Goal: Information Seeking & Learning: Learn about a topic

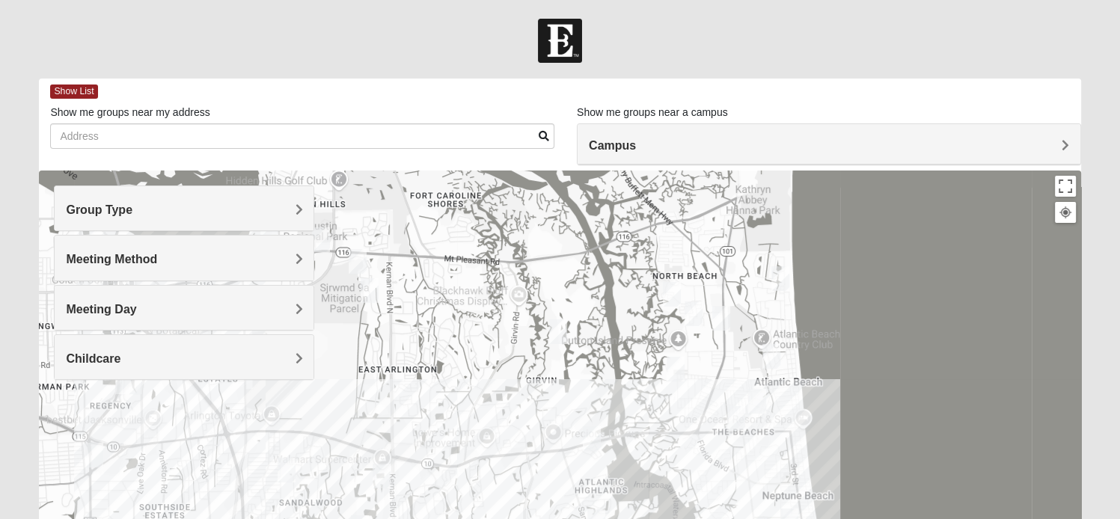
drag, startPoint x: 448, startPoint y: 306, endPoint x: 621, endPoint y: 359, distance: 181.6
click at [621, 359] on div at bounding box center [560, 470] width 1042 height 599
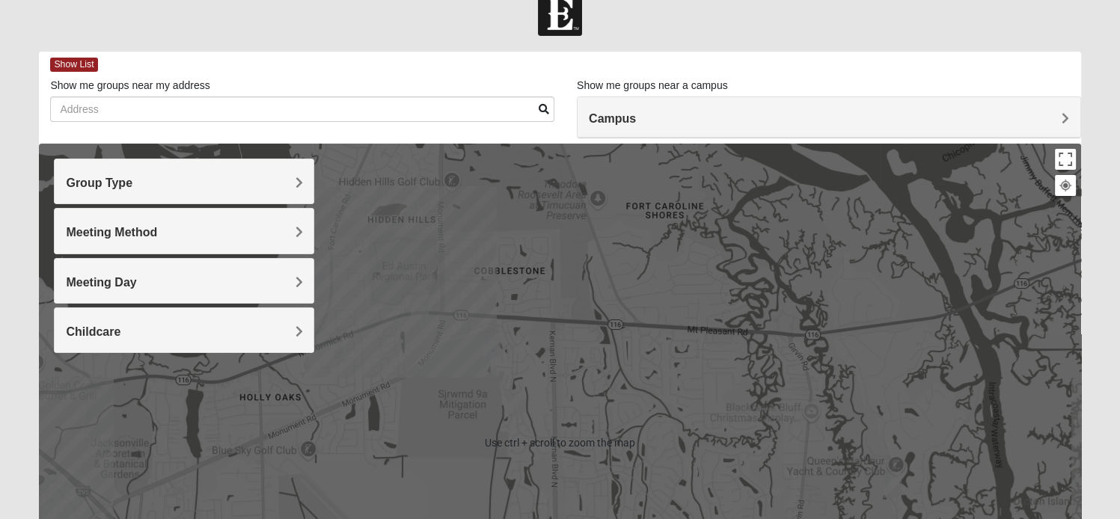
scroll to position [29, 0]
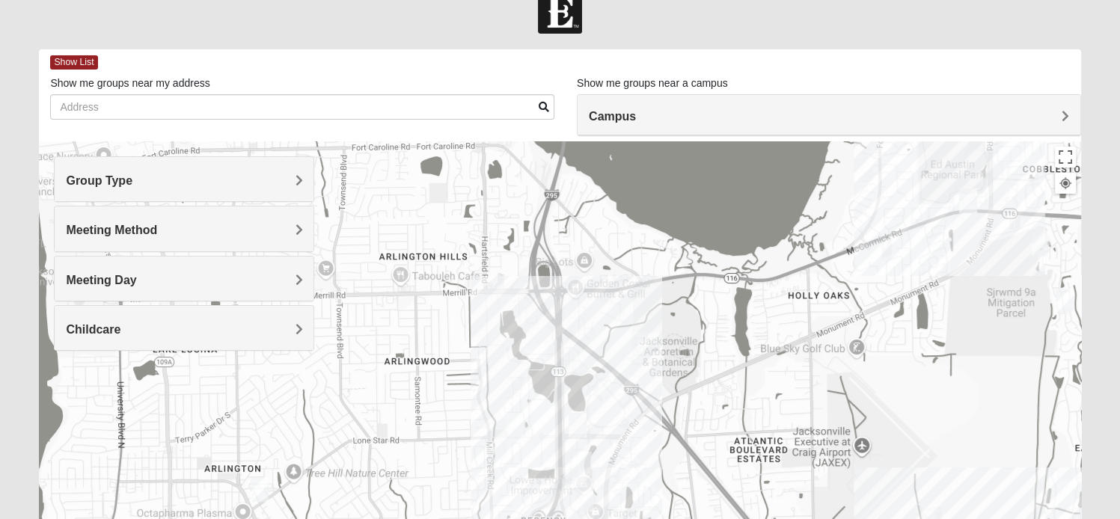
drag, startPoint x: 544, startPoint y: 359, endPoint x: 1093, endPoint y: 257, distance: 558.1
click at [1093, 257] on form "Log In Find A Group Error Show List Loading Groups" at bounding box center [560, 392] width 1120 height 805
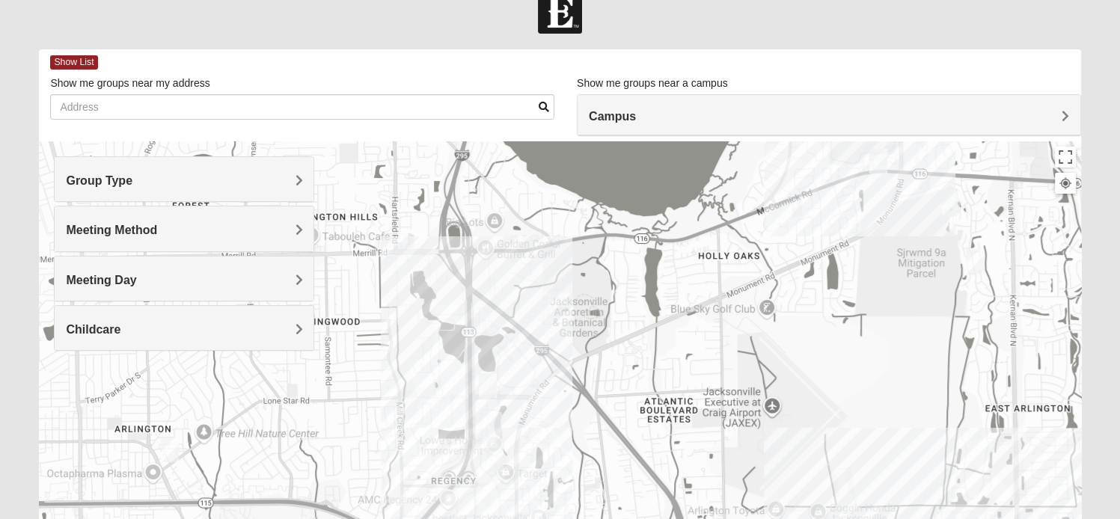
drag, startPoint x: 575, startPoint y: 324, endPoint x: 488, endPoint y: 283, distance: 96.1
click at [488, 283] on div at bounding box center [560, 440] width 1042 height 599
click at [132, 181] on span "Group Type" at bounding box center [99, 180] width 67 height 13
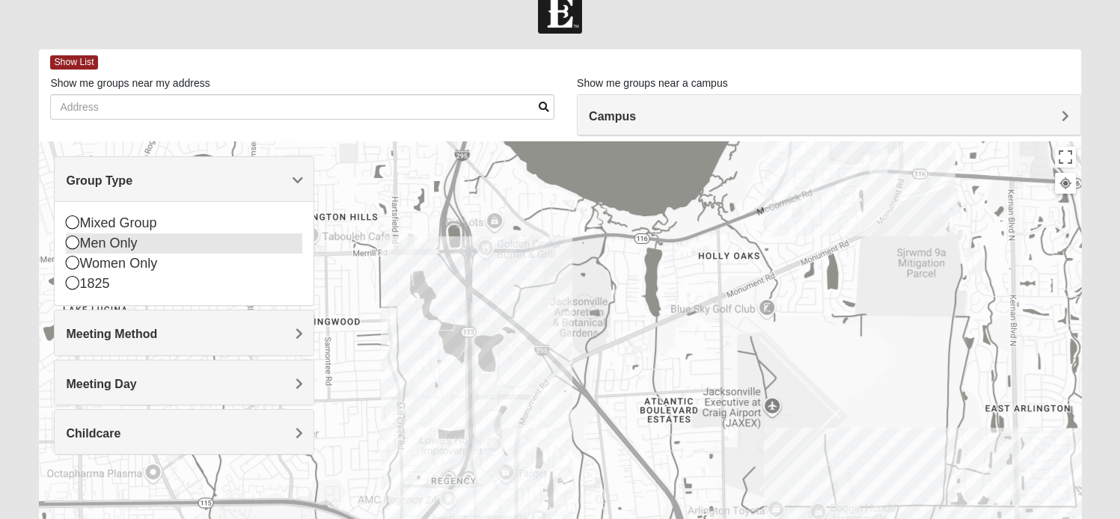
click at [72, 246] on icon at bounding box center [72, 242] width 13 height 13
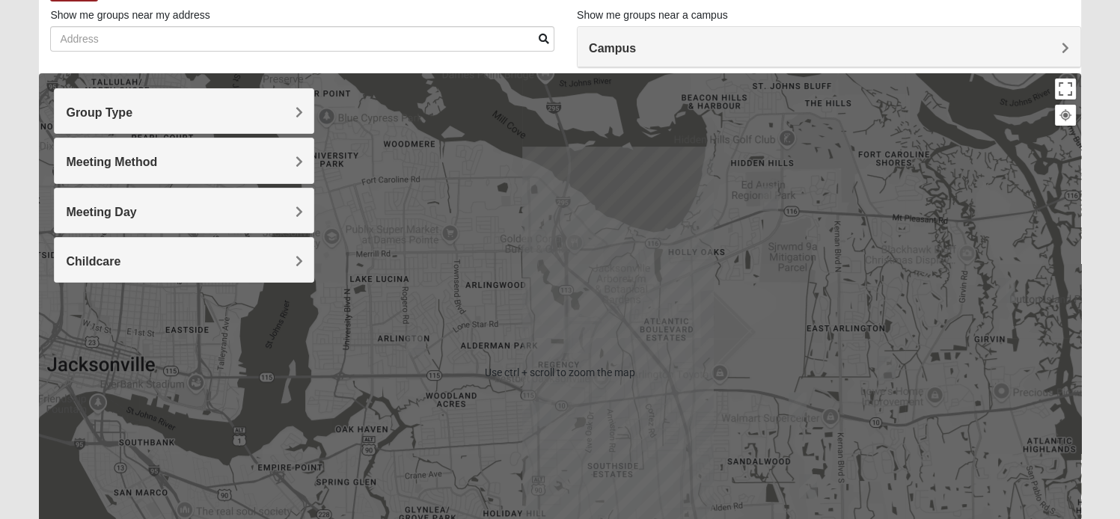
scroll to position [95, 0]
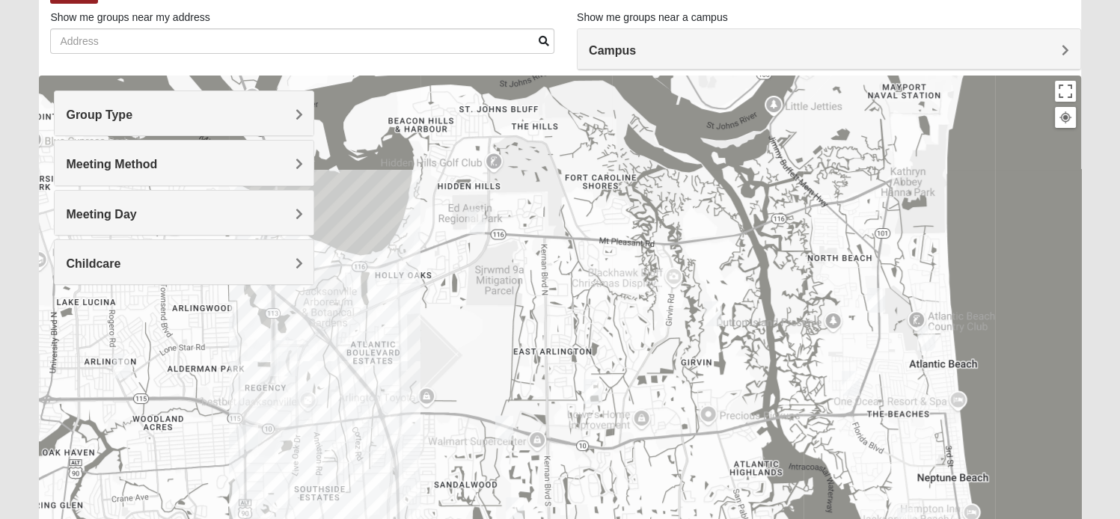
drag, startPoint x: 931, startPoint y: 332, endPoint x: 628, endPoint y: 354, distance: 304.0
click at [628, 354] on div at bounding box center [560, 375] width 1042 height 599
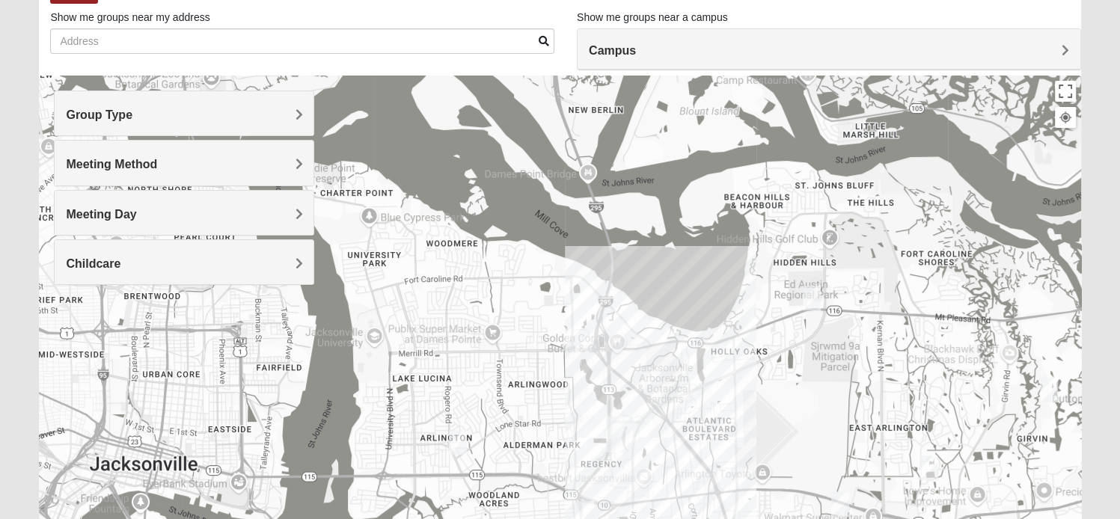
drag, startPoint x: 373, startPoint y: 323, endPoint x: 728, endPoint y: 403, distance: 363.9
click at [728, 403] on div at bounding box center [560, 375] width 1042 height 599
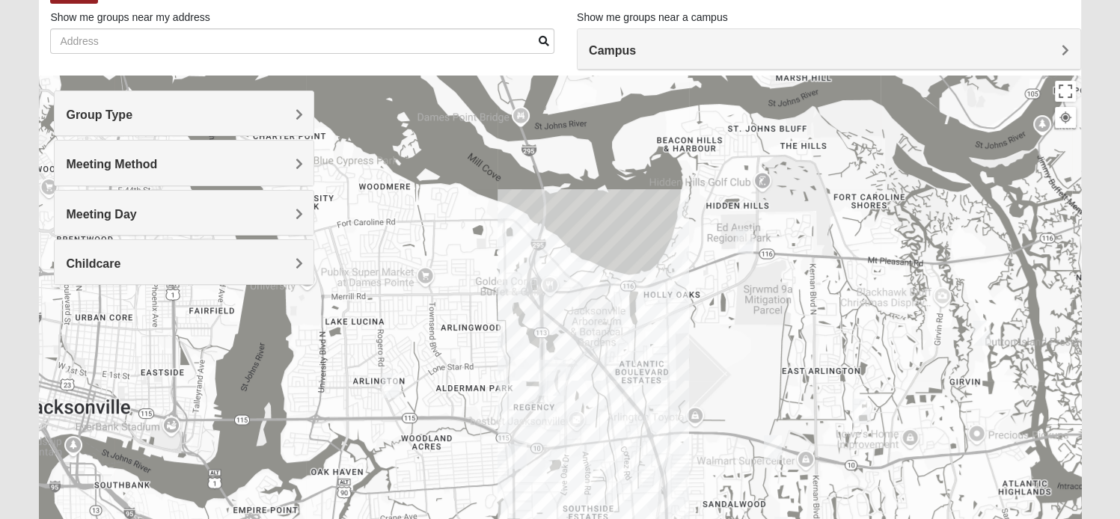
drag, startPoint x: 737, startPoint y: 418, endPoint x: 669, endPoint y: 360, distance: 89.7
click at [669, 360] on div at bounding box center [560, 375] width 1042 height 599
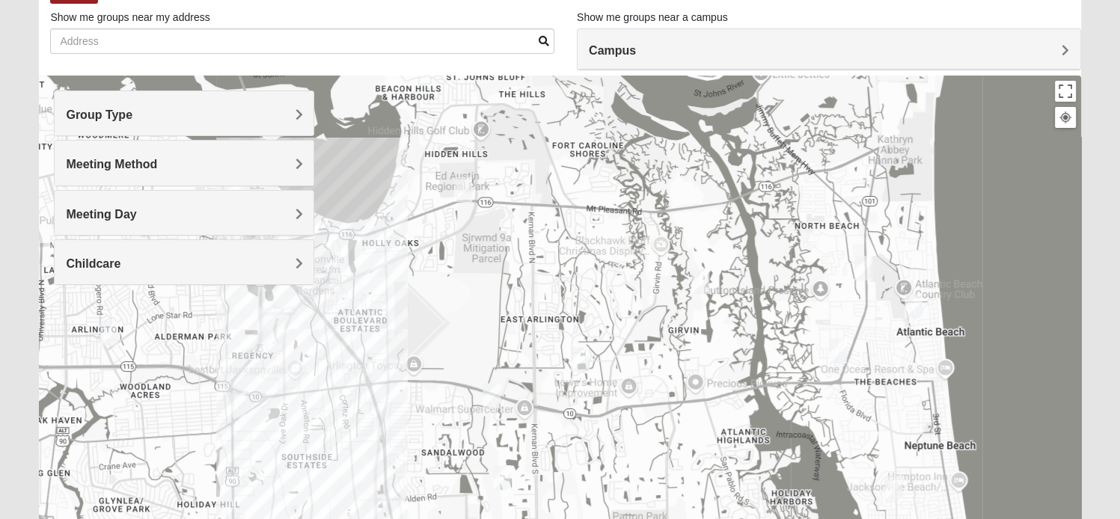
drag, startPoint x: 824, startPoint y: 414, endPoint x: 539, endPoint y: 360, distance: 290.2
click at [539, 360] on div at bounding box center [560, 375] width 1042 height 599
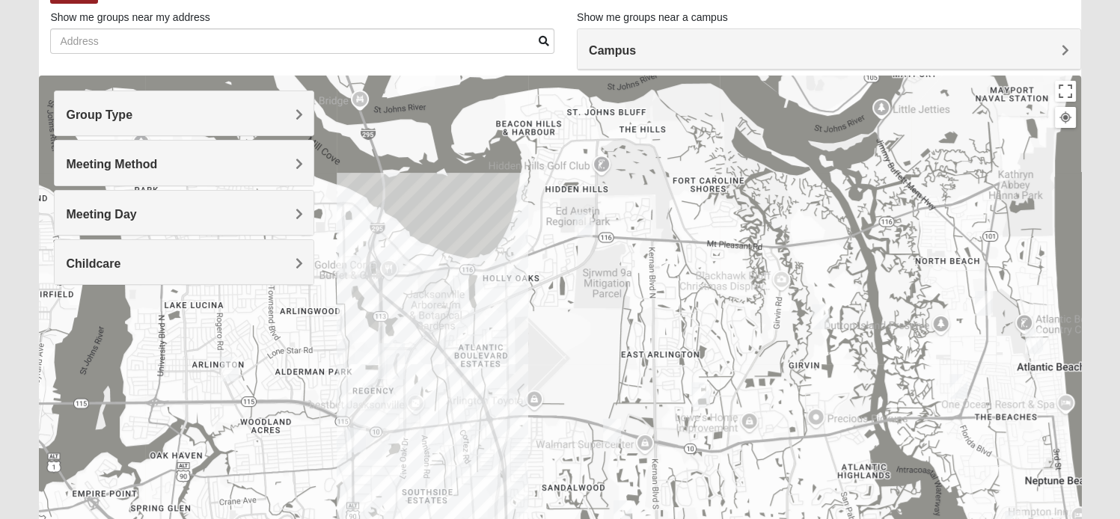
drag, startPoint x: 539, startPoint y: 360, endPoint x: 656, endPoint y: 398, distance: 123.6
click at [656, 398] on div at bounding box center [560, 375] width 1042 height 599
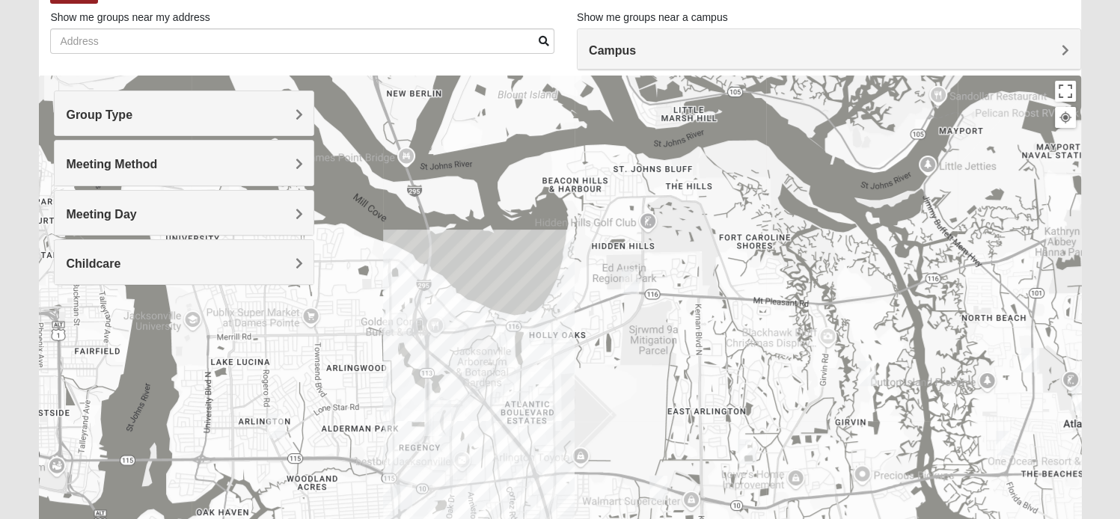
drag, startPoint x: 607, startPoint y: 301, endPoint x: 663, endPoint y: 376, distance: 94.2
click at [663, 376] on div at bounding box center [560, 375] width 1042 height 599
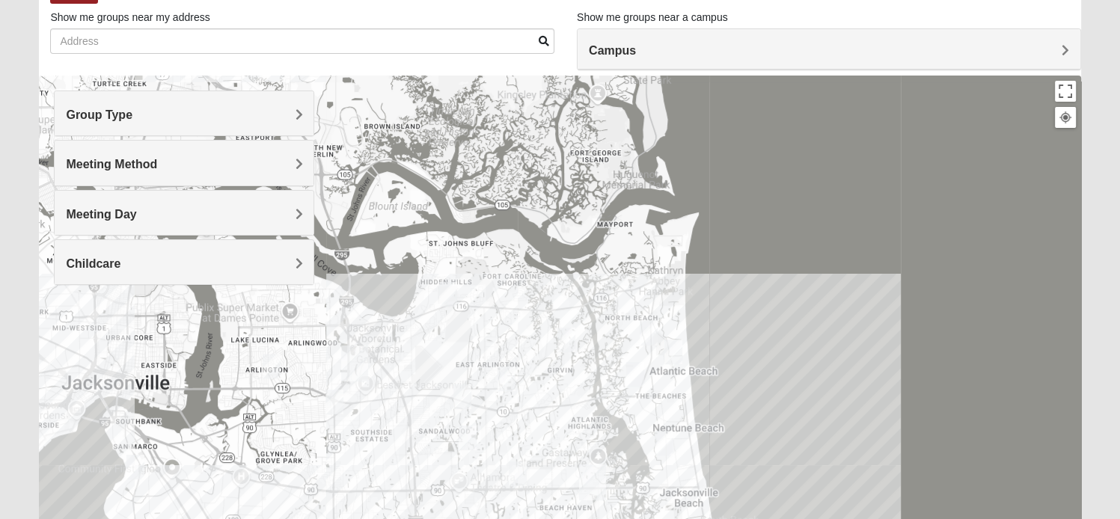
drag, startPoint x: 690, startPoint y: 424, endPoint x: 534, endPoint y: 382, distance: 161.0
click at [534, 382] on div at bounding box center [560, 375] width 1042 height 599
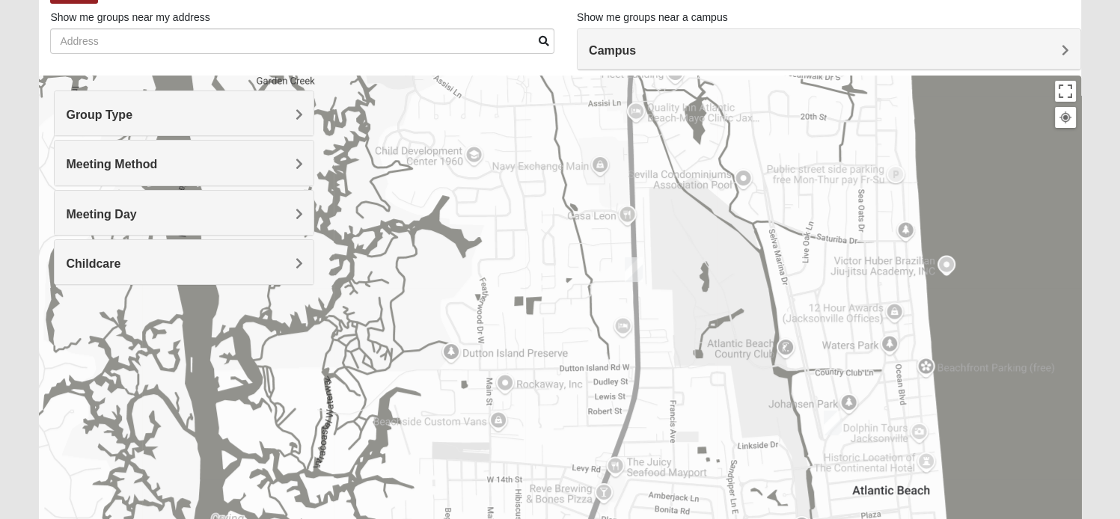
drag, startPoint x: 774, startPoint y: 387, endPoint x: 601, endPoint y: 562, distance: 246.1
click at [601, 519] on html "Log In Find A Group Error Show List Loading Groups" at bounding box center [560, 317] width 1120 height 824
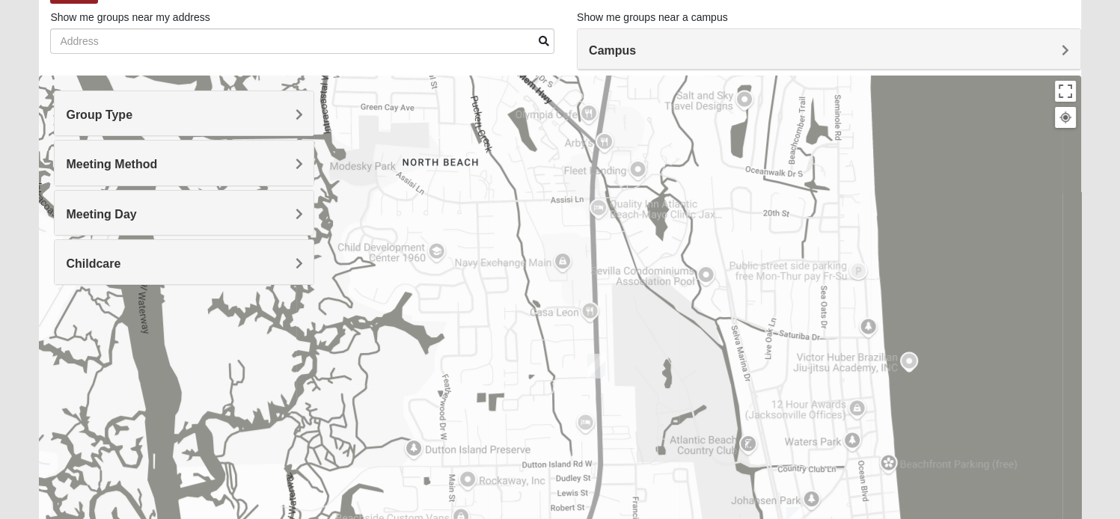
drag, startPoint x: 671, startPoint y: 427, endPoint x: 615, endPoint y: 562, distance: 146.6
click at [615, 519] on html "Log In Find A Group Error Show List Loading Groups" at bounding box center [560, 317] width 1120 height 824
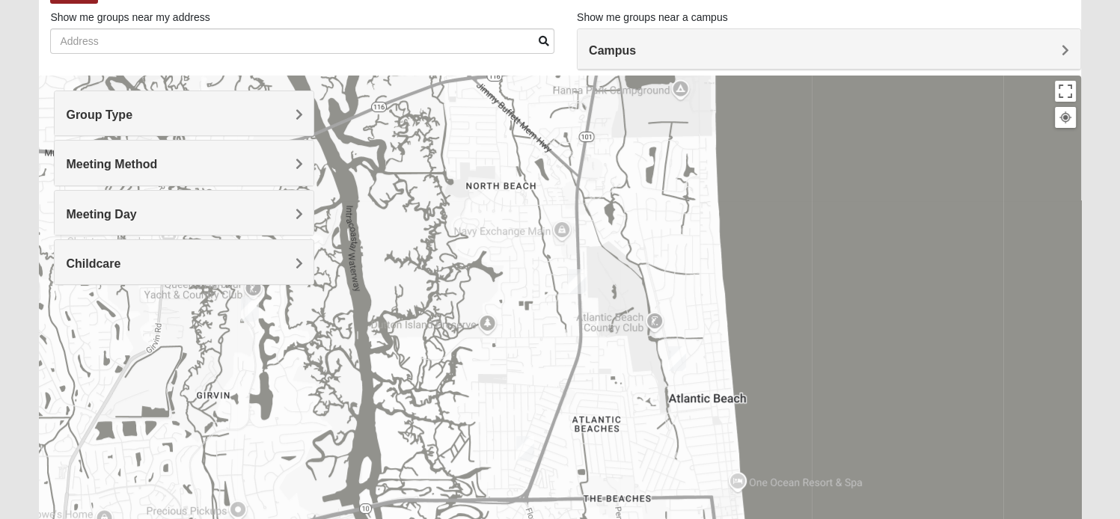
drag, startPoint x: 657, startPoint y: 423, endPoint x: 585, endPoint y: 303, distance: 140.0
click at [585, 303] on div at bounding box center [560, 375] width 1042 height 599
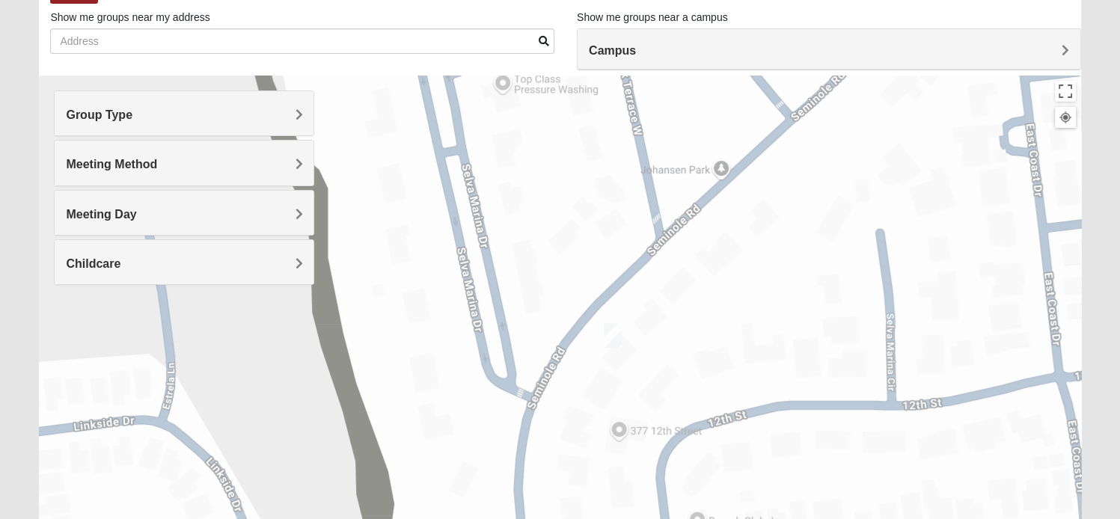
drag, startPoint x: 602, startPoint y: 382, endPoint x: 565, endPoint y: 168, distance: 217.2
click at [565, 168] on div at bounding box center [560, 375] width 1042 height 599
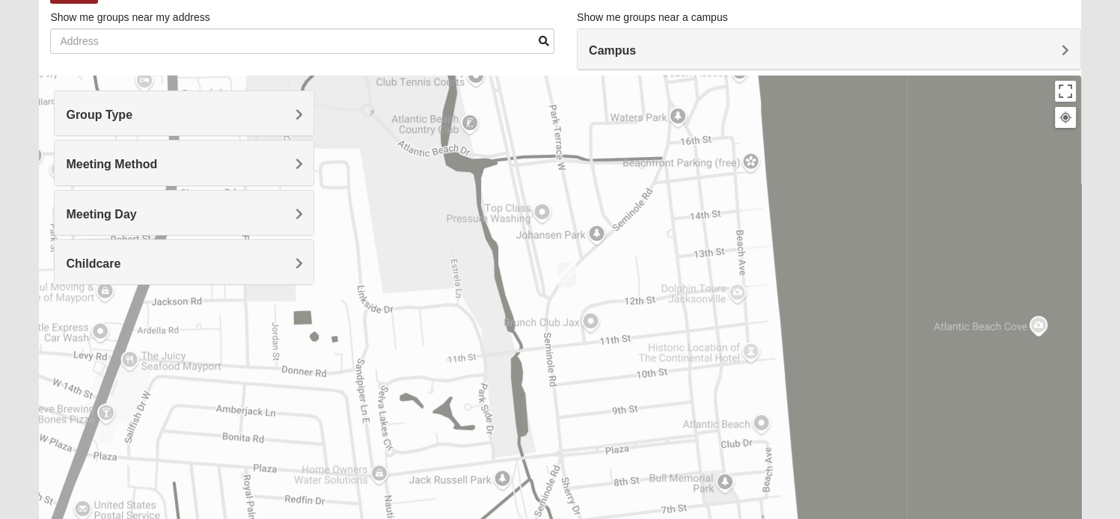
click at [279, 171] on div "Meeting Method" at bounding box center [184, 163] width 259 height 44
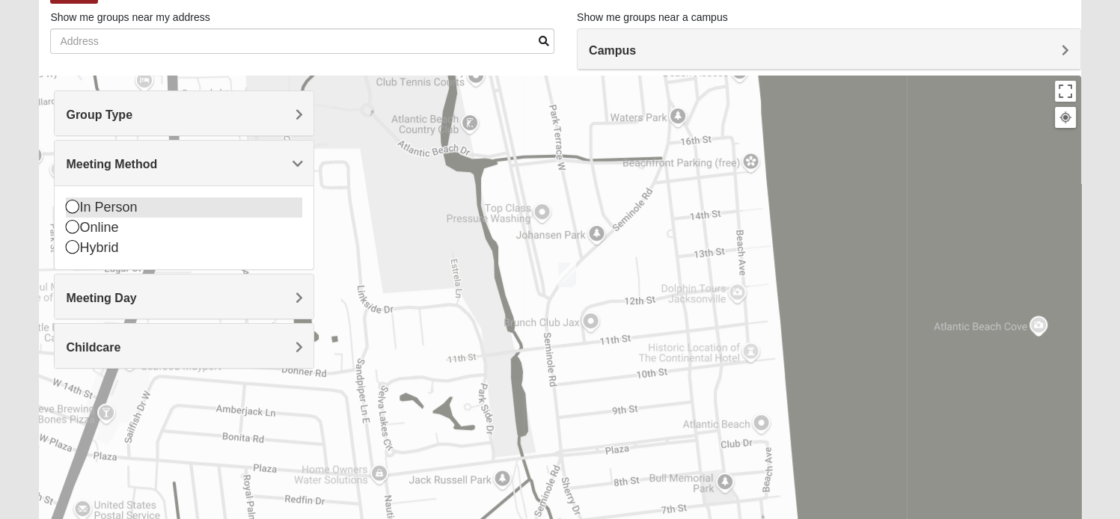
click at [74, 206] on icon at bounding box center [72, 206] width 13 height 13
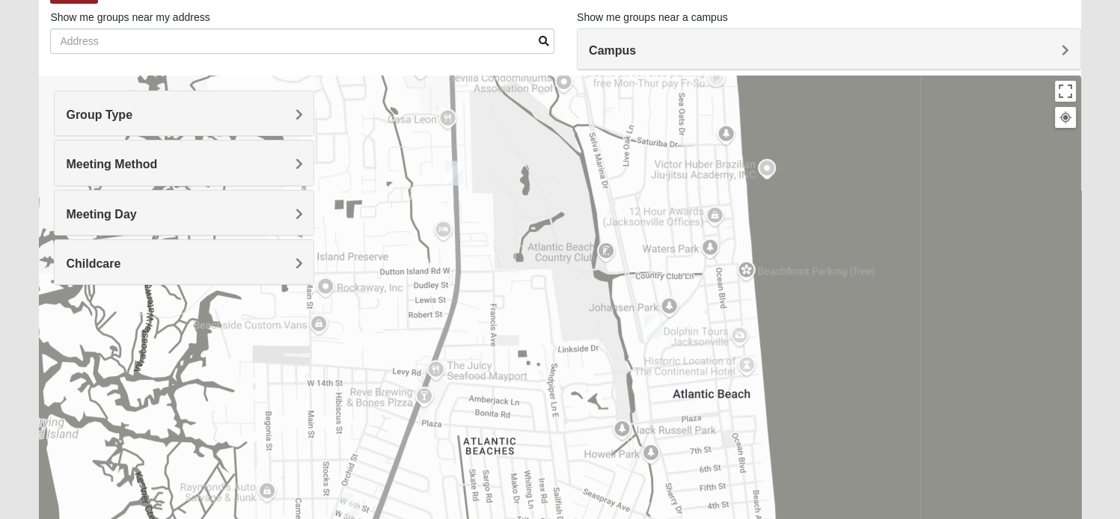
drag, startPoint x: 324, startPoint y: 321, endPoint x: 539, endPoint y: 436, distance: 243.4
click at [539, 436] on div at bounding box center [560, 375] width 1042 height 599
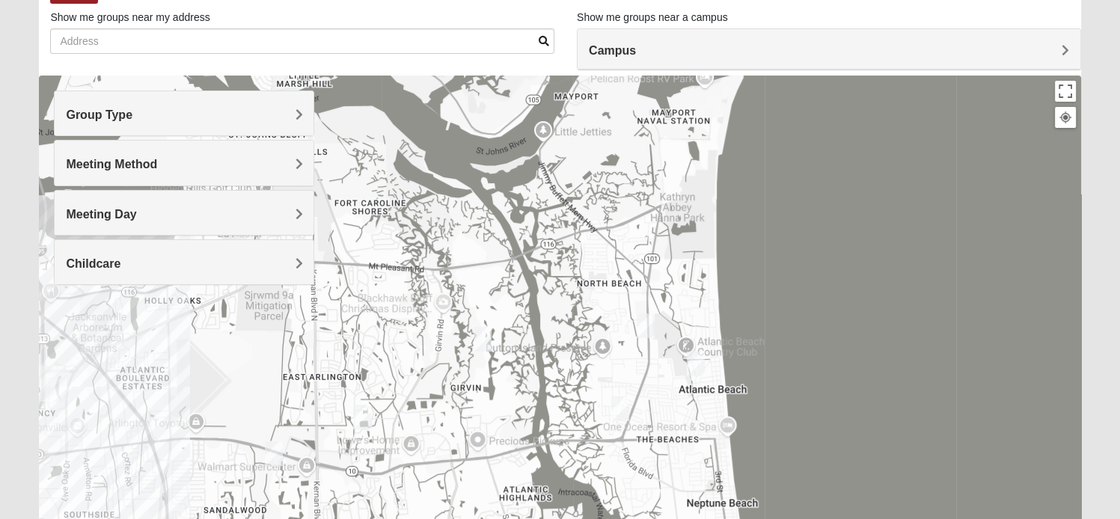
drag, startPoint x: 361, startPoint y: 456, endPoint x: 483, endPoint y: 394, distance: 137.2
click at [483, 394] on div at bounding box center [560, 375] width 1042 height 599
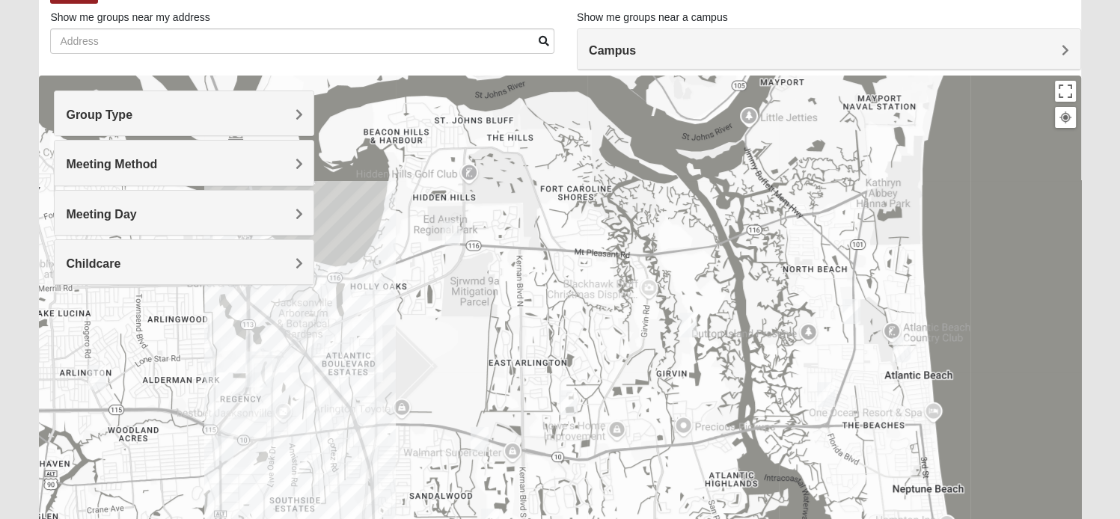
drag, startPoint x: 269, startPoint y: 371, endPoint x: 492, endPoint y: 359, distance: 222.7
click at [492, 359] on div at bounding box center [560, 375] width 1042 height 599
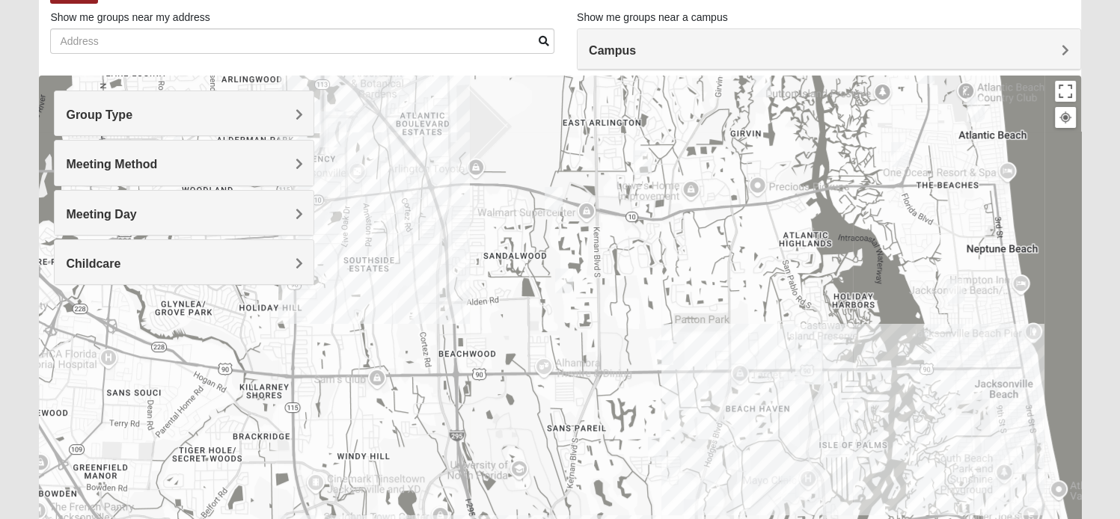
drag, startPoint x: 421, startPoint y: 361, endPoint x: 454, endPoint y: 123, distance: 240.3
click at [454, 123] on div at bounding box center [560, 375] width 1042 height 599
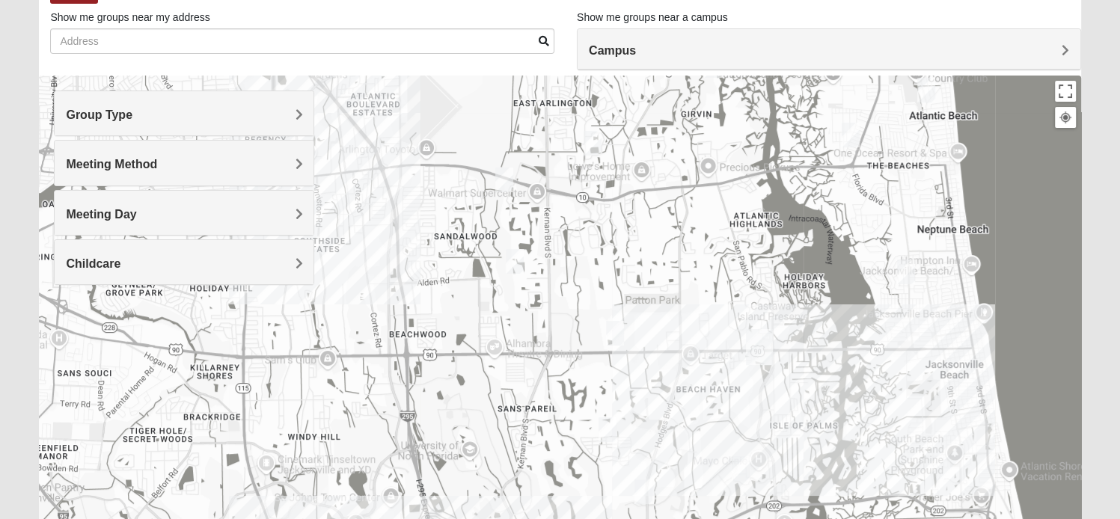
drag, startPoint x: 784, startPoint y: 367, endPoint x: 761, endPoint y: 348, distance: 29.7
click at [761, 348] on img "San Pablo" at bounding box center [759, 347] width 27 height 36
click at [760, 348] on img "San Pablo" at bounding box center [759, 347] width 27 height 36
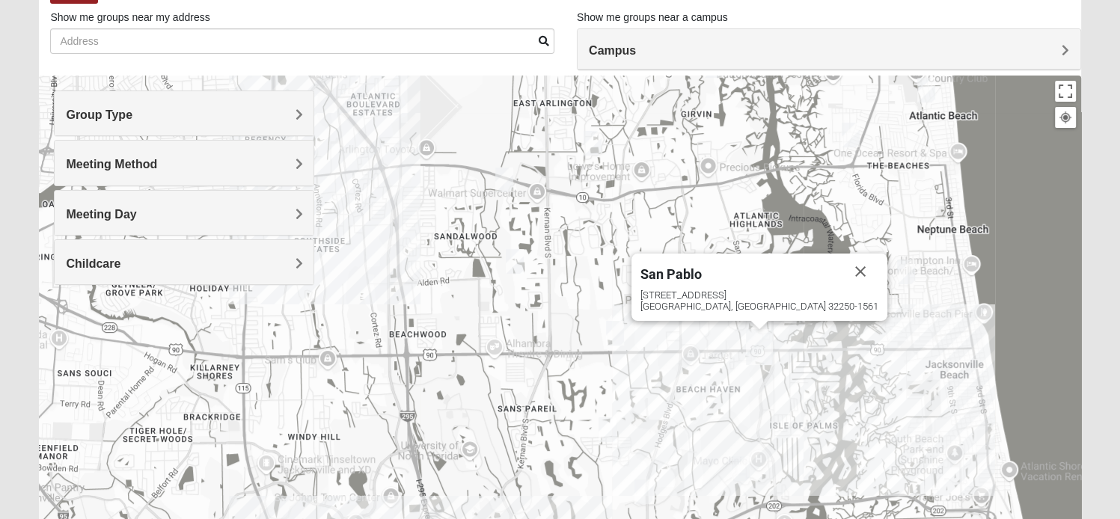
click at [760, 348] on img "San Pablo" at bounding box center [759, 347] width 27 height 36
click at [754, 353] on img "San Pablo" at bounding box center [759, 347] width 27 height 36
click at [762, 356] on img "San Pablo" at bounding box center [759, 347] width 27 height 36
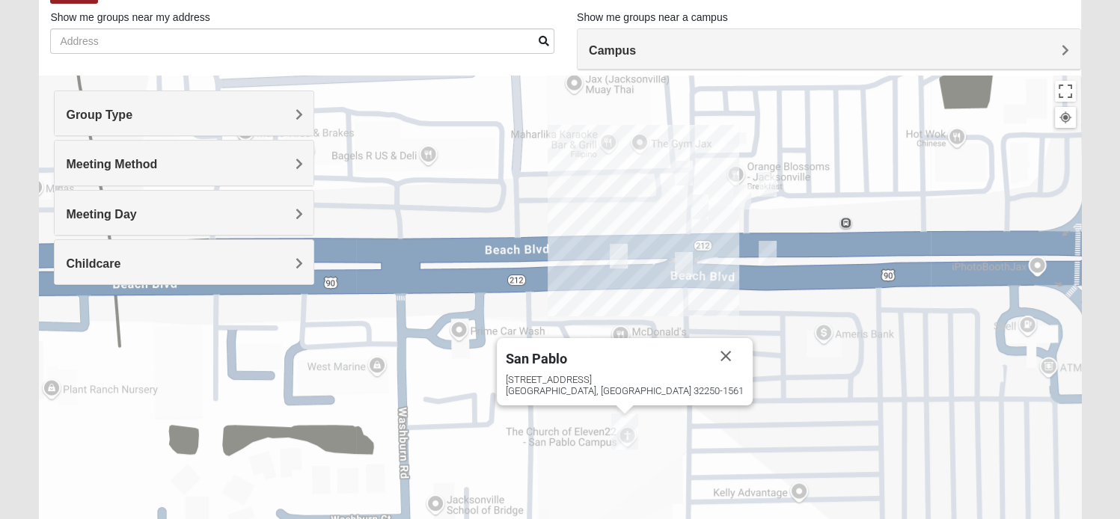
drag, startPoint x: 698, startPoint y: 197, endPoint x: 704, endPoint y: 329, distance: 131.9
click at [704, 329] on div "[GEOGRAPHIC_DATA] [STREET_ADDRESS]" at bounding box center [560, 375] width 1042 height 599
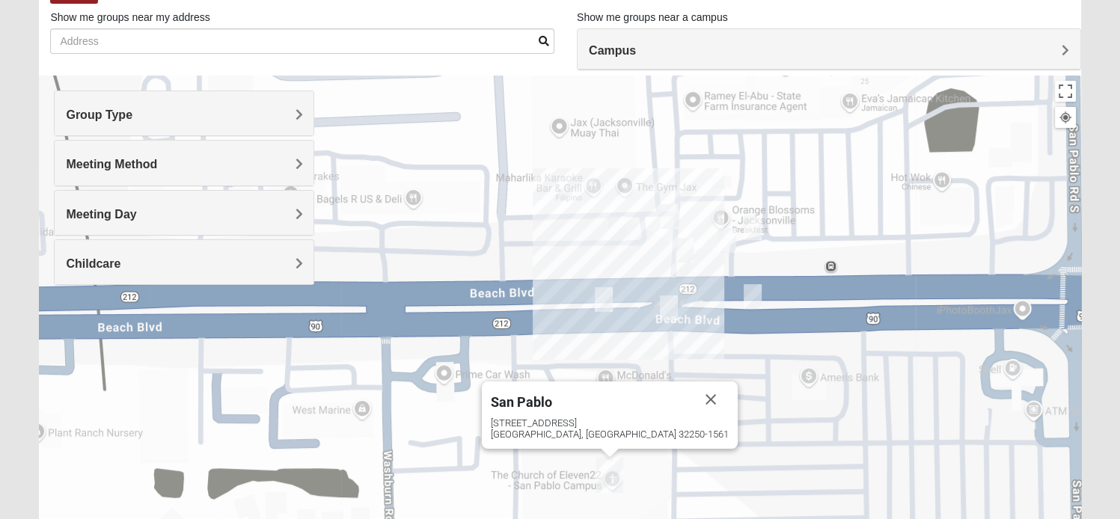
click at [668, 309] on img "Mens Hartley/Vail 32250" at bounding box center [669, 308] width 18 height 25
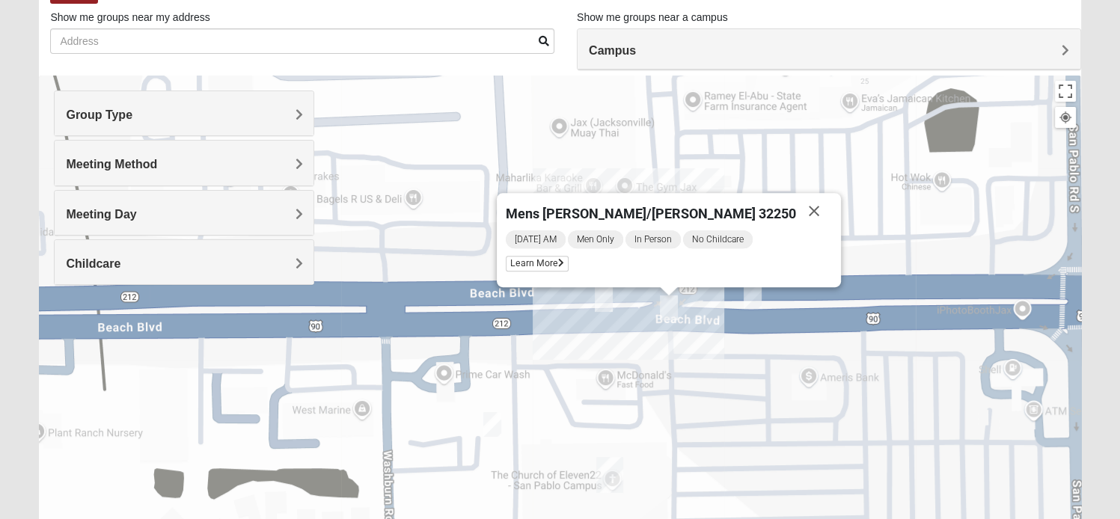
click at [604, 302] on img "Mens Baez 32250" at bounding box center [604, 299] width 18 height 25
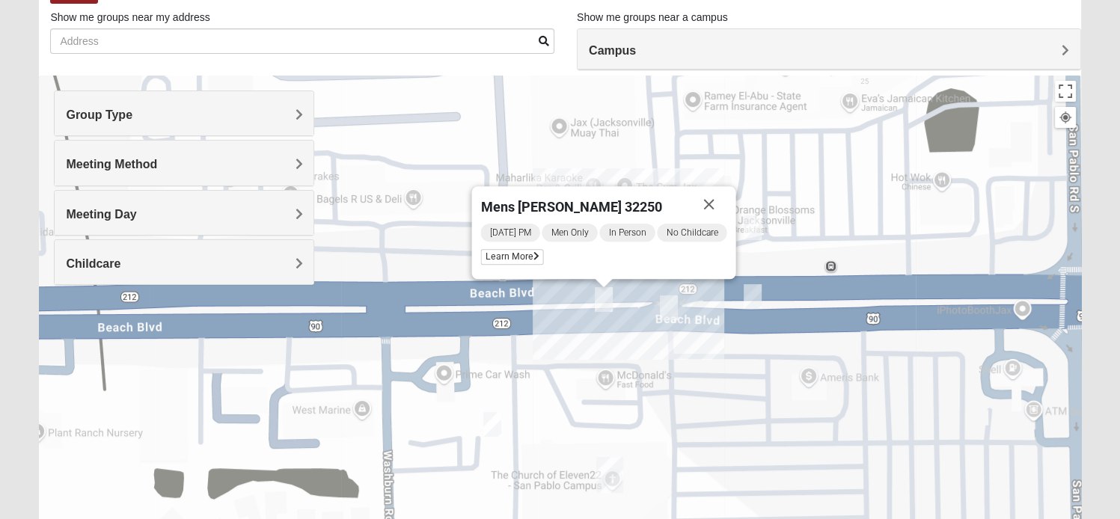
click at [748, 301] on img "On Campus Mens Pacetti 32250" at bounding box center [753, 296] width 18 height 25
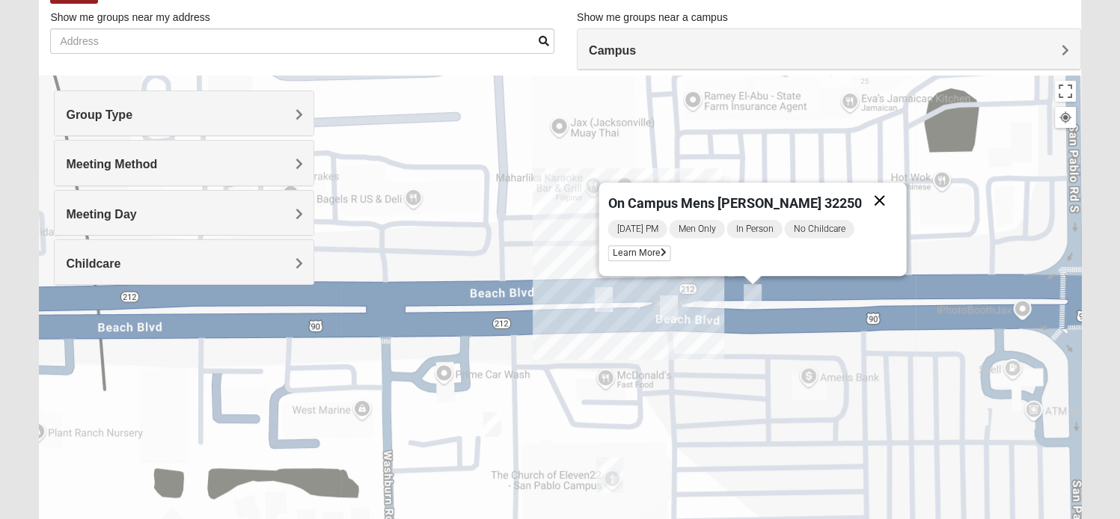
click at [864, 202] on button "Close" at bounding box center [880, 201] width 36 height 36
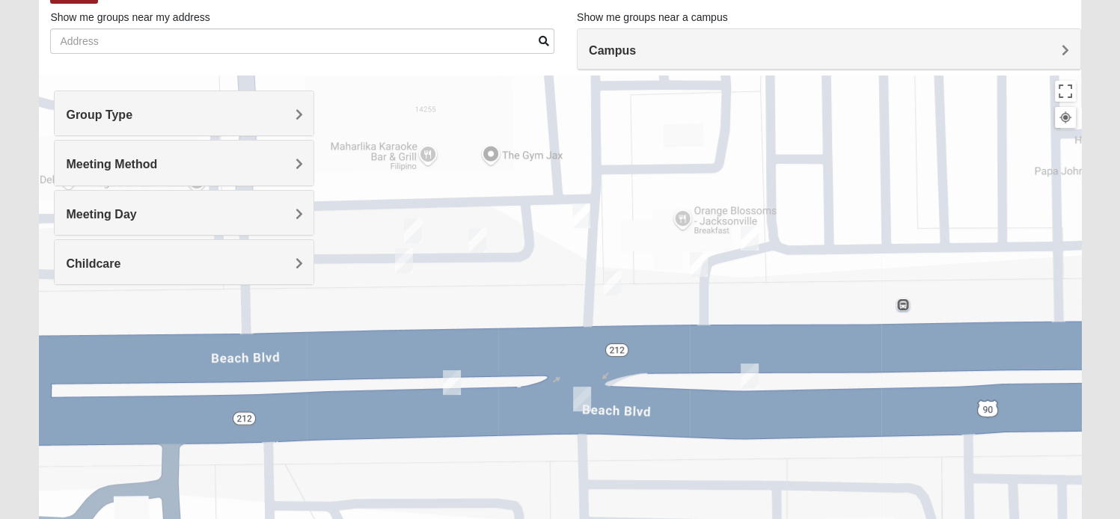
click at [748, 237] on img "On Campus Men's Corning/Noel 32250" at bounding box center [750, 238] width 18 height 25
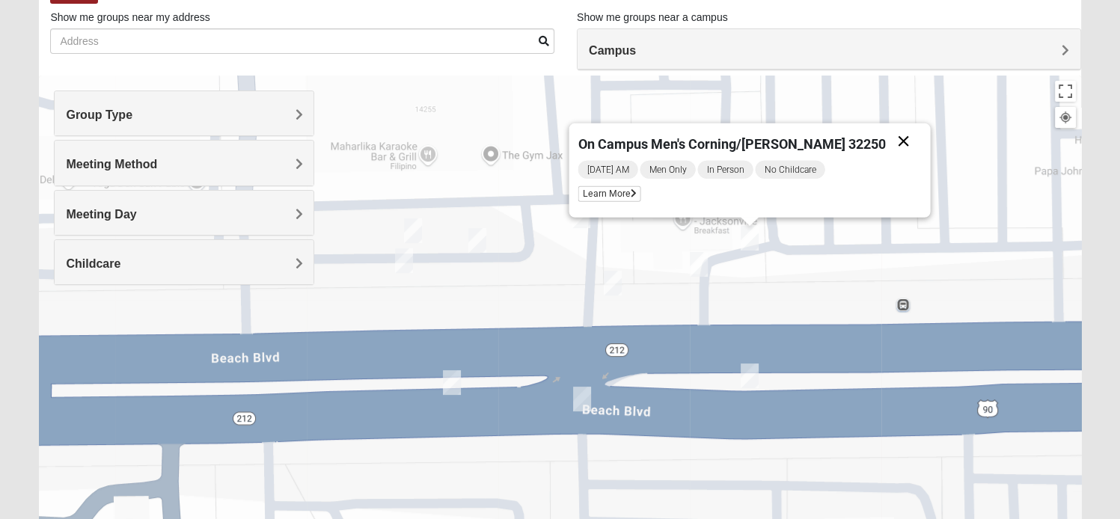
click at [886, 138] on button "Close" at bounding box center [904, 141] width 36 height 36
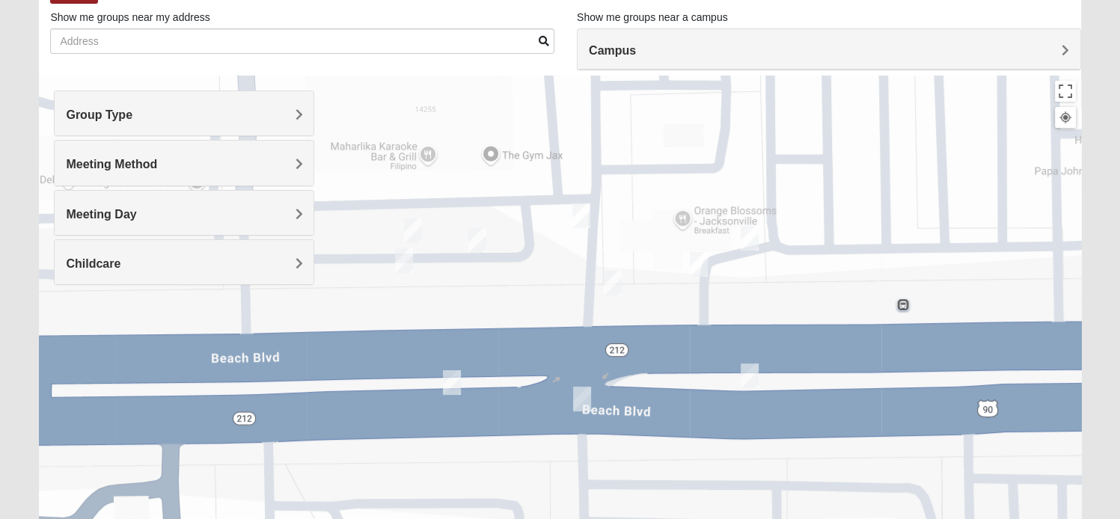
click at [700, 267] on img "Mens Pondozzi 32224" at bounding box center [699, 264] width 18 height 25
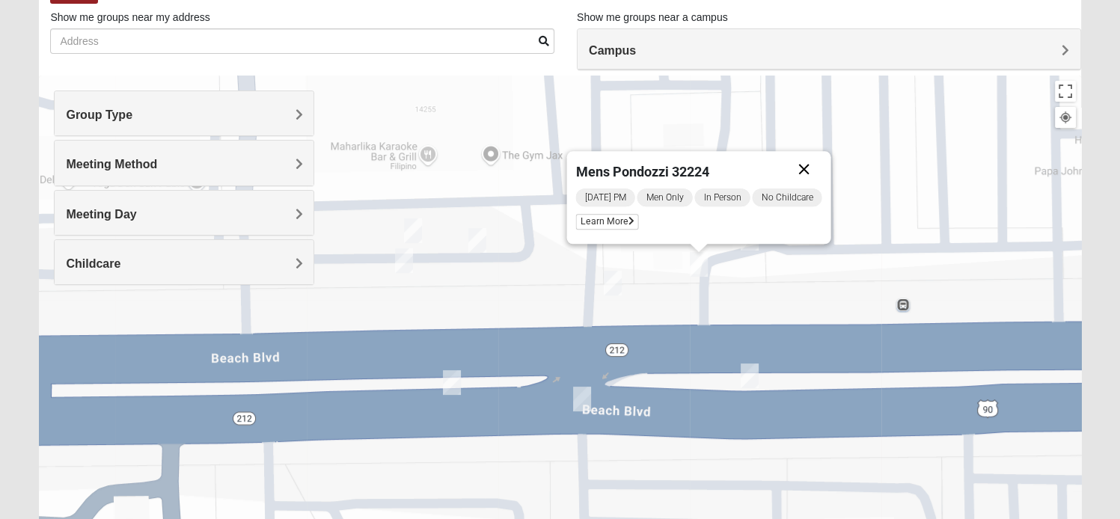
click at [805, 171] on button "Close" at bounding box center [805, 169] width 36 height 36
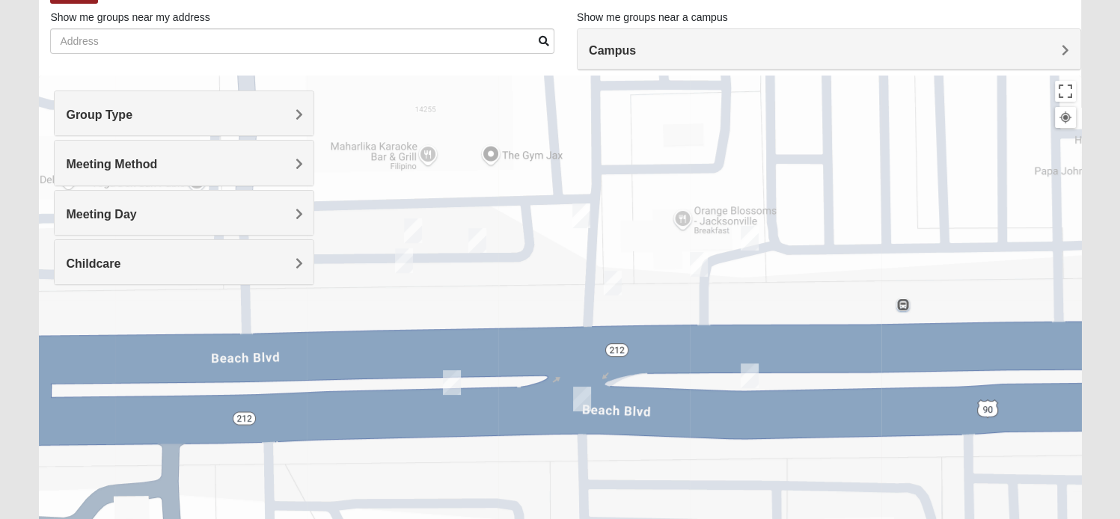
click at [614, 287] on img "On Campus Mens Pearson 32250" at bounding box center [613, 283] width 18 height 25
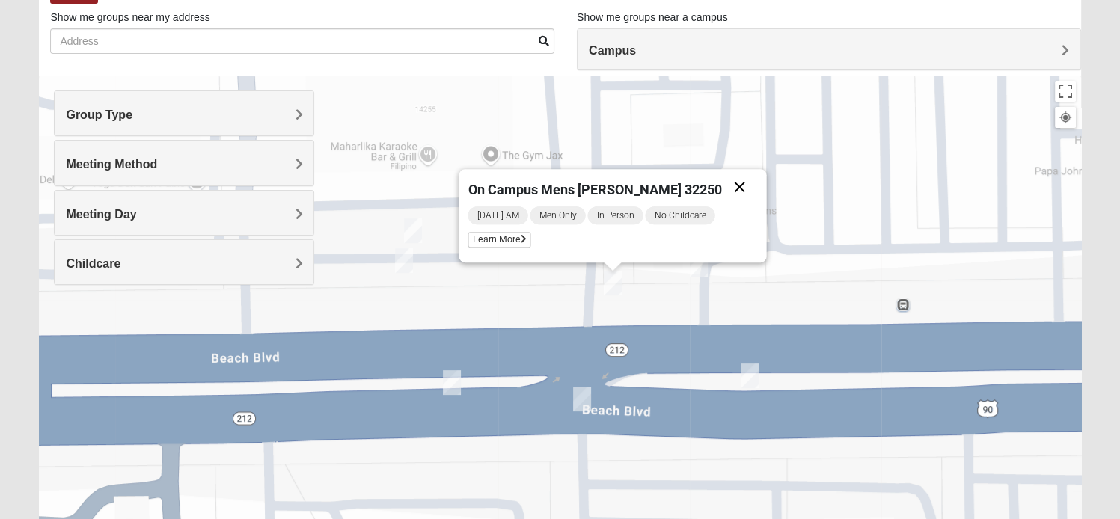
click at [726, 183] on button "Close" at bounding box center [740, 187] width 36 height 36
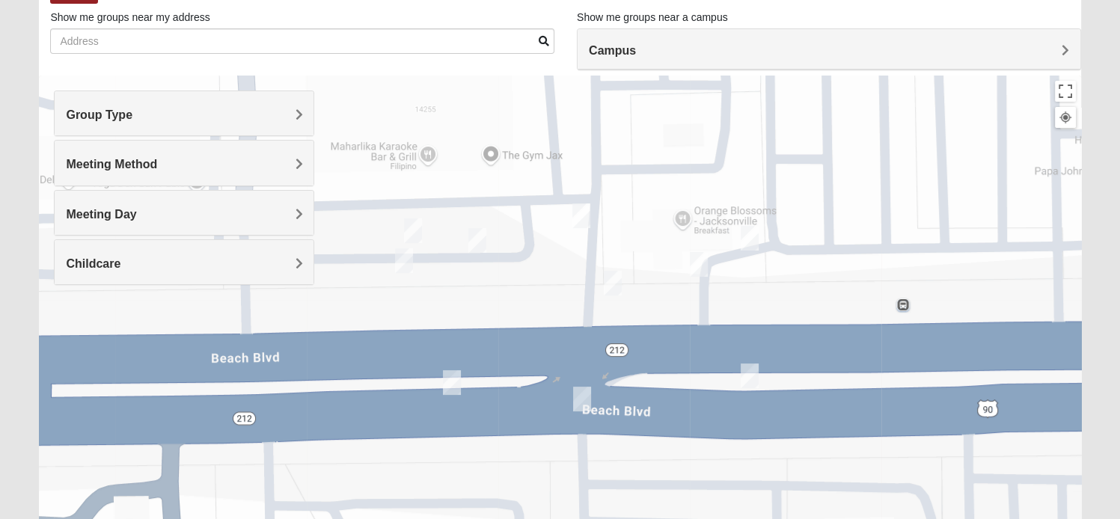
click at [585, 216] on img "Mens Vinke 32250" at bounding box center [582, 216] width 18 height 25
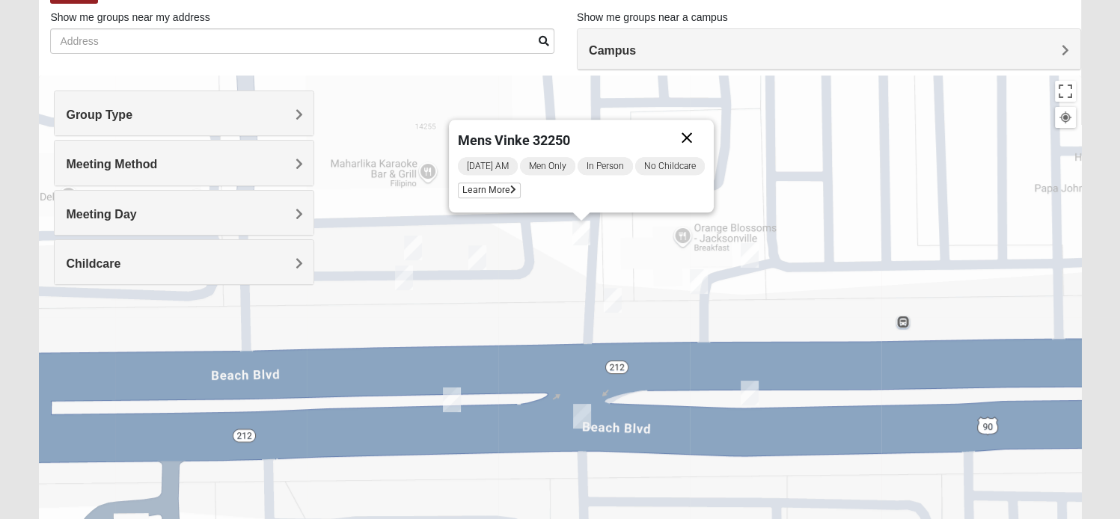
click at [692, 138] on button "Close" at bounding box center [687, 138] width 36 height 36
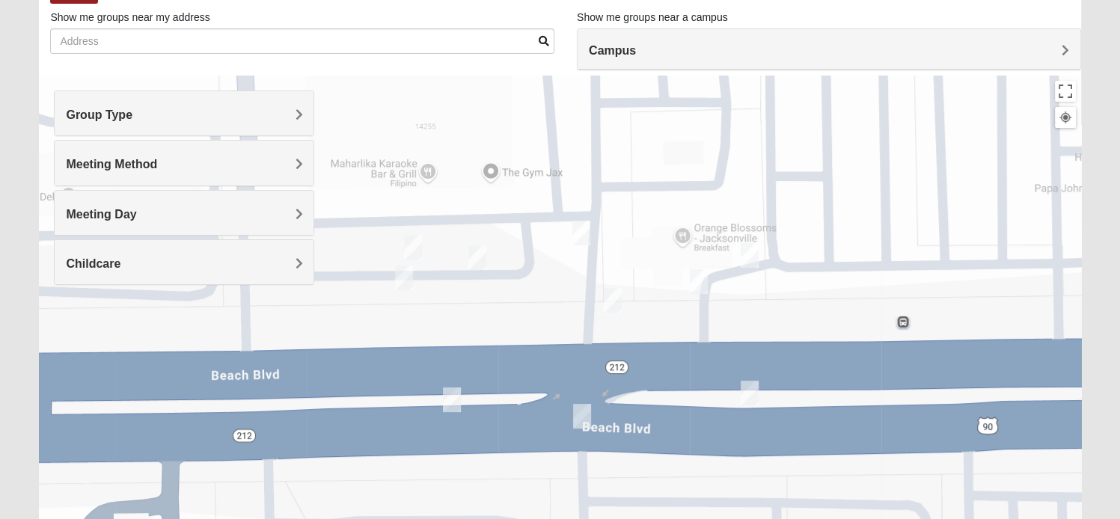
click at [479, 258] on img "On Campus Mens Hawk/Garcia 32250" at bounding box center [478, 257] width 18 height 25
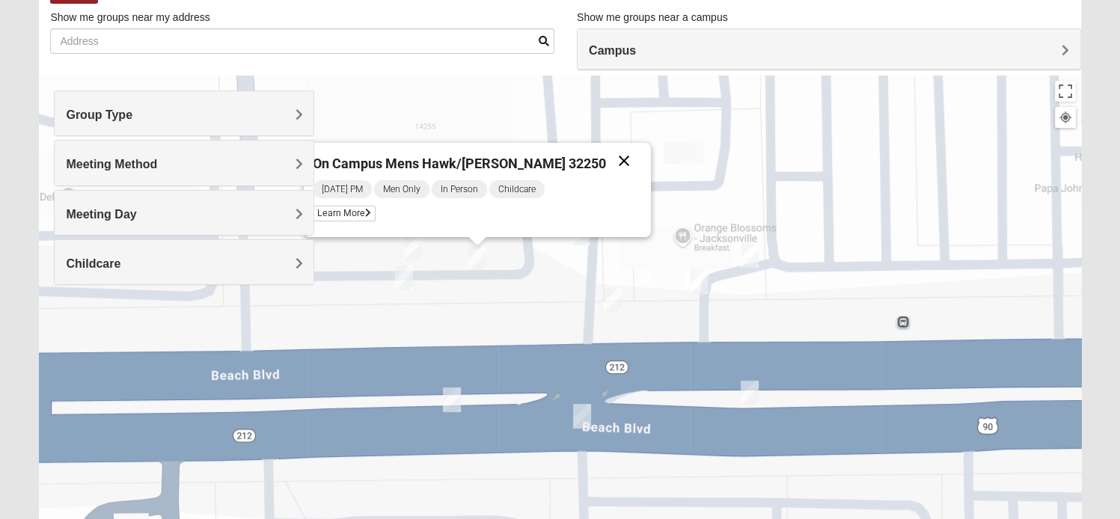
click at [606, 164] on button "Close" at bounding box center [624, 161] width 36 height 36
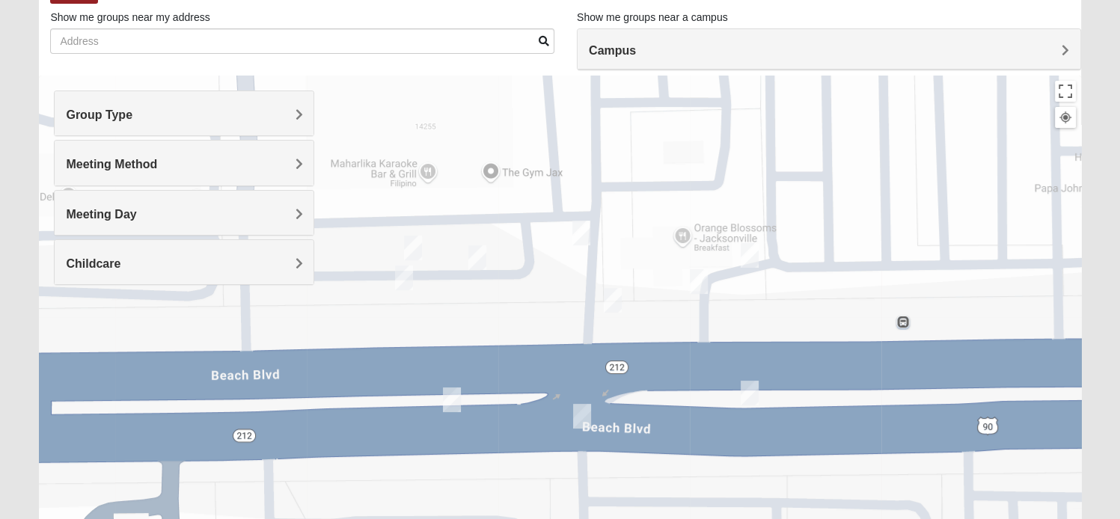
click at [413, 248] on img "On Campus Mens Smith 32250" at bounding box center [413, 248] width 18 height 25
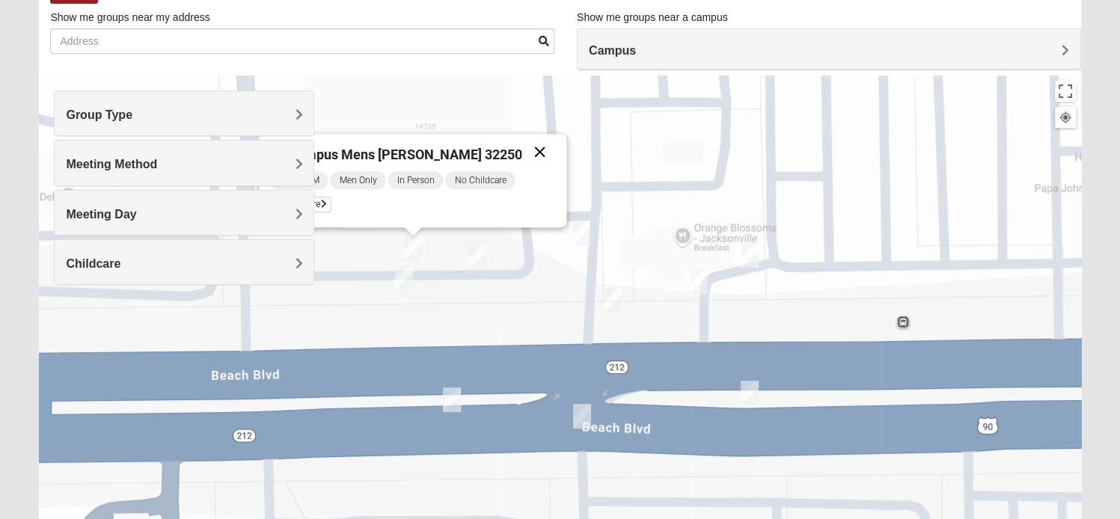
click at [522, 155] on button "Close" at bounding box center [540, 152] width 36 height 36
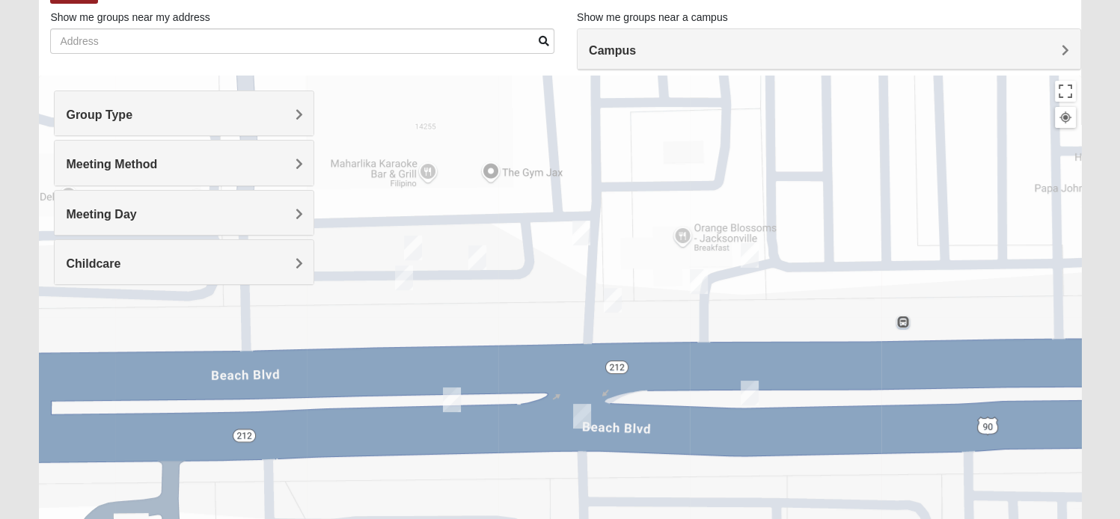
click at [398, 278] on img "On Campus Mens Keller 32250" at bounding box center [404, 278] width 18 height 25
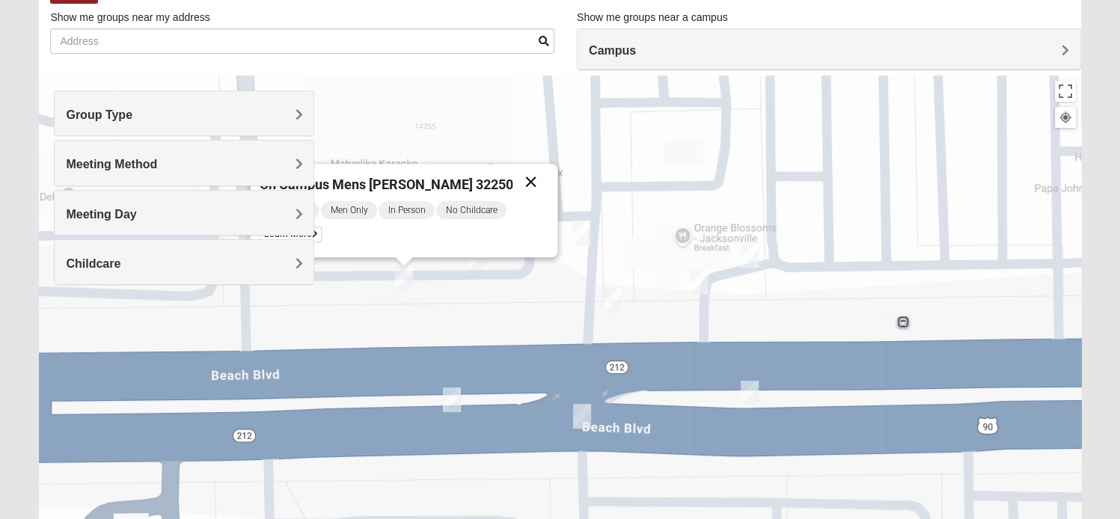
click at [513, 186] on button "Close" at bounding box center [531, 182] width 36 height 36
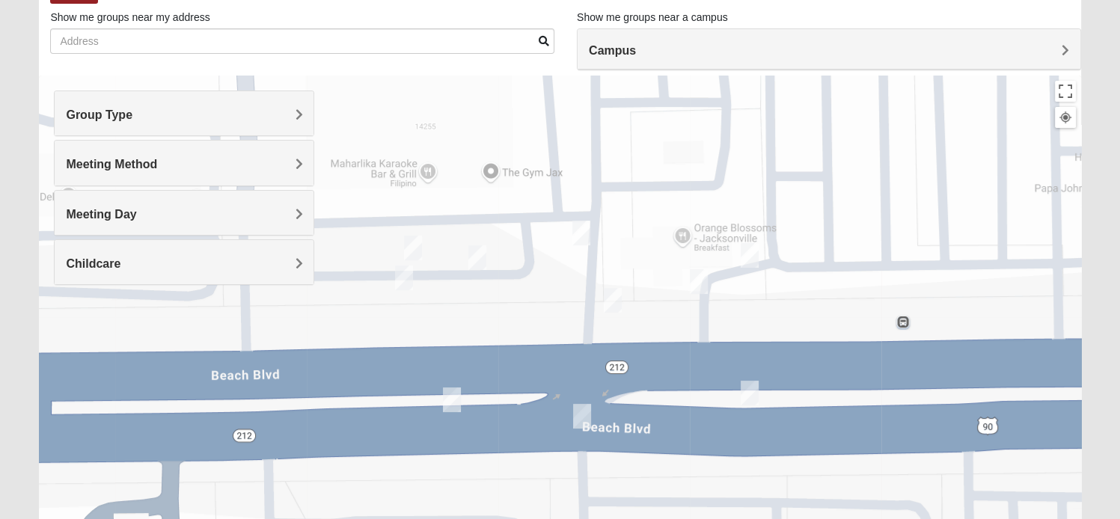
click at [455, 394] on img "Mens Baez 32250" at bounding box center [452, 400] width 18 height 25
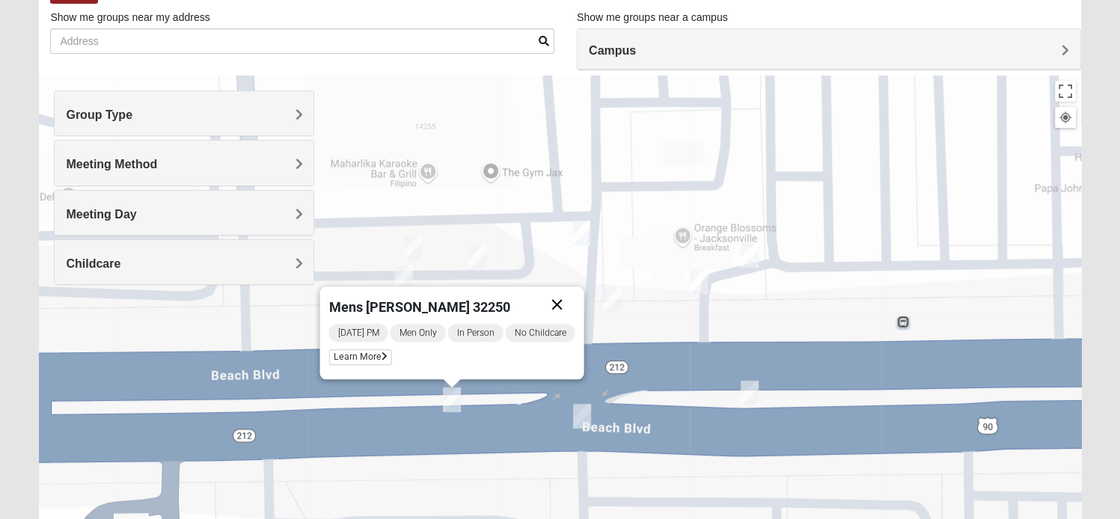
click at [561, 305] on button "Close" at bounding box center [558, 305] width 36 height 36
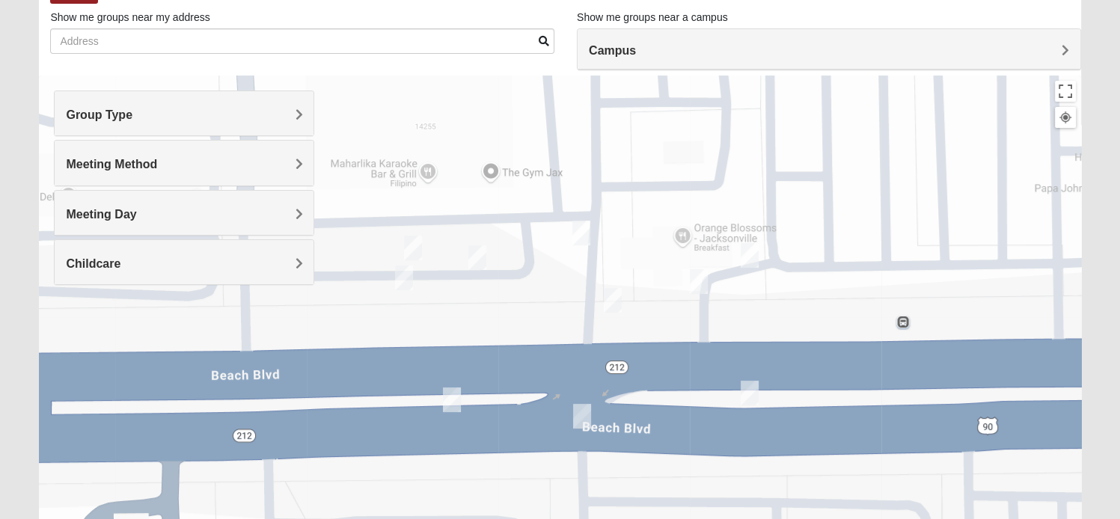
click at [477, 260] on img "On Campus Mens Hawk/Garcia 32250" at bounding box center [478, 257] width 18 height 25
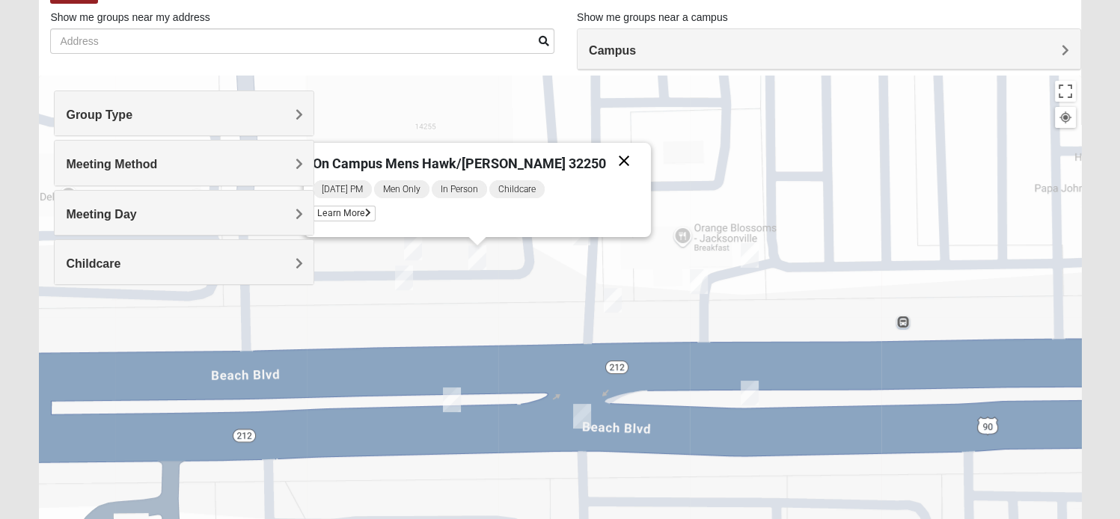
click at [606, 156] on button "Close" at bounding box center [624, 161] width 36 height 36
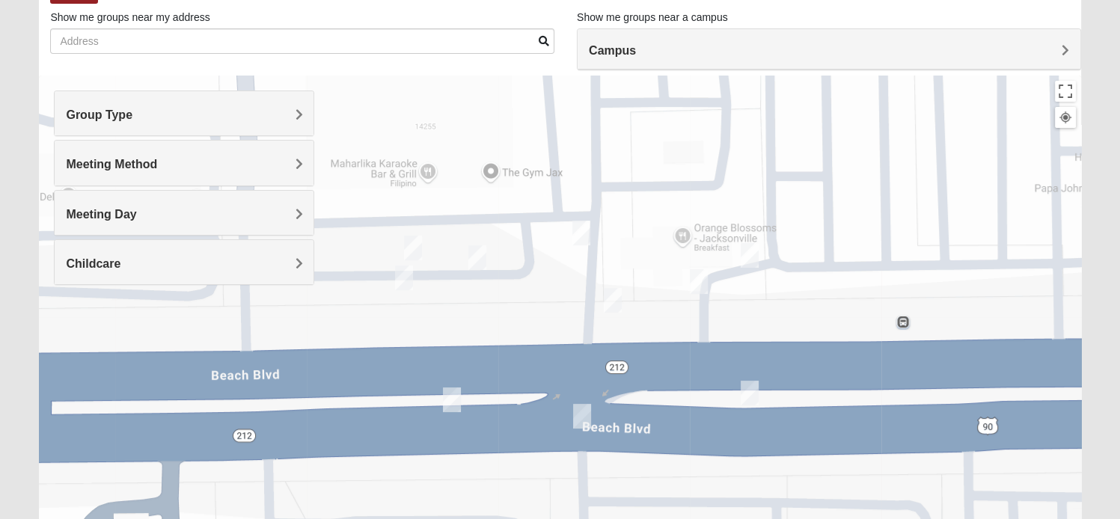
click at [581, 237] on img "Mens Vinke 32250" at bounding box center [582, 233] width 18 height 25
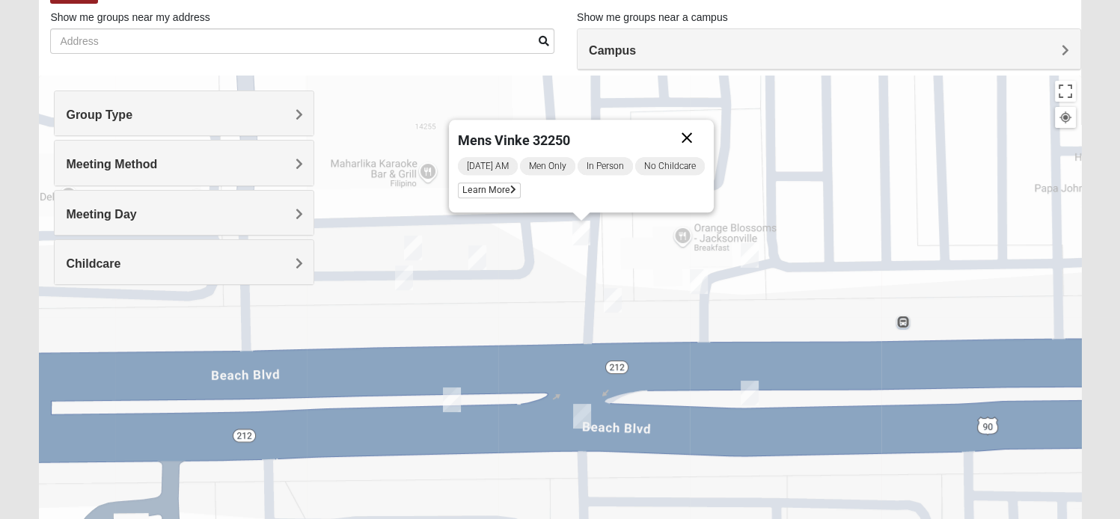
click at [688, 132] on button "Close" at bounding box center [687, 138] width 36 height 36
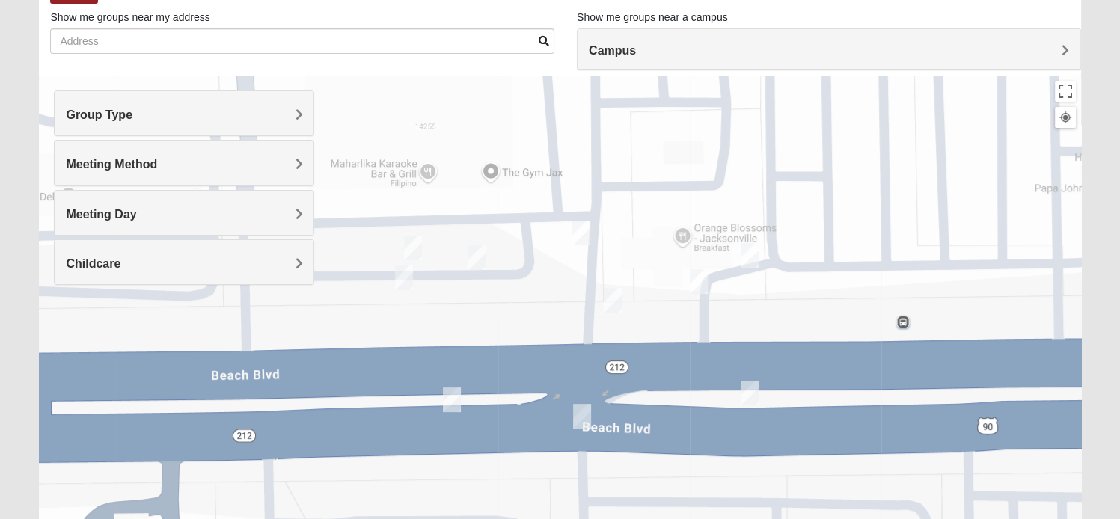
click at [612, 302] on img "On Campus Mens Pearson 32250" at bounding box center [613, 300] width 18 height 25
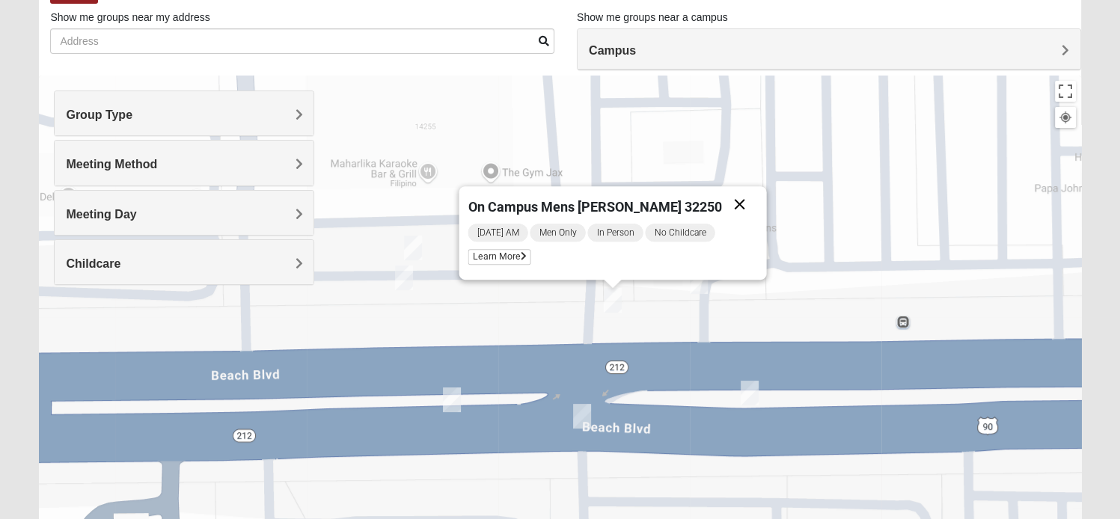
click at [724, 200] on button "Close" at bounding box center [740, 204] width 36 height 36
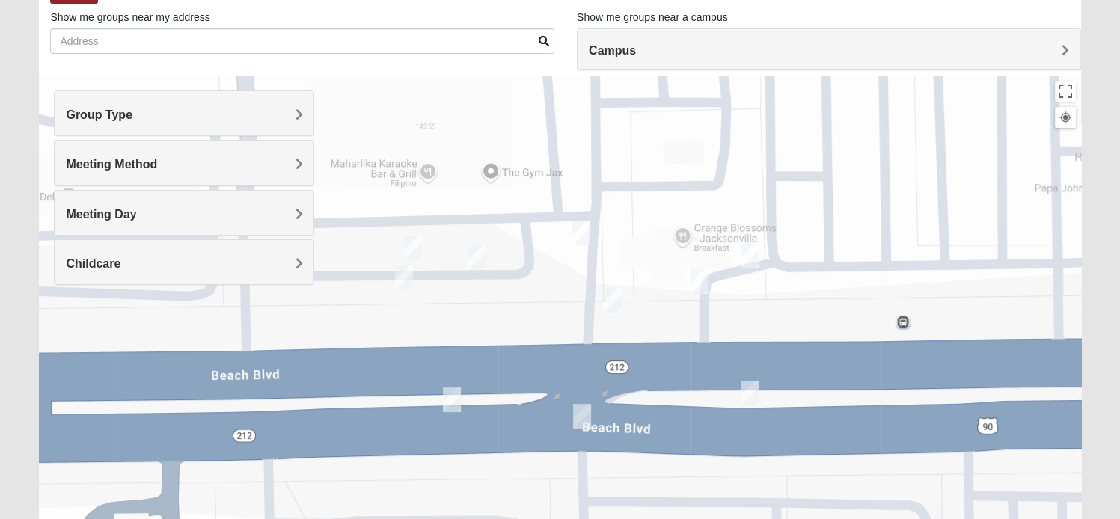
click at [748, 245] on img "On Campus Men's Corning/Noel 32250" at bounding box center [750, 255] width 18 height 25
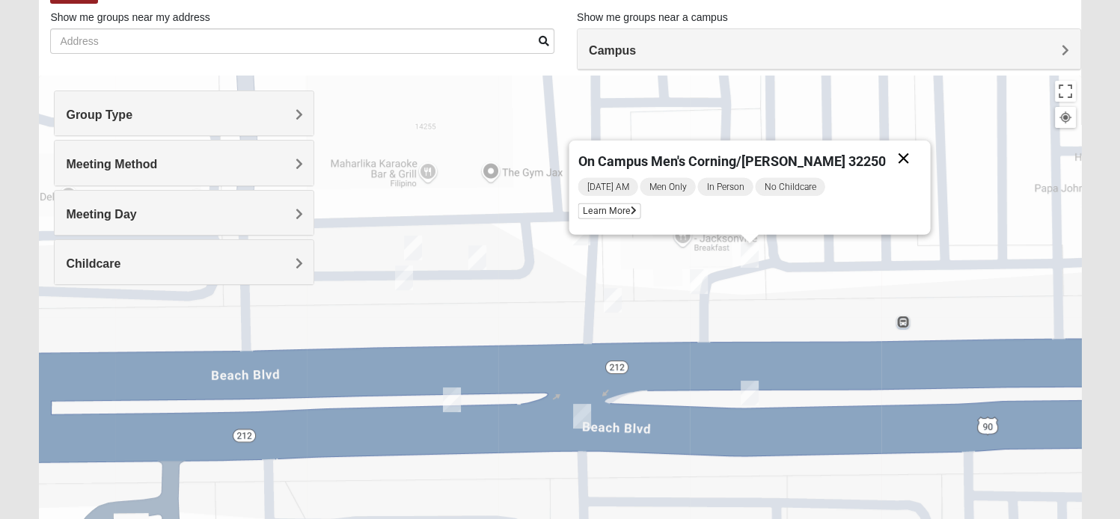
click at [886, 156] on button "Close" at bounding box center [904, 159] width 36 height 36
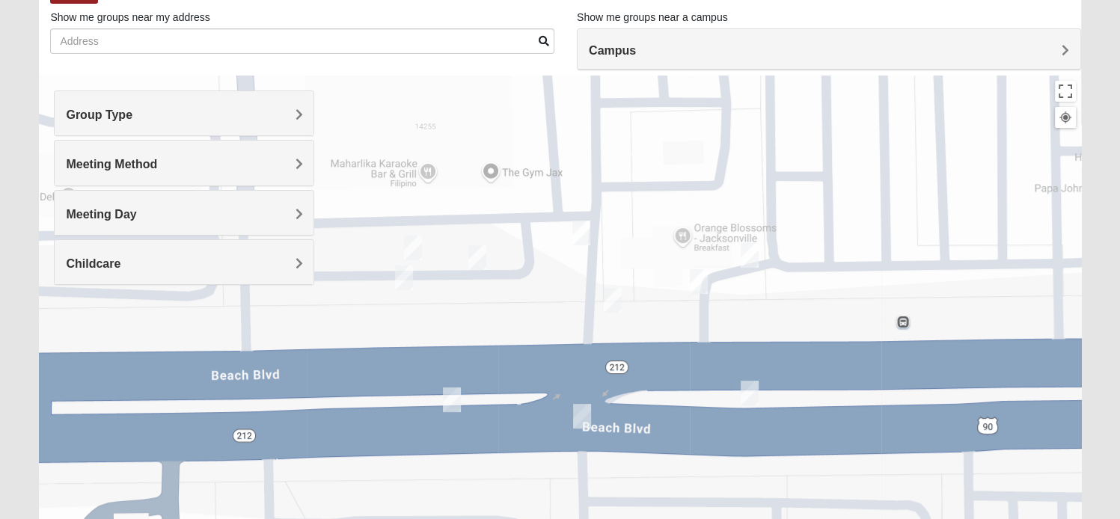
click at [698, 284] on img "Mens Pondozzi 32224" at bounding box center [699, 281] width 18 height 25
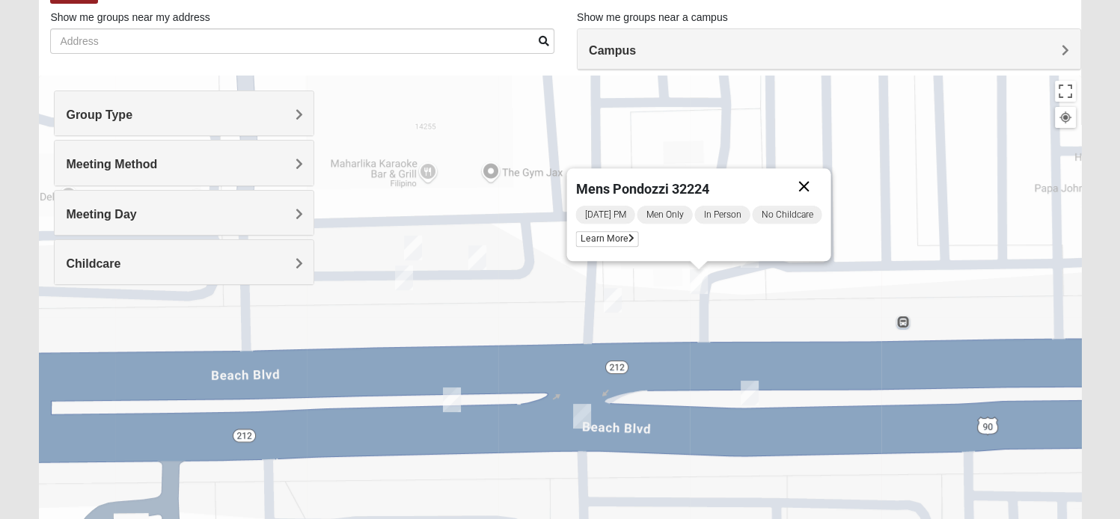
click at [811, 186] on button "Close" at bounding box center [805, 186] width 36 height 36
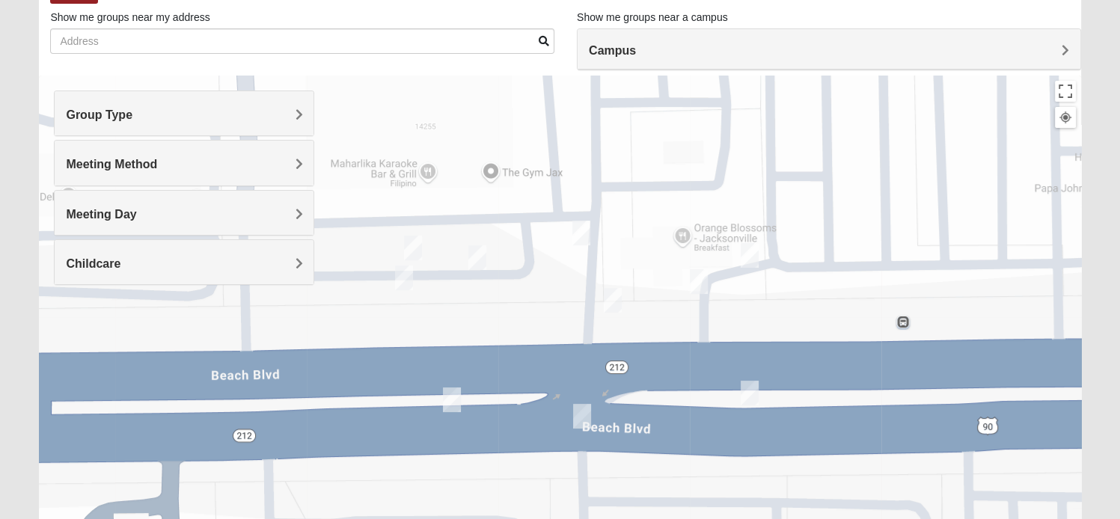
click at [748, 393] on img "On Campus Mens Pacetti 32250" at bounding box center [750, 393] width 18 height 25
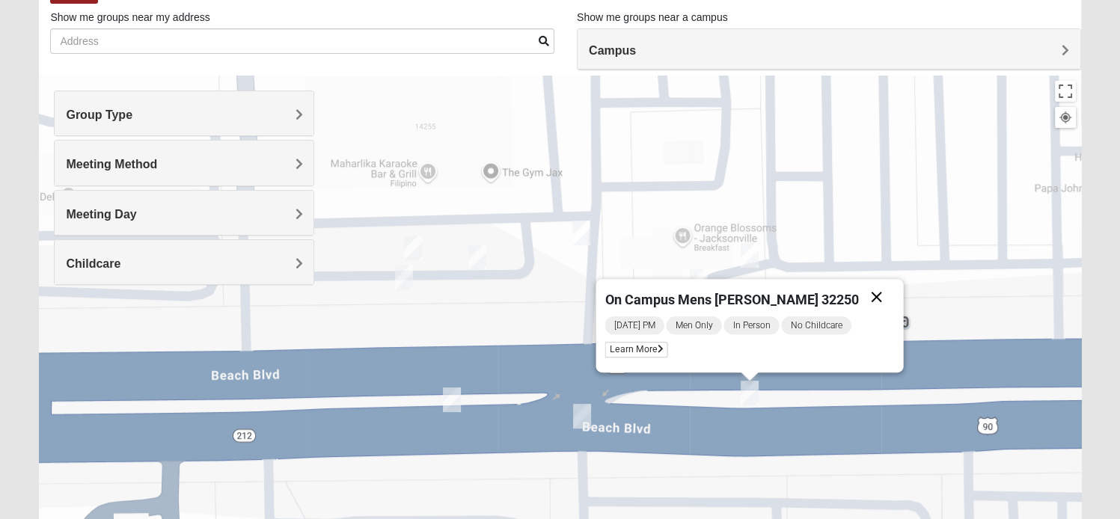
click at [862, 296] on button "Close" at bounding box center [877, 297] width 36 height 36
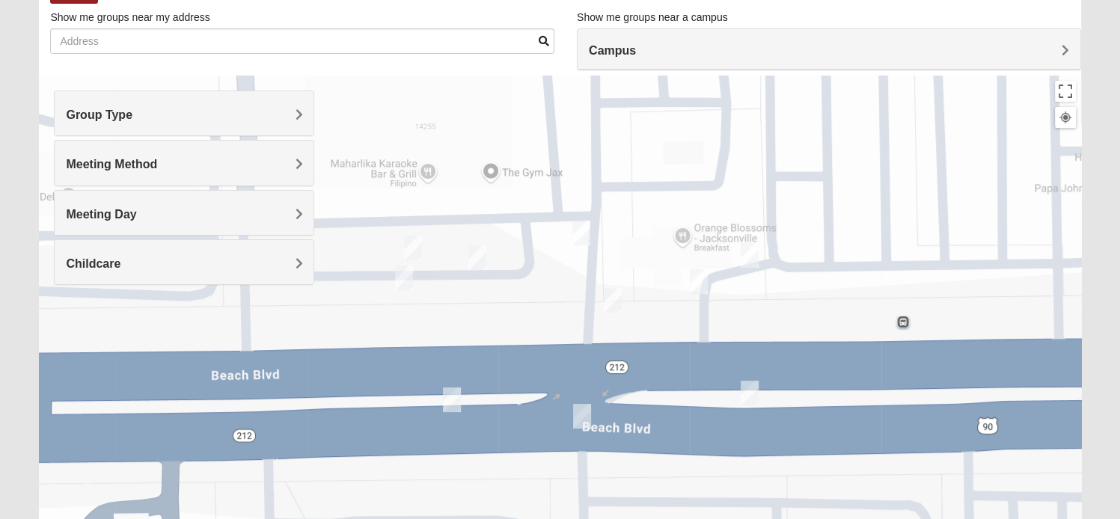
click at [579, 414] on img "Mens Hartley/Vail 32250" at bounding box center [582, 416] width 18 height 25
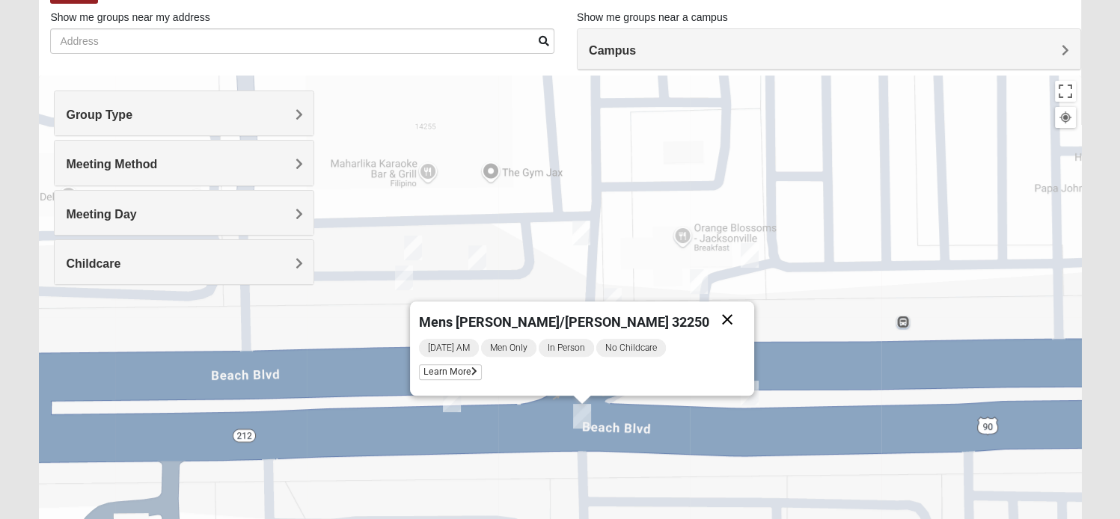
click at [710, 318] on button "Close" at bounding box center [728, 320] width 36 height 36
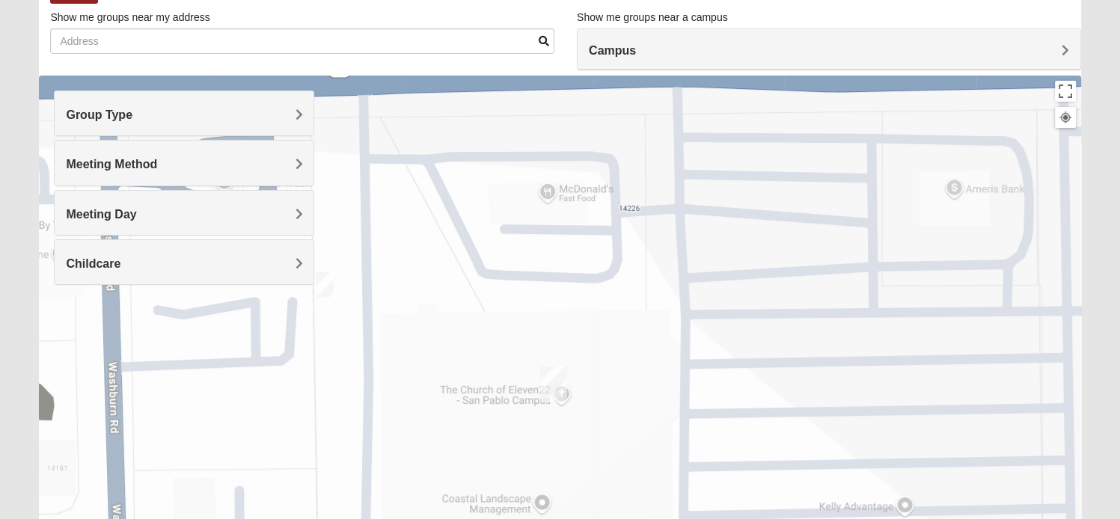
drag, startPoint x: 653, startPoint y: 370, endPoint x: 798, endPoint y: -35, distance: 430.2
click at [798, 0] on html "Log In Find A Group Error Show List Loading Groups" at bounding box center [560, 317] width 1120 height 824
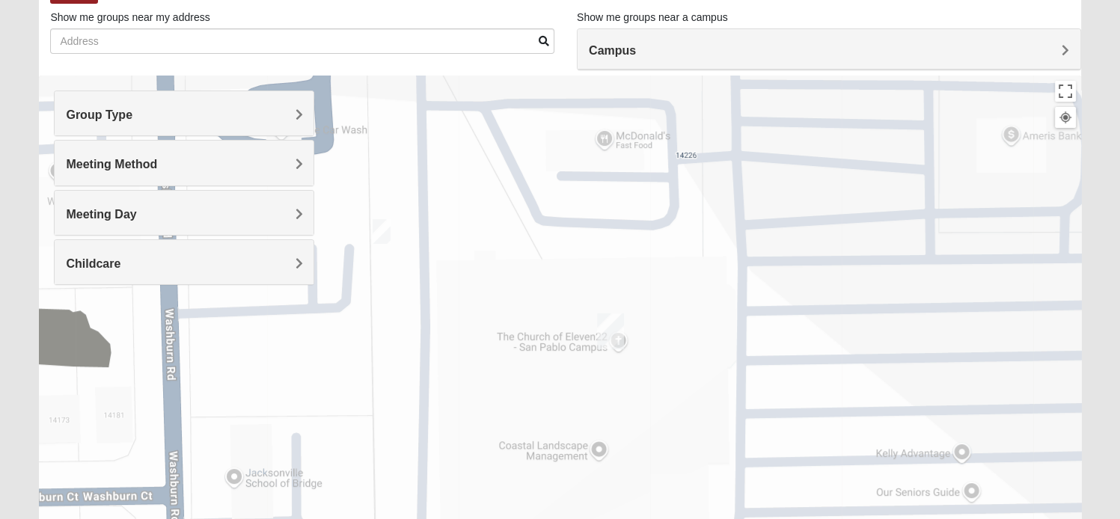
click at [608, 335] on img "San Pablo" at bounding box center [610, 332] width 27 height 36
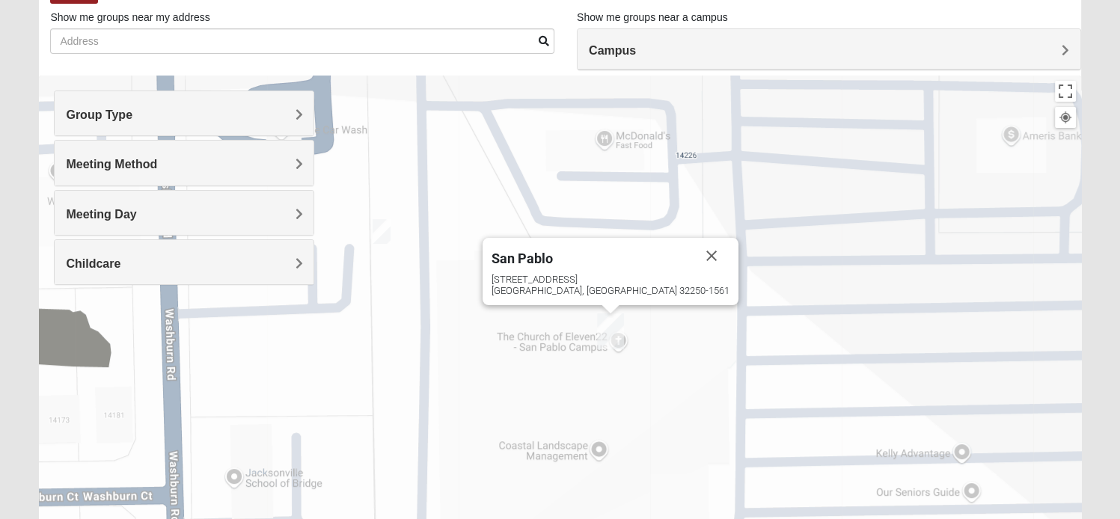
click at [388, 239] on img "Mens Proctor 32250" at bounding box center [382, 231] width 18 height 25
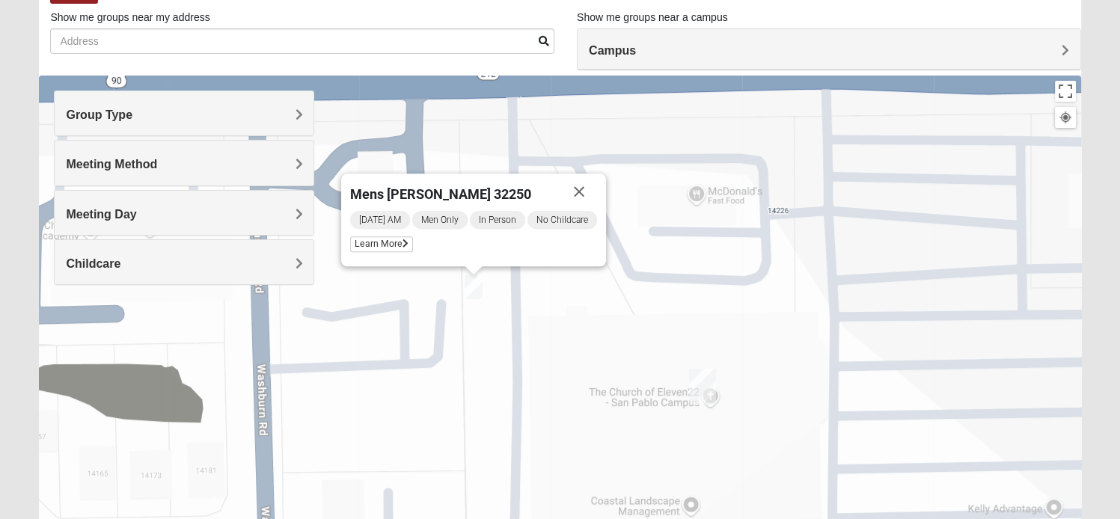
drag, startPoint x: 374, startPoint y: 280, endPoint x: 471, endPoint y: 334, distance: 110.6
click at [471, 334] on div "Mens [PERSON_NAME] 32250 [DATE] AM Men Only In Person No Childcare Learn More" at bounding box center [560, 375] width 1042 height 599
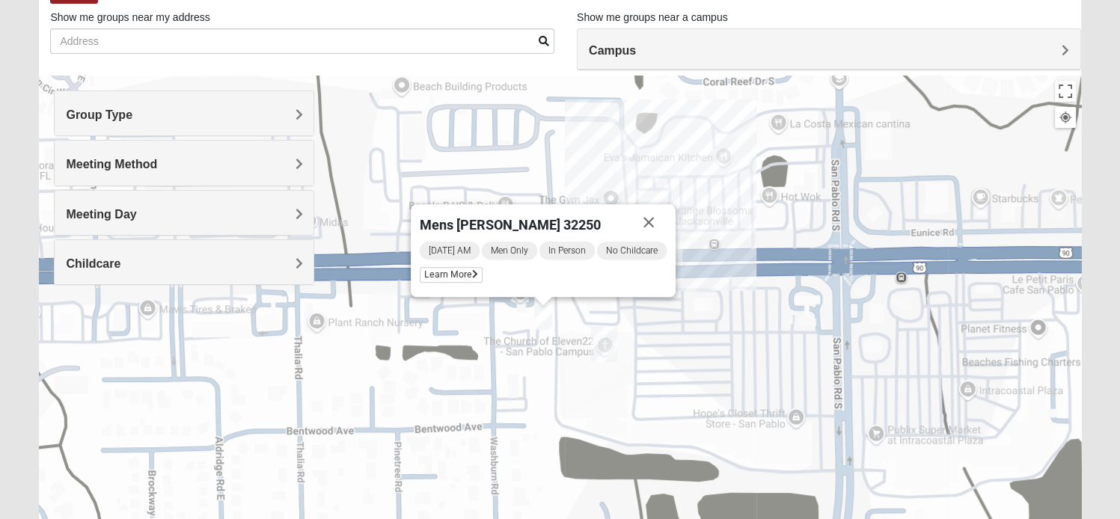
drag, startPoint x: 805, startPoint y: 291, endPoint x: 701, endPoint y: 336, distance: 112.6
click at [701, 336] on div "Mens [PERSON_NAME] 32250 [DATE] AM Men Only In Person No Childcare Learn More" at bounding box center [560, 375] width 1042 height 599
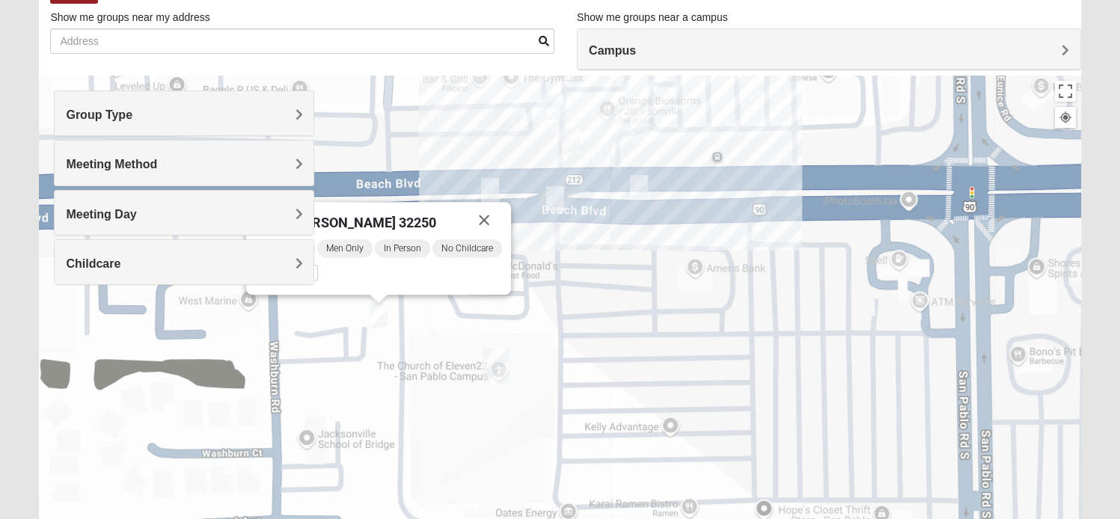
click at [560, 198] on img "Mens Hartley/Vail 32250" at bounding box center [555, 198] width 18 height 25
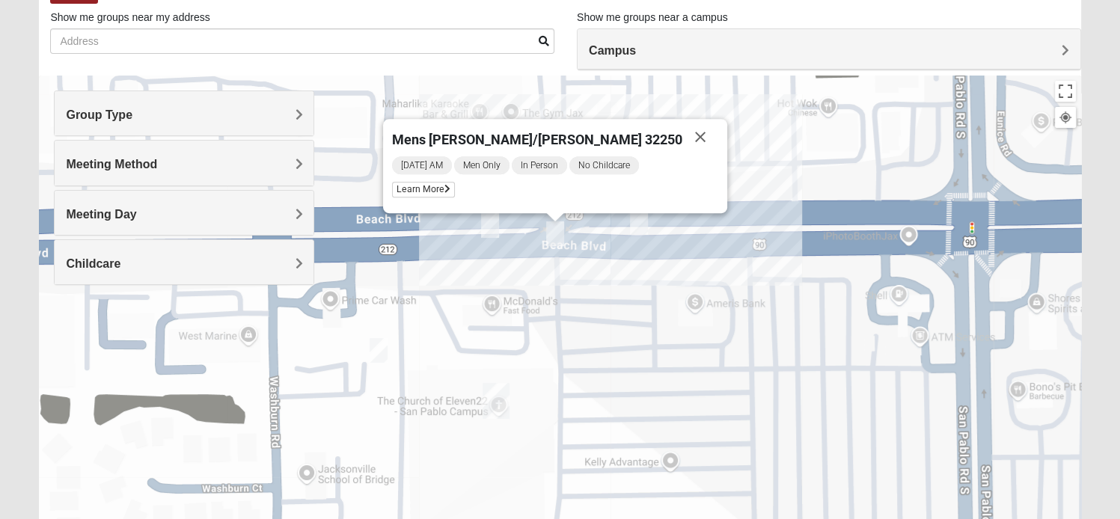
click at [641, 227] on img "On Campus Mens Pacetti 32250" at bounding box center [639, 222] width 18 height 25
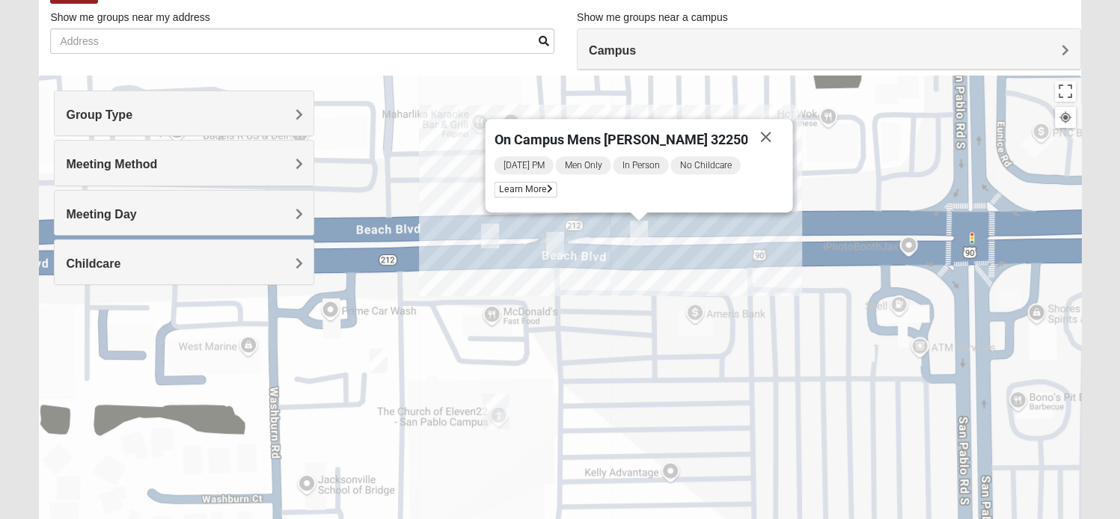
click at [492, 237] on img "Mens Baez 32250" at bounding box center [490, 236] width 18 height 25
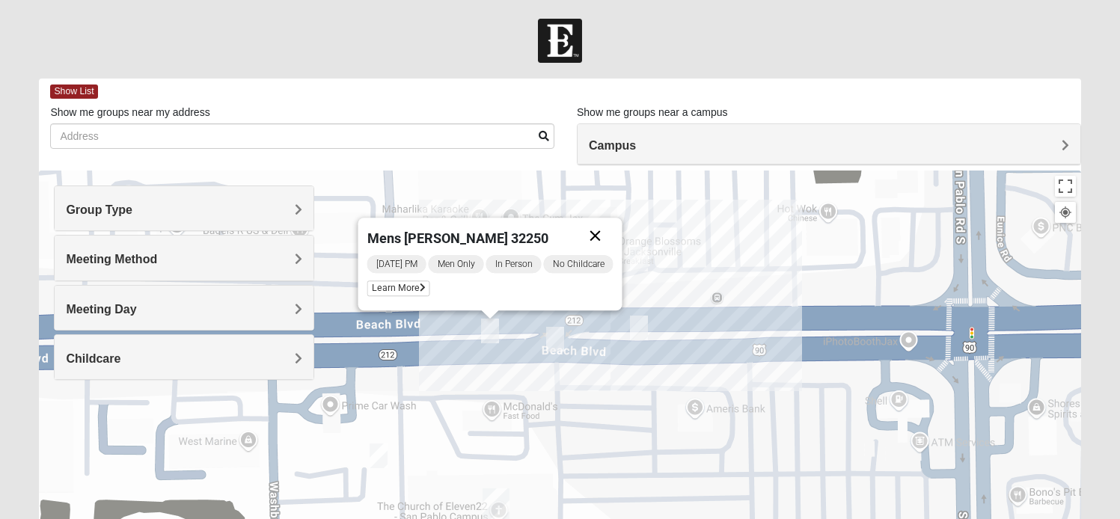
scroll to position [95, 0]
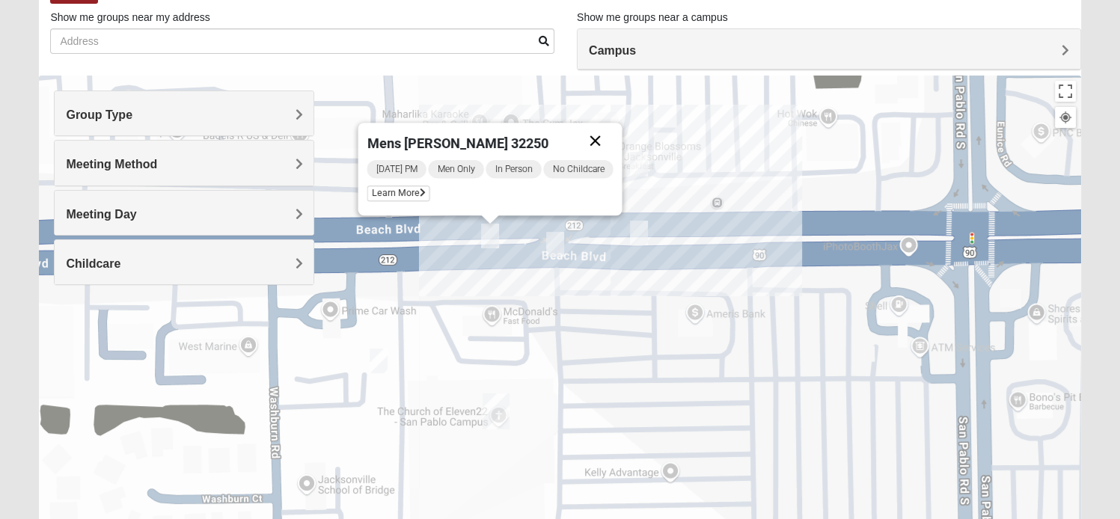
click at [600, 141] on button "Close" at bounding box center [596, 141] width 36 height 36
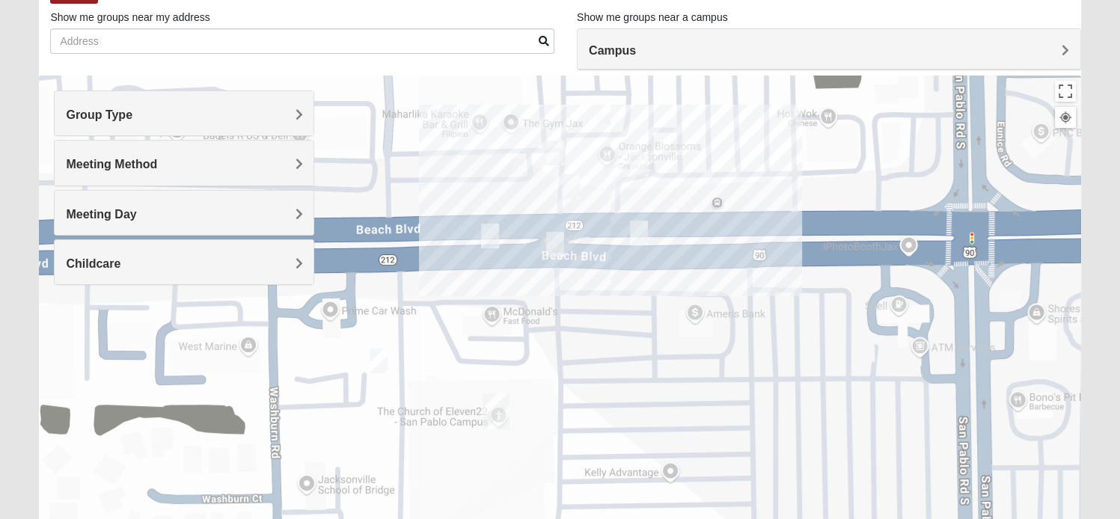
click at [507, 167] on img "On Campus Mens Hawk/Garcia 32250" at bounding box center [503, 165] width 18 height 25
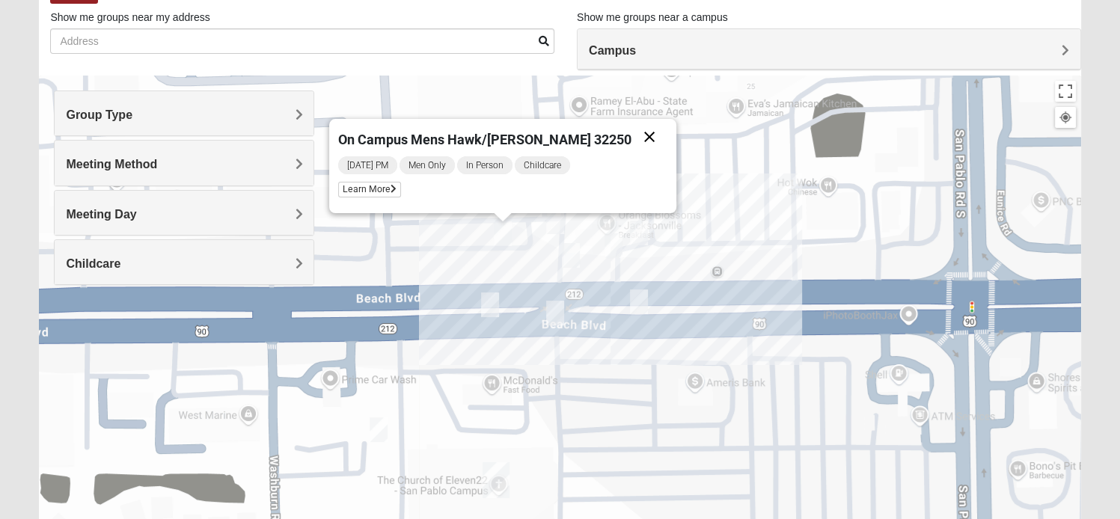
click at [632, 144] on button "Close" at bounding box center [650, 137] width 36 height 36
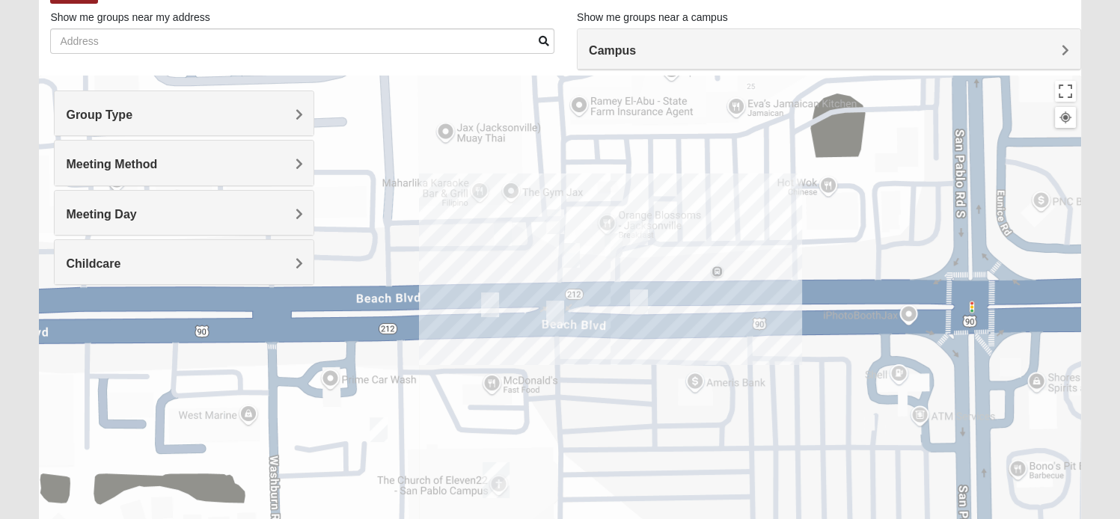
click at [560, 227] on img "Mens Vinke 32250" at bounding box center [555, 222] width 18 height 25
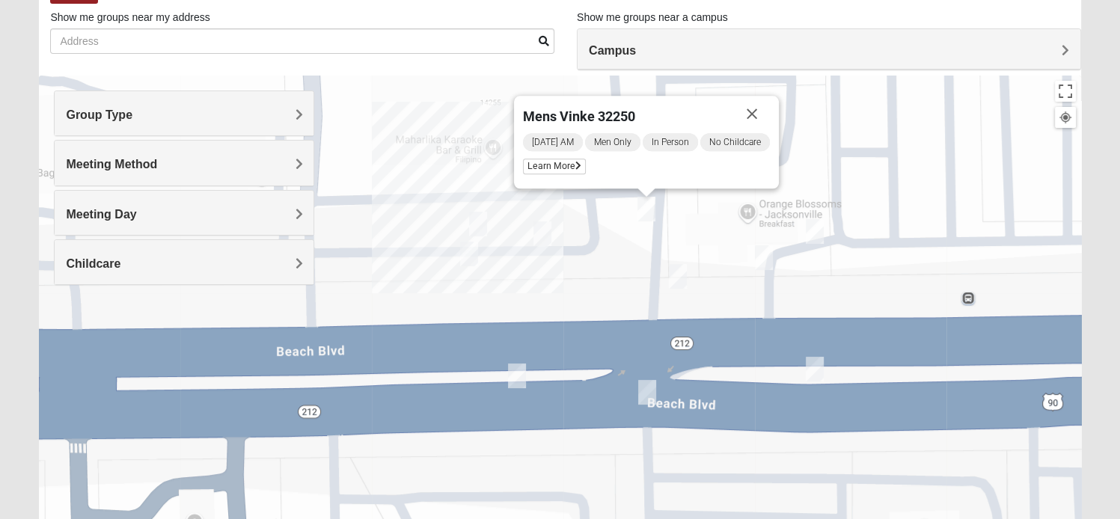
click at [467, 254] on img "On Campus Mens Keller 32250" at bounding box center [469, 254] width 18 height 25
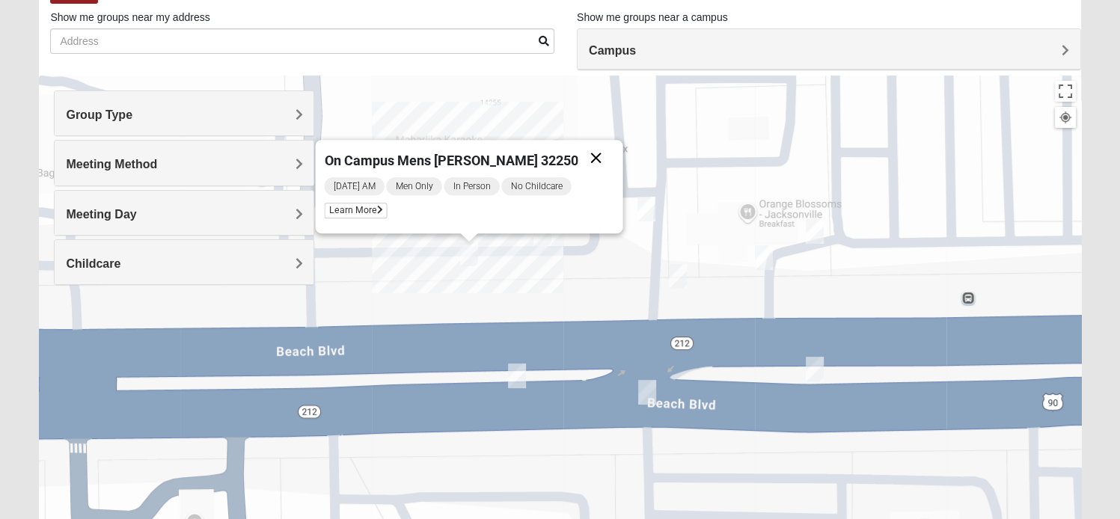
click at [583, 153] on button "Close" at bounding box center [597, 158] width 36 height 36
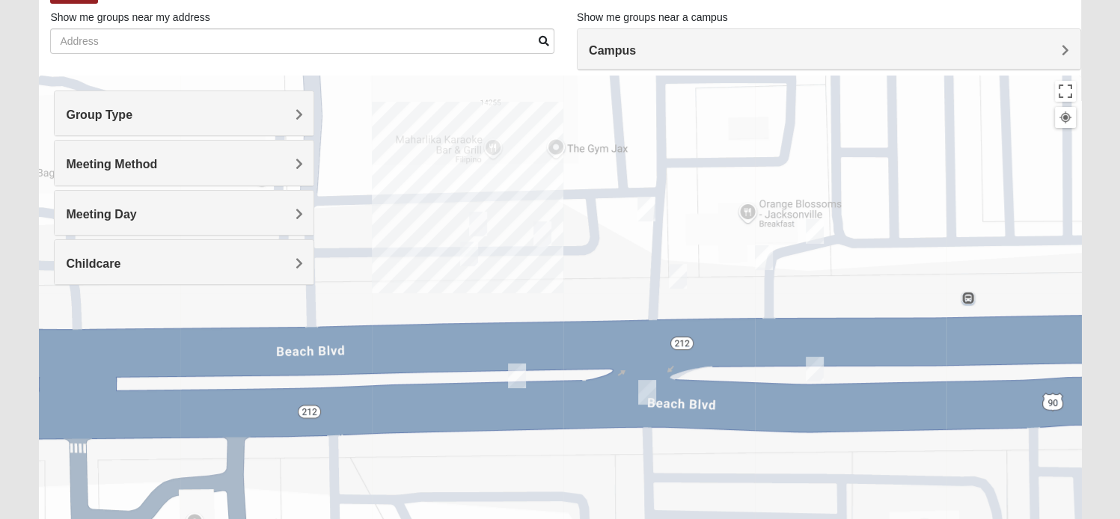
click at [476, 227] on img "On Campus Mens Smith 32250" at bounding box center [478, 224] width 18 height 25
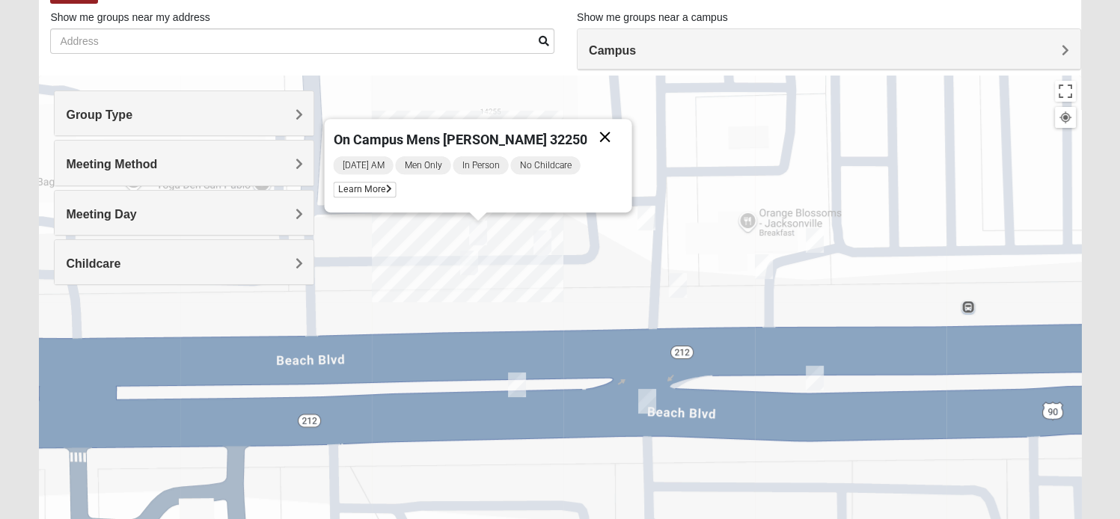
click at [588, 141] on button "Close" at bounding box center [606, 137] width 36 height 36
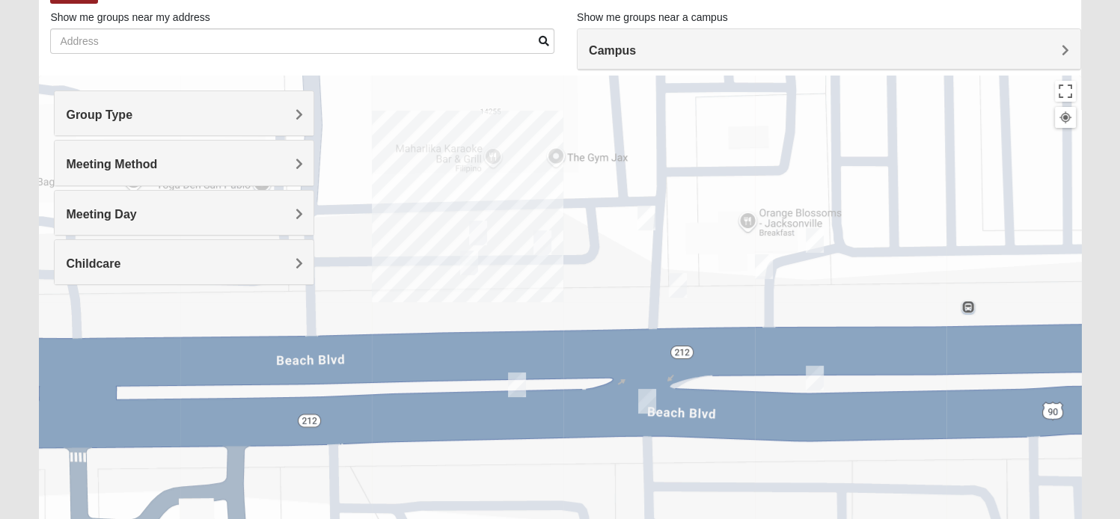
click at [543, 251] on img "On Campus Mens Hawk/Garcia 32250" at bounding box center [543, 243] width 18 height 25
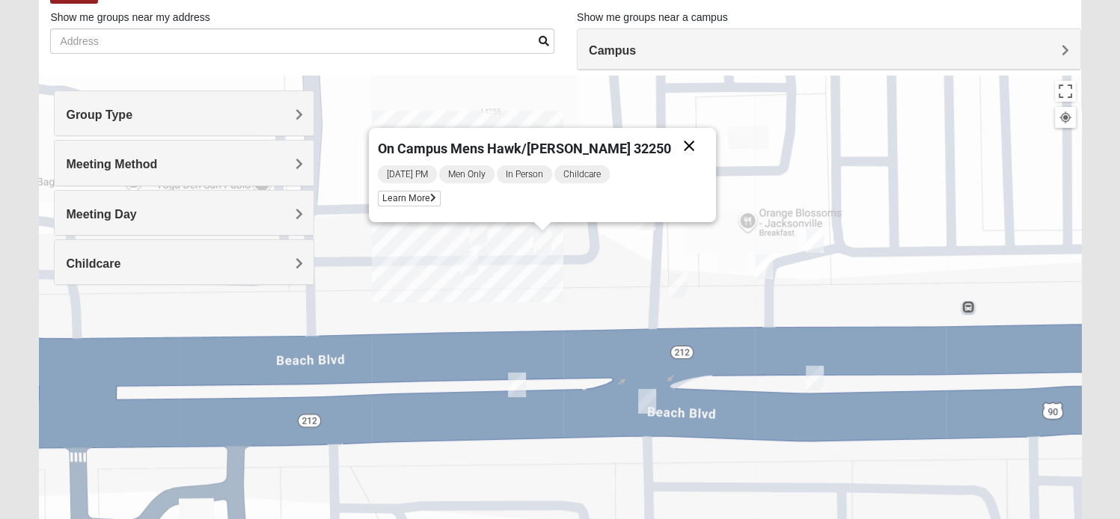
click at [671, 147] on button "Close" at bounding box center [689, 146] width 36 height 36
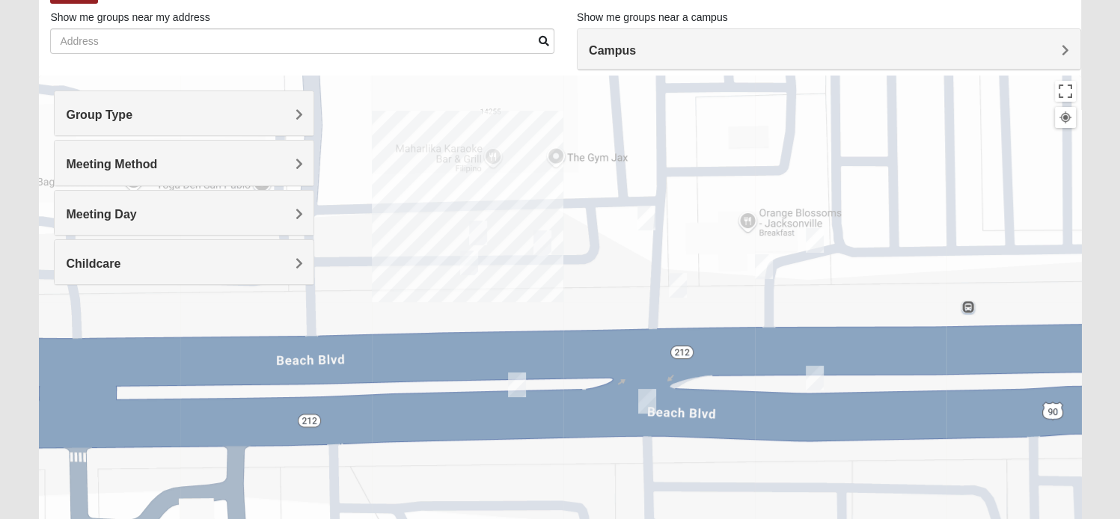
click at [638, 222] on img "Mens Vinke 32250" at bounding box center [647, 218] width 18 height 25
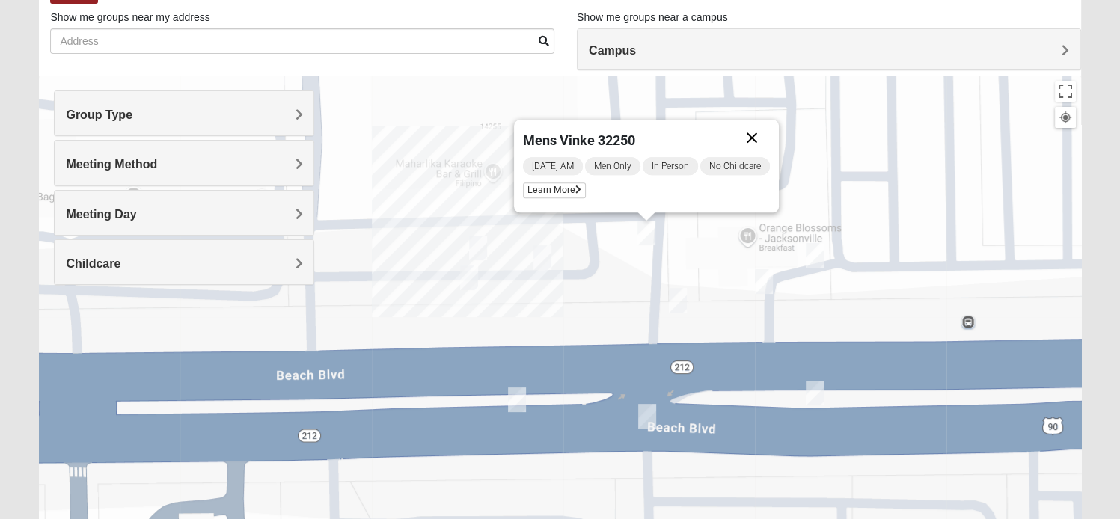
click at [758, 141] on button "Close" at bounding box center [752, 138] width 36 height 36
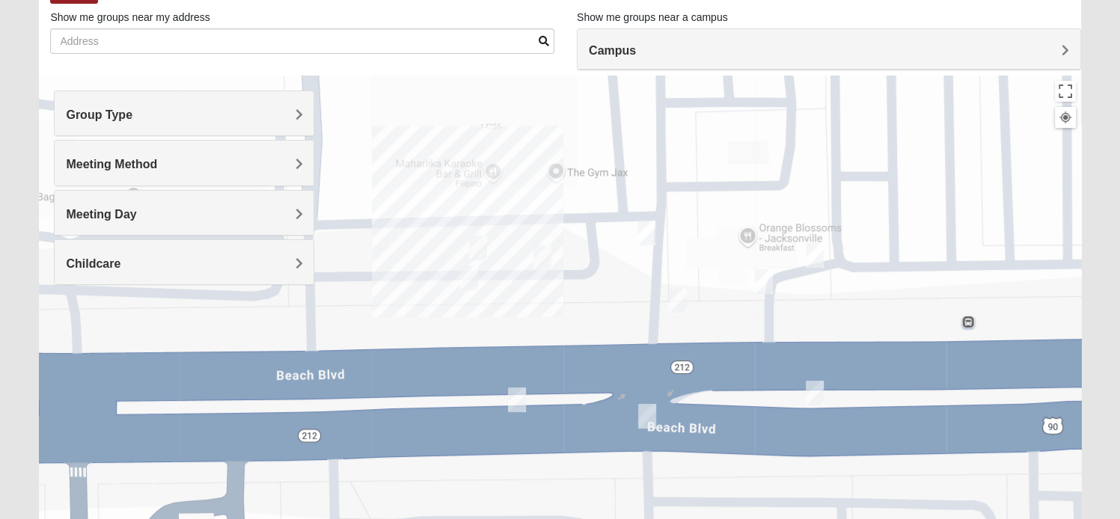
click at [679, 300] on img "On Campus Mens Pearson 32250" at bounding box center [678, 300] width 18 height 25
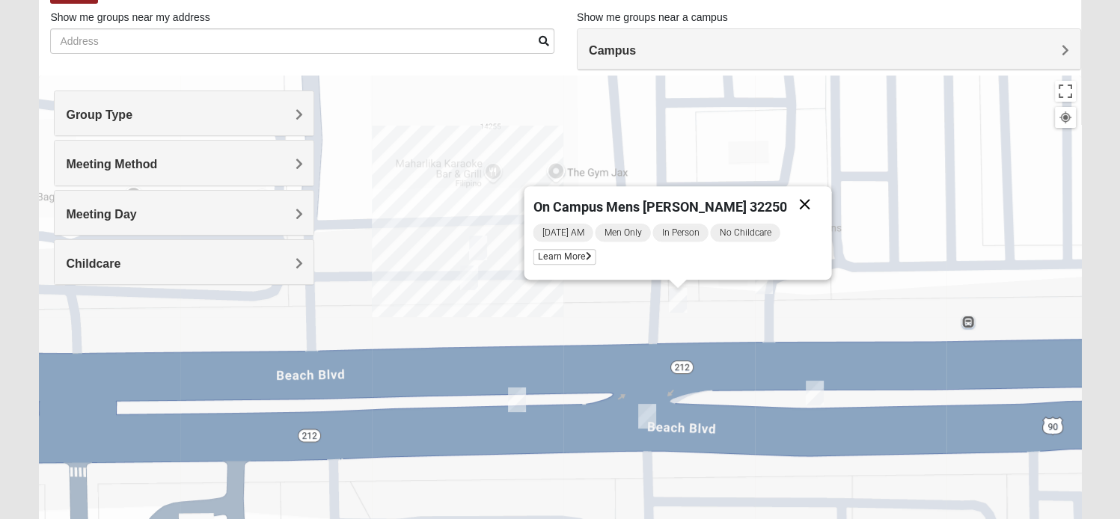
click at [787, 207] on button "Close" at bounding box center [805, 204] width 36 height 36
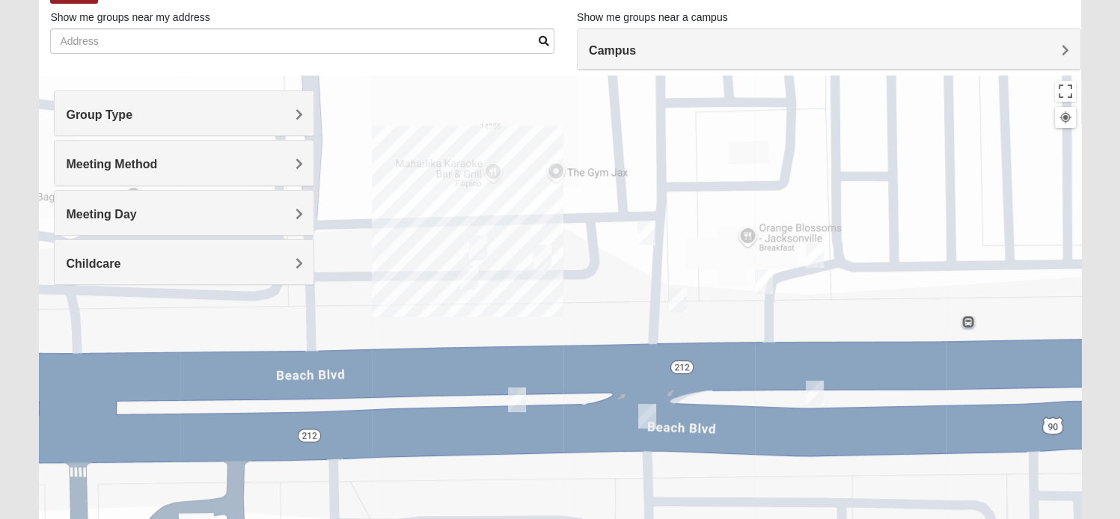
click at [764, 284] on img "Mens Pondozzi 32224" at bounding box center [764, 281] width 18 height 25
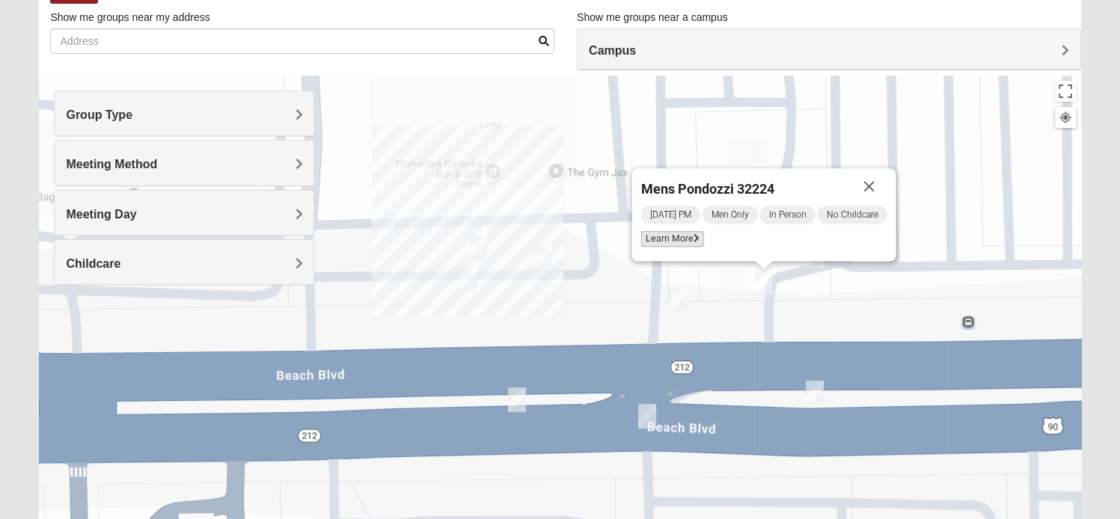
click at [686, 234] on span "Learn More" at bounding box center [672, 239] width 63 height 16
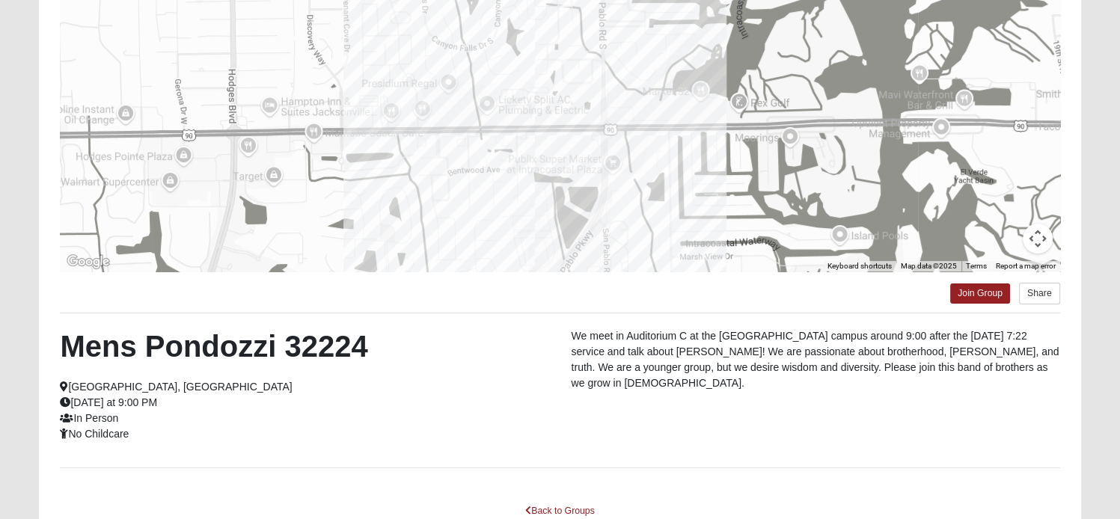
scroll to position [196, 0]
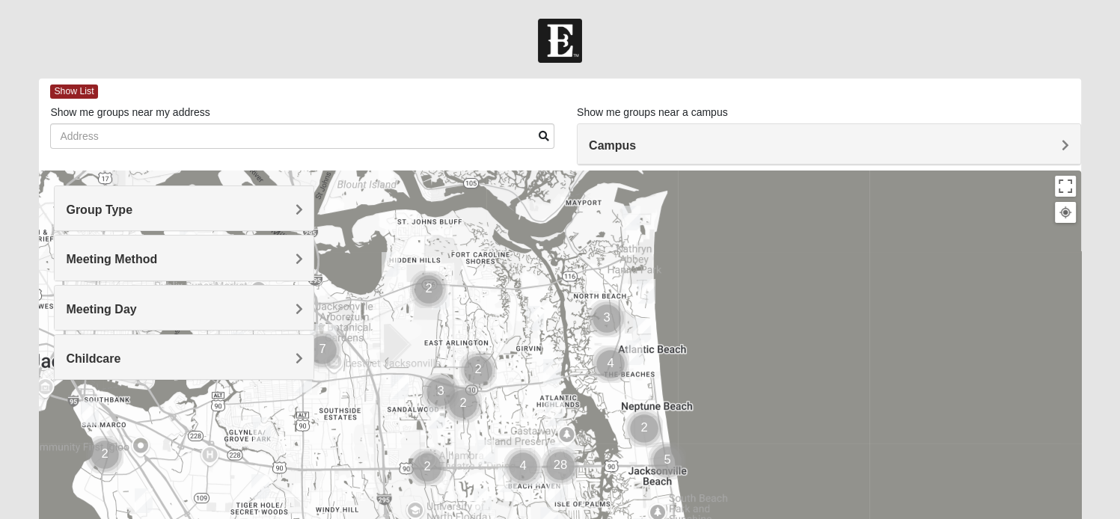
click at [260, 206] on h4 "Group Type" at bounding box center [184, 210] width 237 height 14
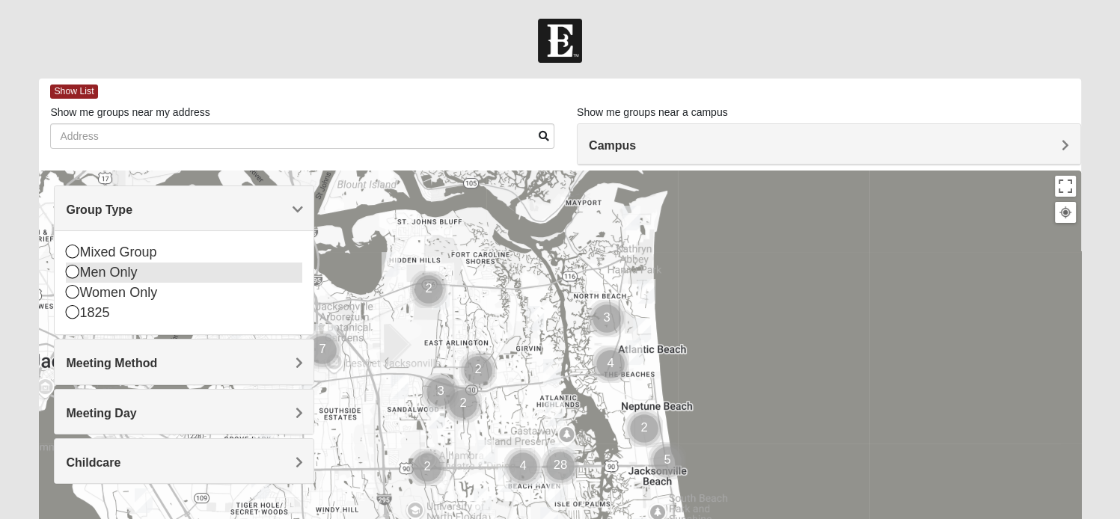
click at [70, 270] on icon at bounding box center [72, 271] width 13 height 13
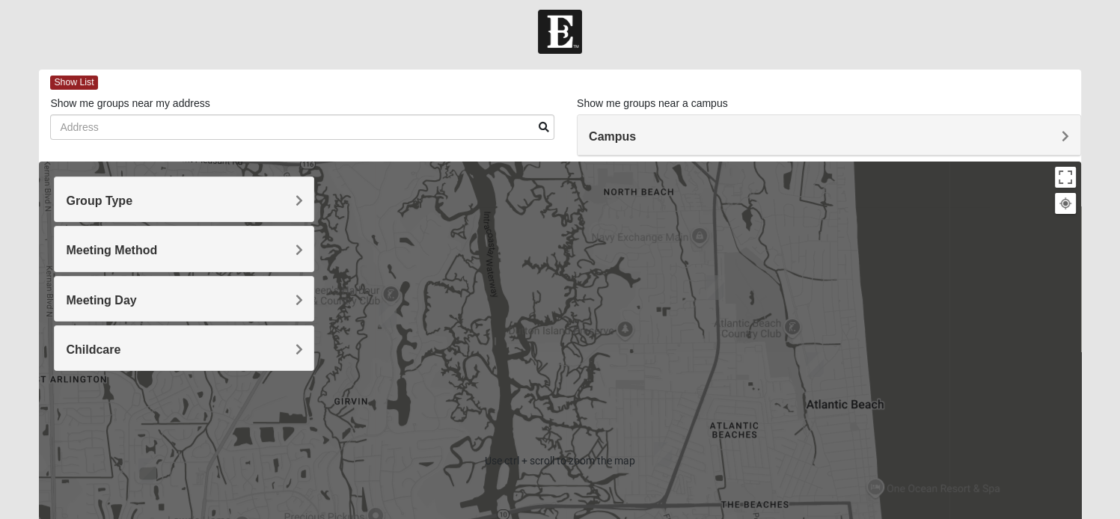
scroll to position [9, 0]
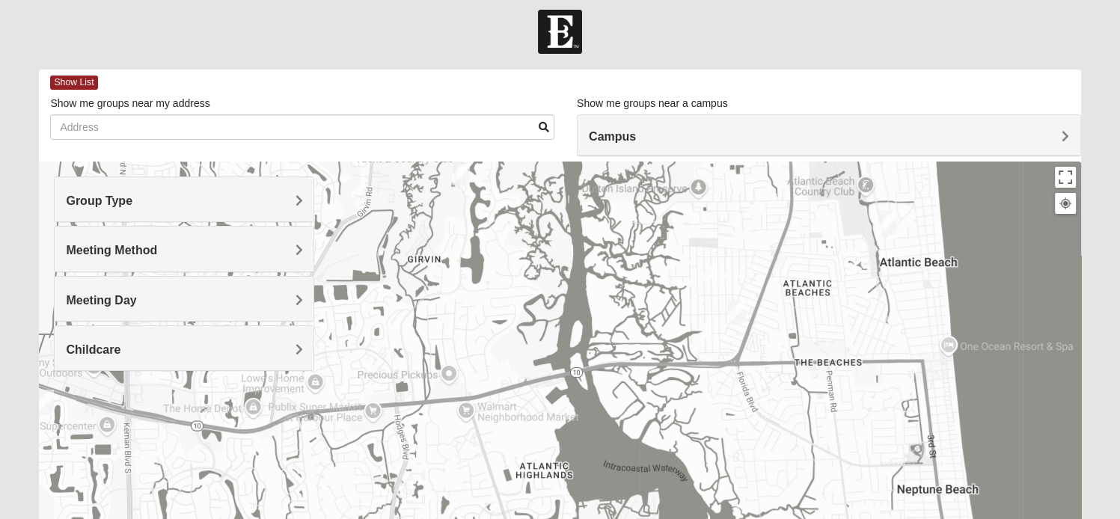
drag, startPoint x: 689, startPoint y: 379, endPoint x: 764, endPoint y: 231, distance: 165.4
click at [764, 231] on div at bounding box center [560, 461] width 1042 height 599
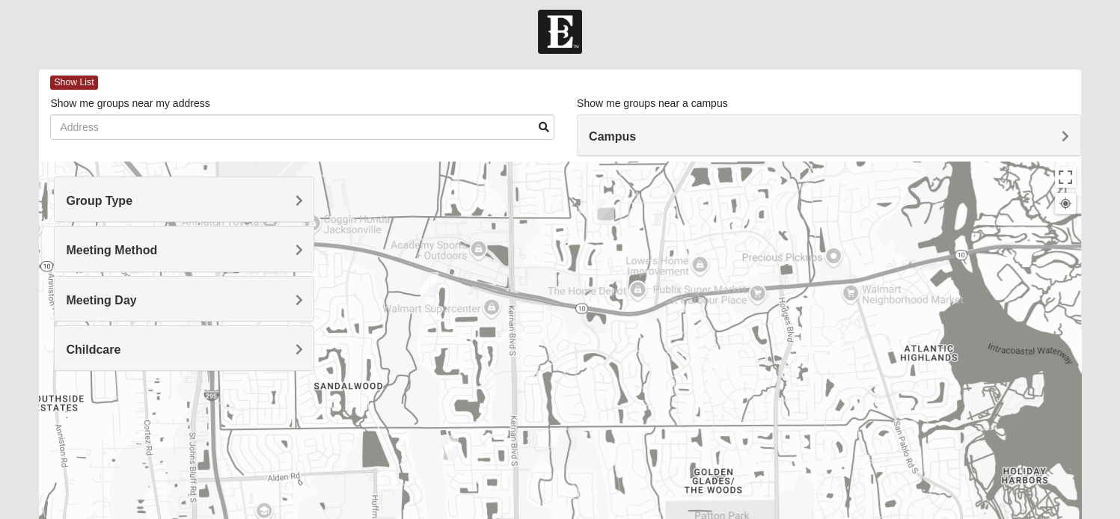
drag, startPoint x: 764, startPoint y: 231, endPoint x: 1140, endPoint y: 132, distance: 388.5
click at [1120, 132] on html "Log In Find A Group Error Show List Loading Groups" at bounding box center [560, 403] width 1120 height 824
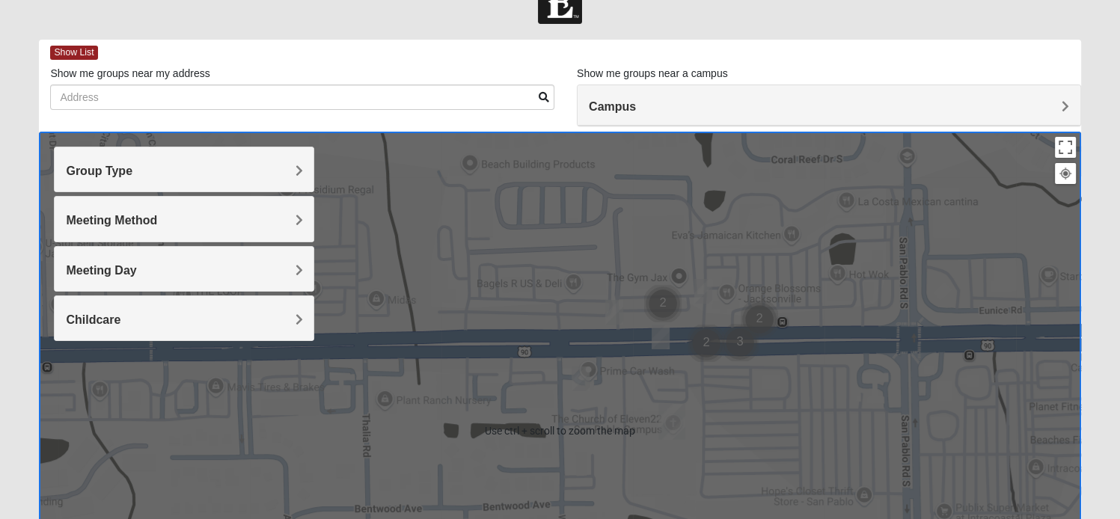
scroll to position [38, 0]
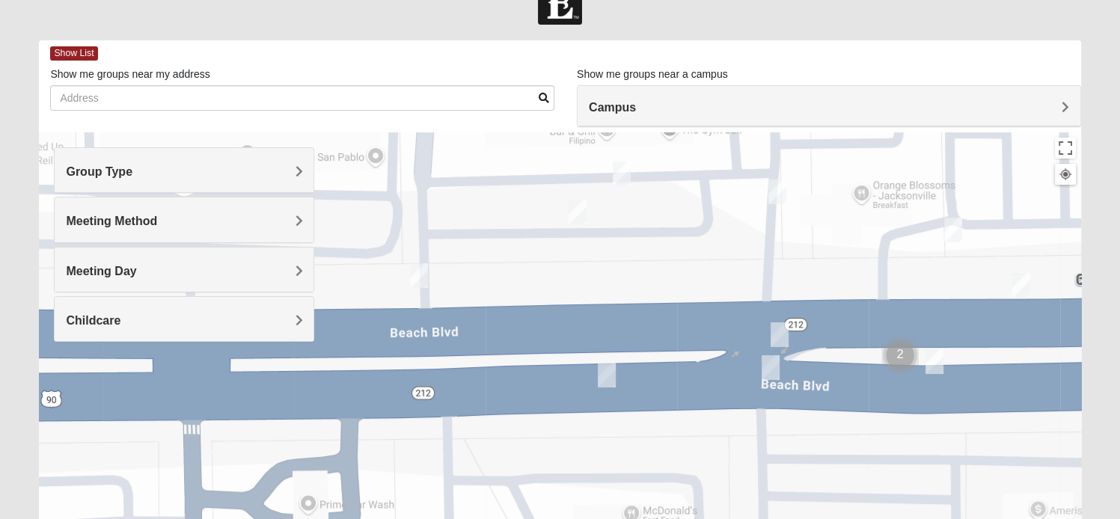
drag, startPoint x: 689, startPoint y: 323, endPoint x: 713, endPoint y: 484, distance: 163.3
click at [713, 484] on div at bounding box center [560, 431] width 1042 height 599
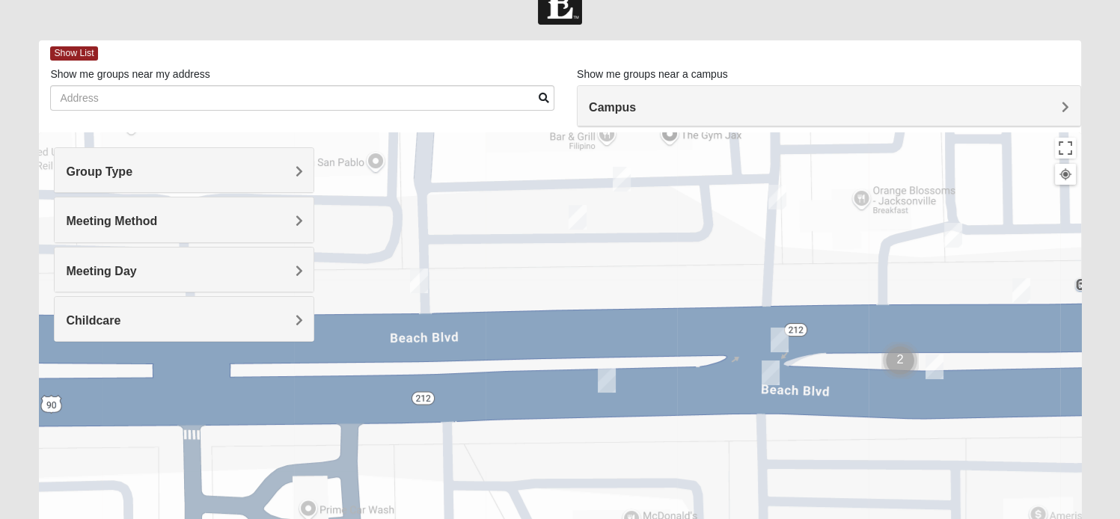
click at [897, 350] on img "Cluster of 2 groups" at bounding box center [900, 360] width 37 height 37
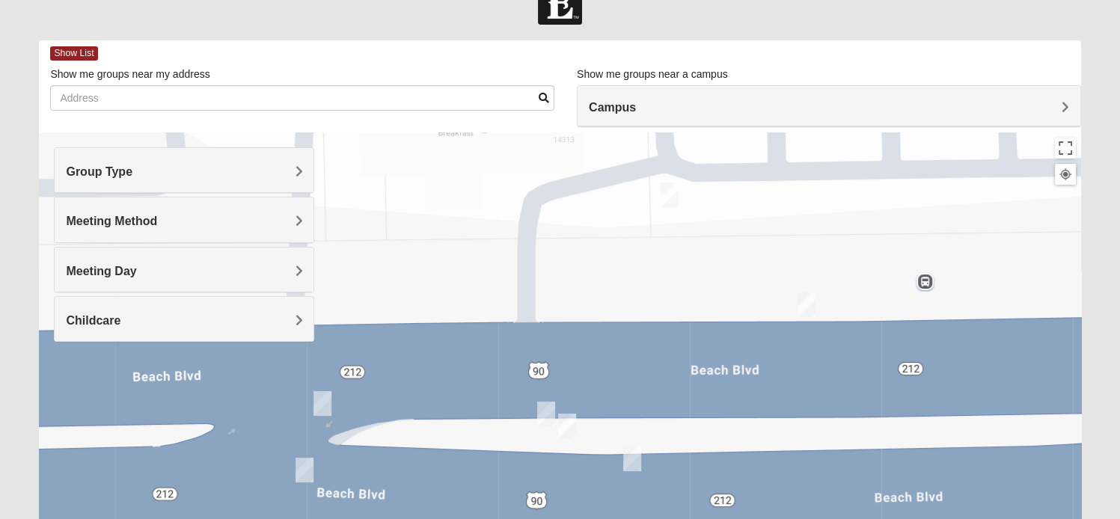
click at [570, 435] on img "On Campus Mens Hawk/Garcia 32250" at bounding box center [567, 426] width 18 height 25
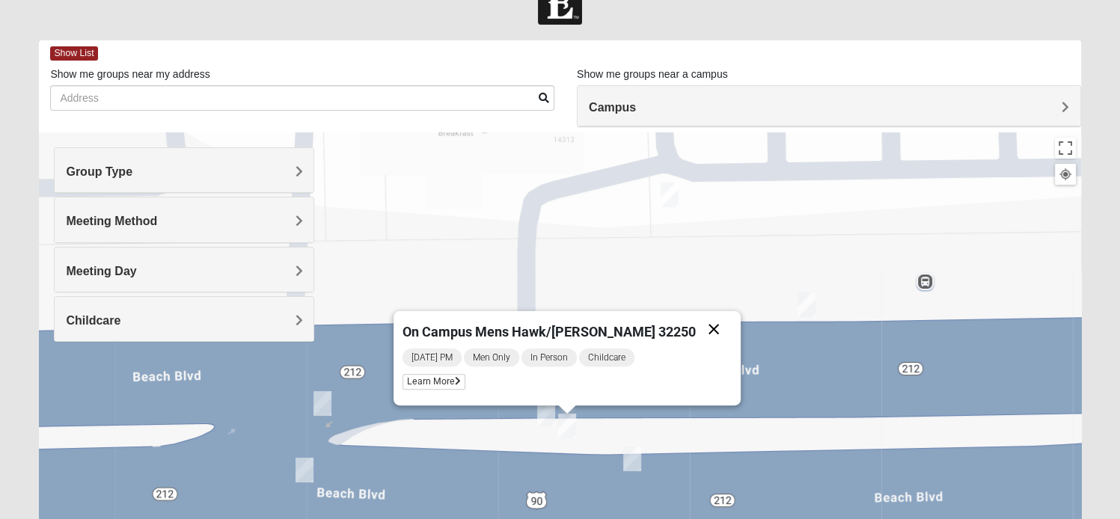
click at [696, 334] on button "Close" at bounding box center [714, 329] width 36 height 36
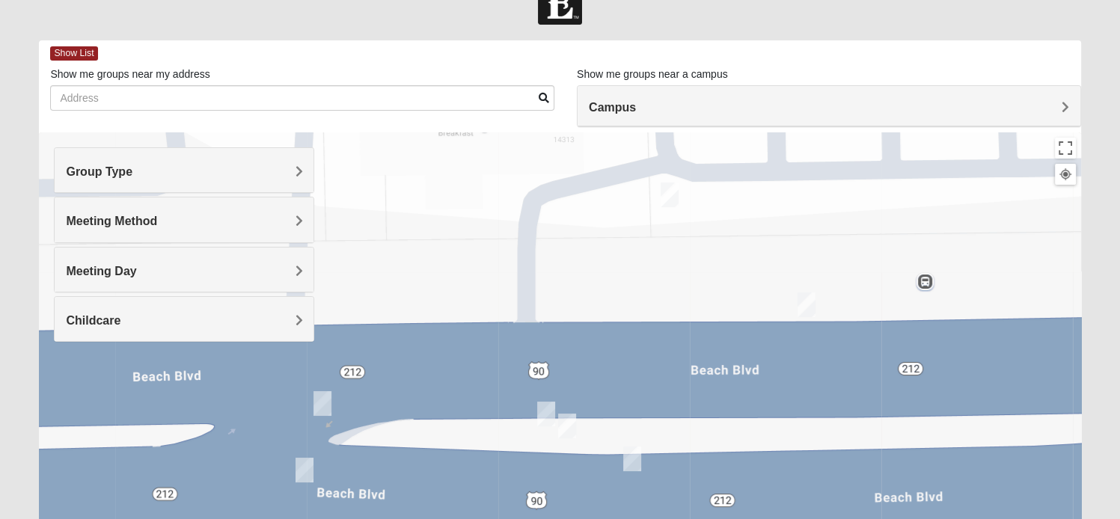
click at [551, 415] on img "Mens Baez 32250" at bounding box center [546, 414] width 18 height 25
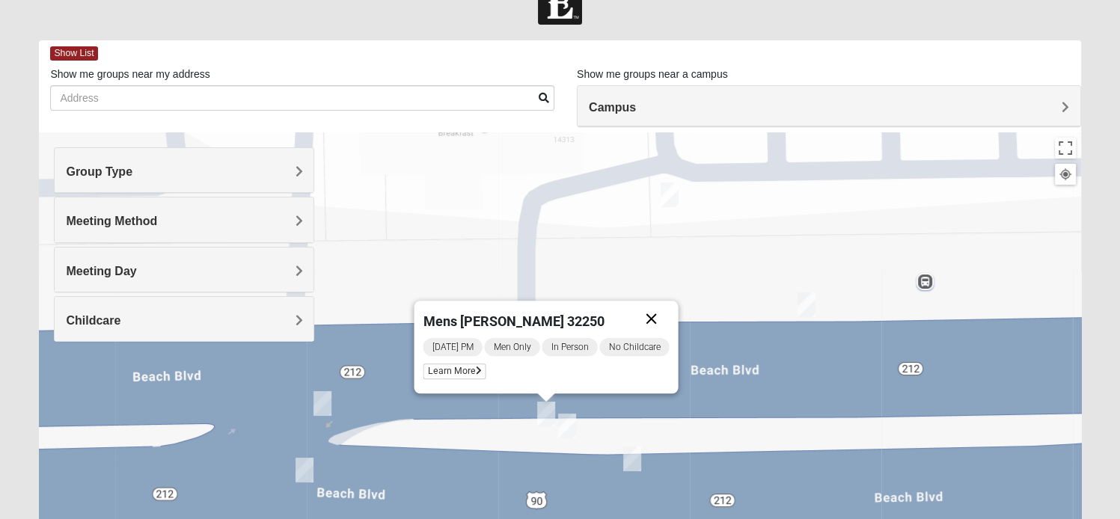
click at [650, 315] on button "Close" at bounding box center [652, 319] width 36 height 36
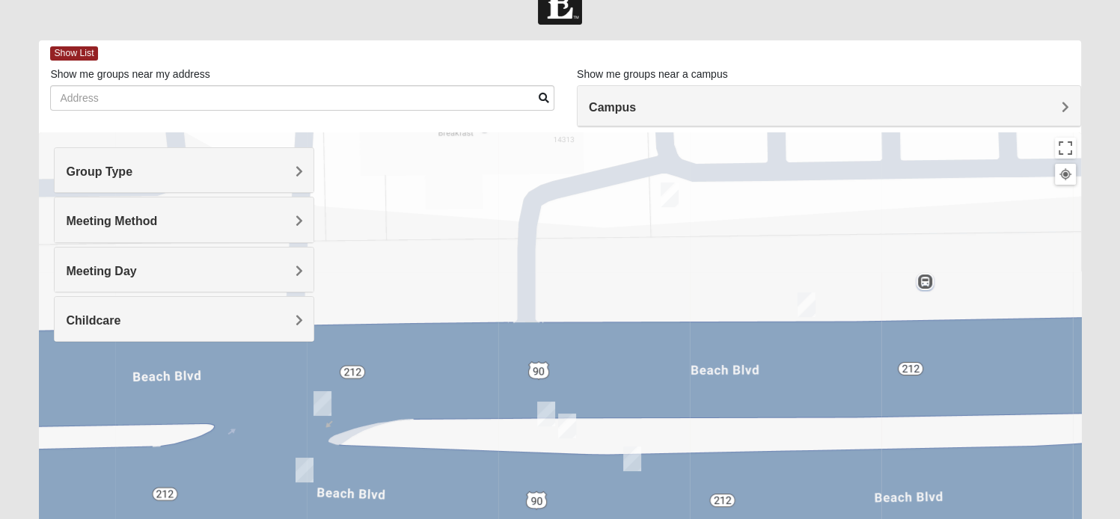
click at [631, 462] on img "On Campus Men's Corning/Noel 32250" at bounding box center [632, 459] width 18 height 25
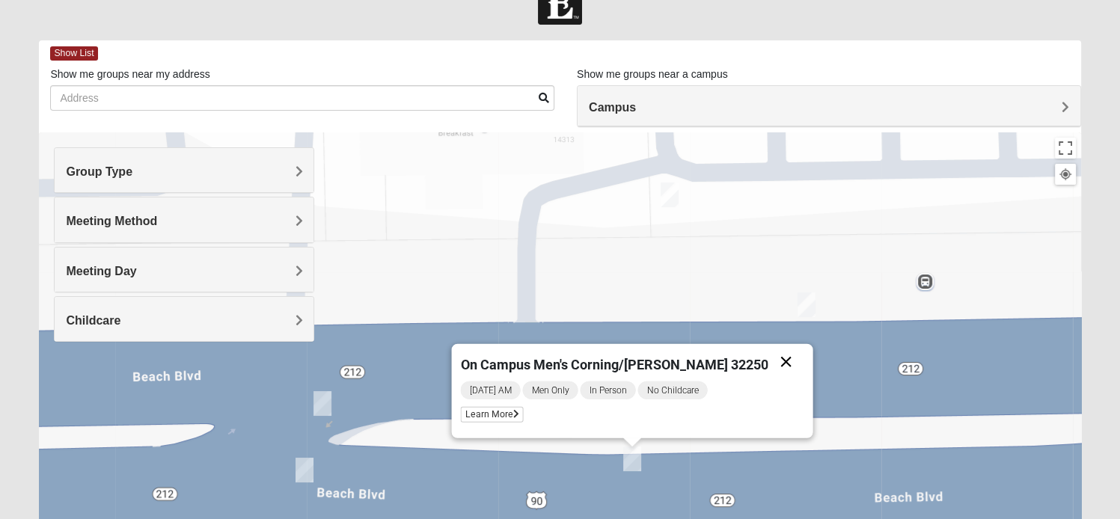
click at [769, 363] on button "Close" at bounding box center [787, 362] width 36 height 36
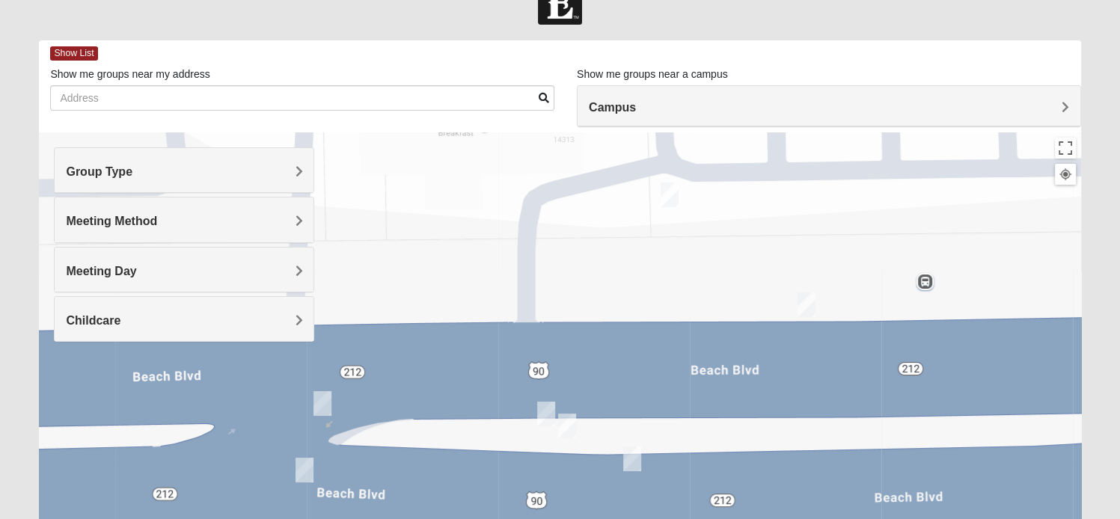
click at [808, 305] on img "On Campus Mens Keller 32250" at bounding box center [807, 305] width 18 height 25
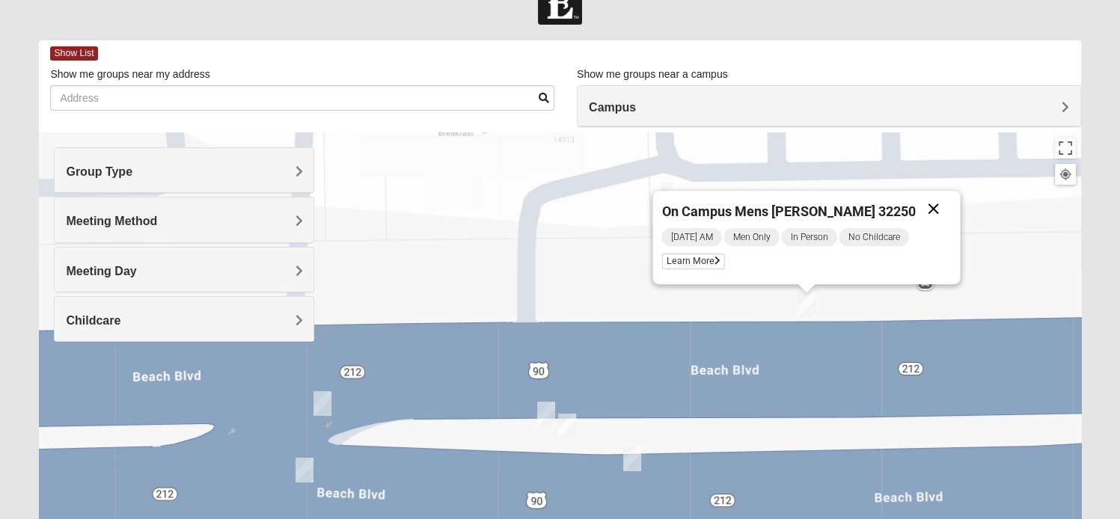
click at [918, 208] on button "Close" at bounding box center [934, 209] width 36 height 36
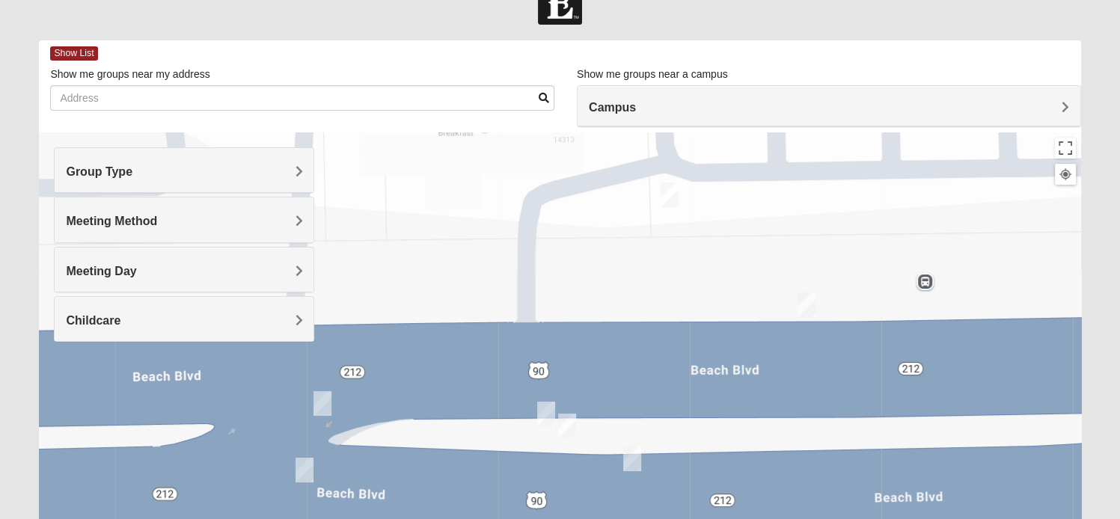
click at [673, 198] on img "Mens Vinke 32250" at bounding box center [670, 195] width 18 height 25
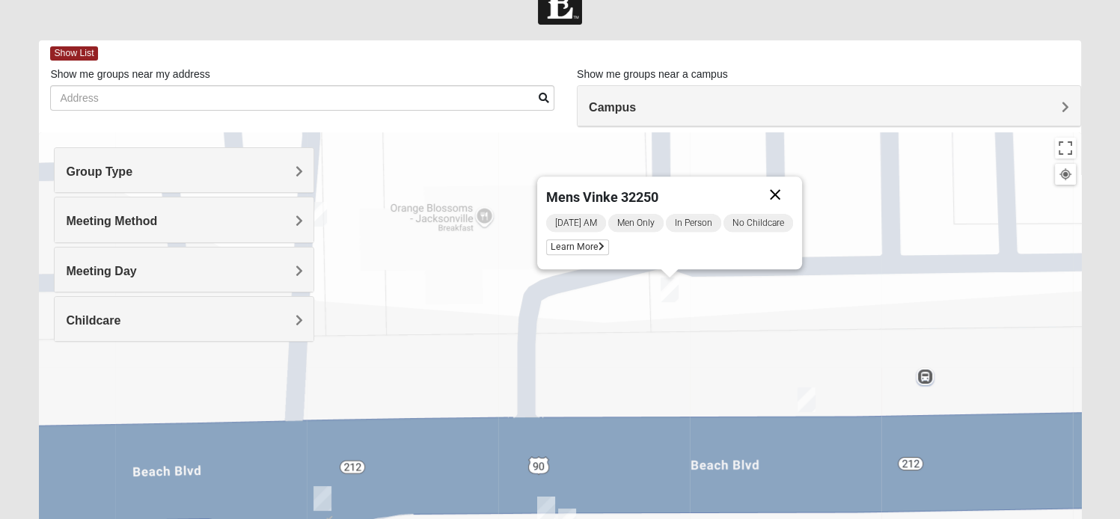
click at [775, 189] on button "Close" at bounding box center [775, 195] width 36 height 36
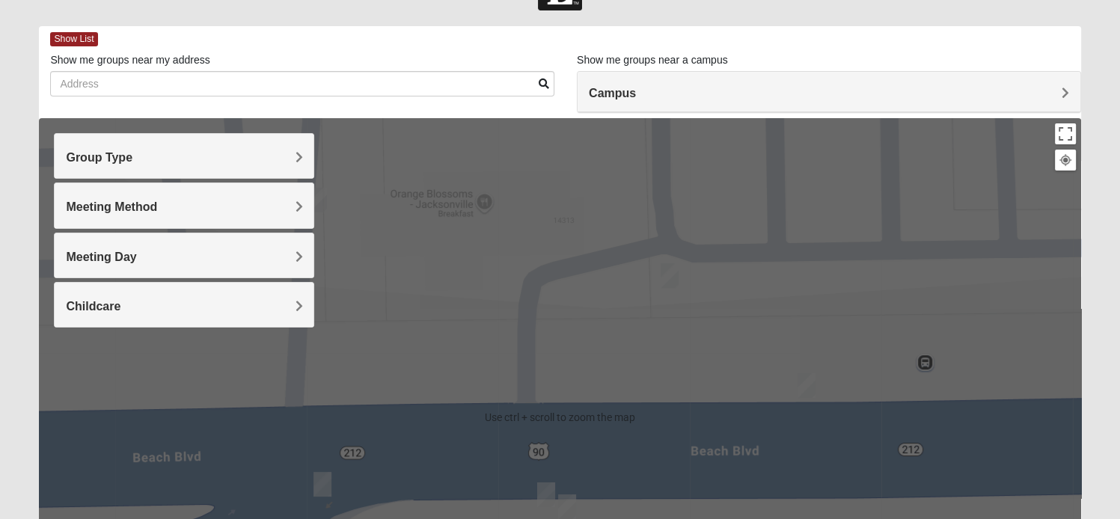
scroll to position [54, 0]
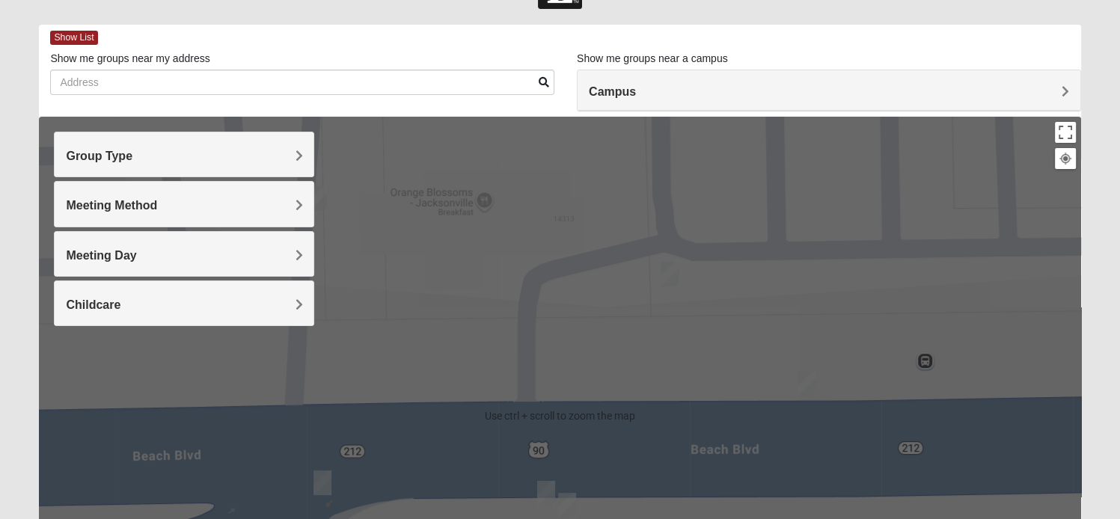
click at [415, 426] on div "To navigate, press the arrow keys." at bounding box center [560, 416] width 1042 height 599
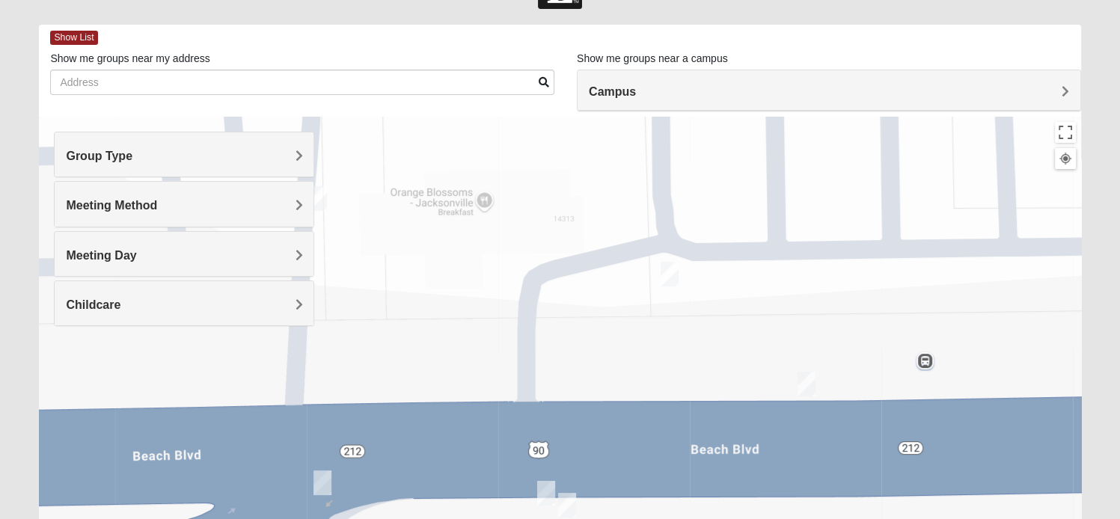
click at [320, 481] on img "On Campus Mens Myers 32250" at bounding box center [323, 483] width 18 height 25
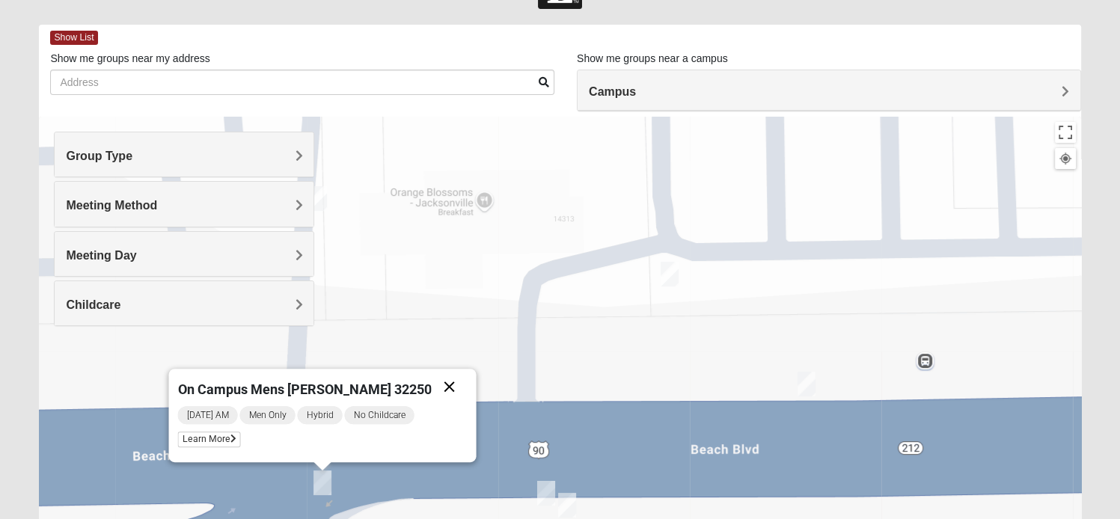
click at [432, 384] on button "Close" at bounding box center [450, 387] width 36 height 36
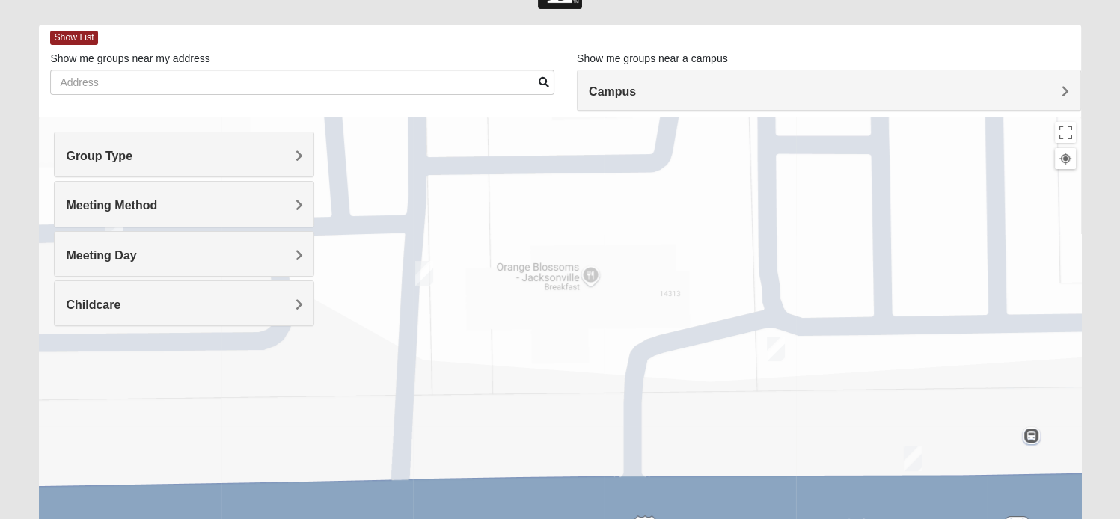
drag, startPoint x: 457, startPoint y: 398, endPoint x: 584, endPoint y: 481, distance: 152.0
click at [584, 481] on div at bounding box center [560, 416] width 1042 height 599
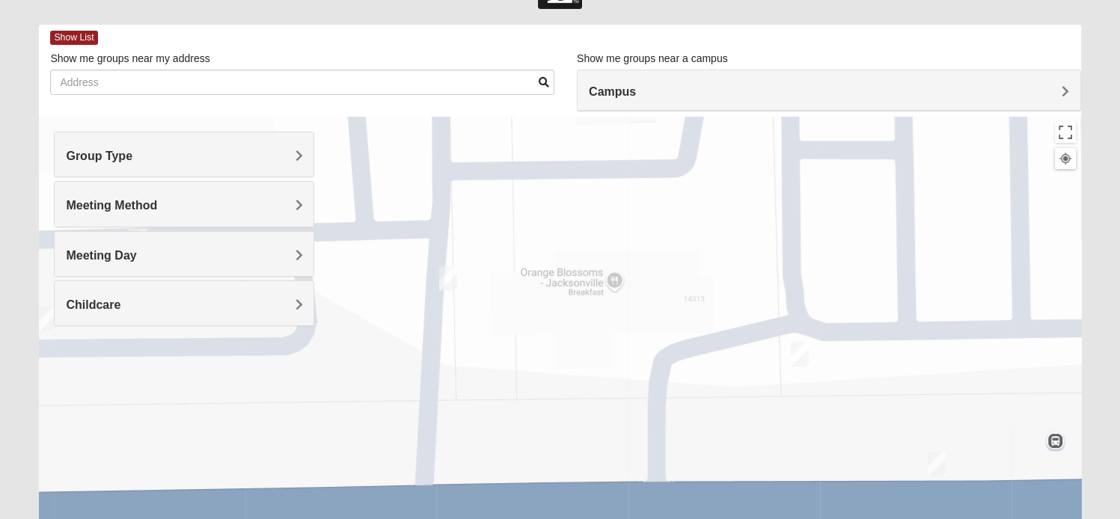
click at [446, 276] on img "On Campus Mens Smith 32250" at bounding box center [448, 278] width 18 height 25
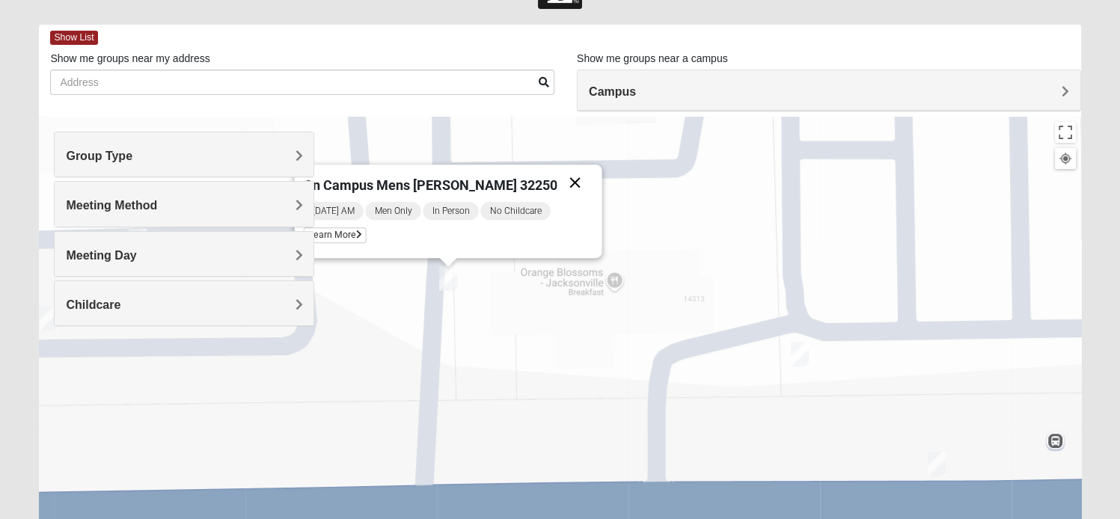
click at [558, 180] on button "Close" at bounding box center [576, 183] width 36 height 36
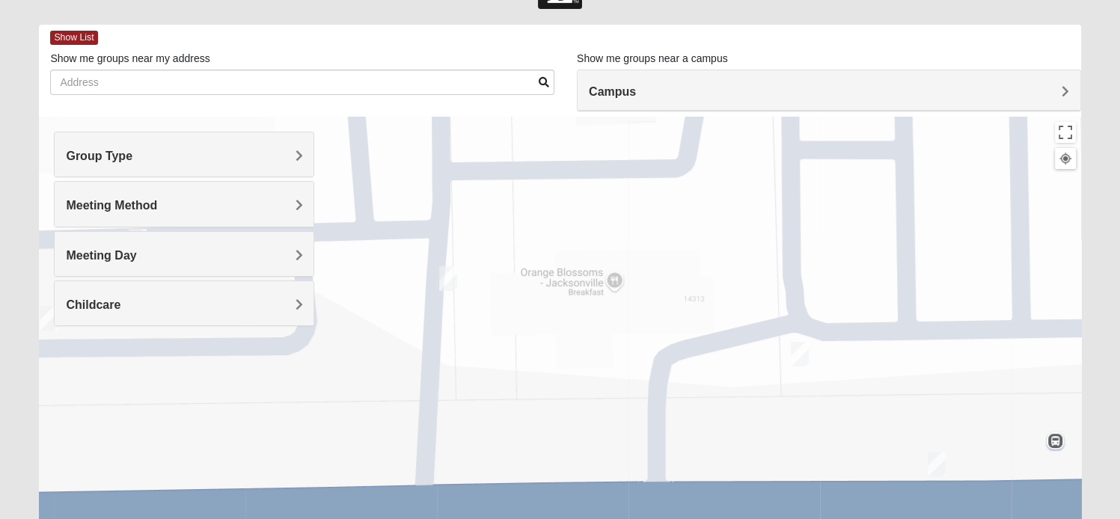
click at [266, 249] on h4 "Meeting Day" at bounding box center [184, 255] width 237 height 14
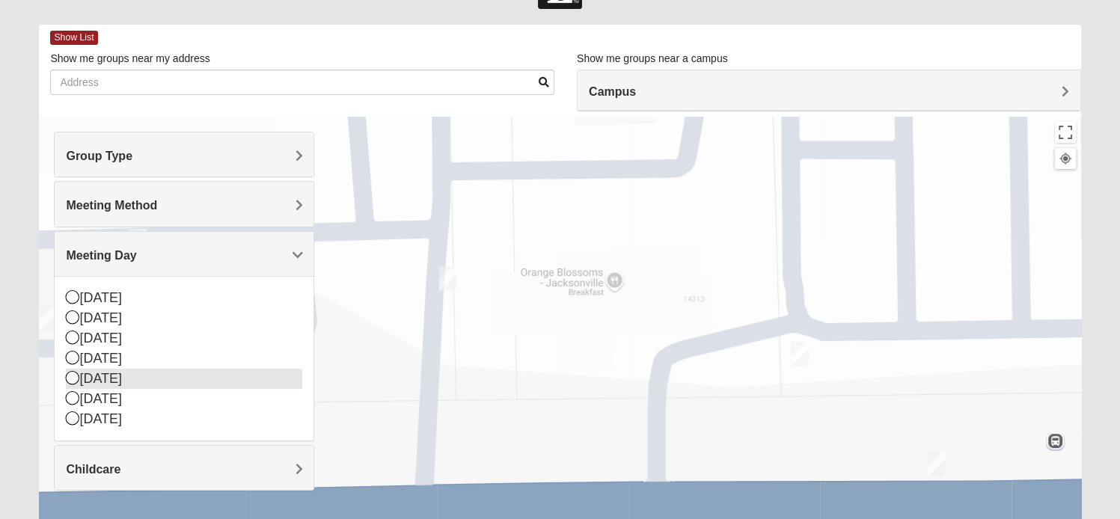
click at [69, 374] on icon at bounding box center [72, 377] width 13 height 13
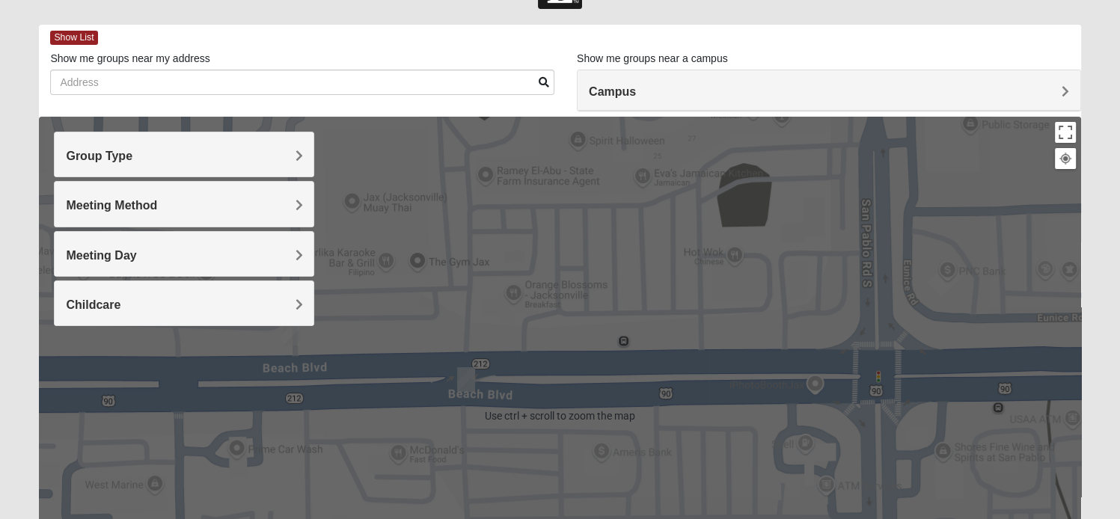
click at [291, 335] on div "Group Type Mixed Group Men Only Women Only 1825 Meeting Method In Person Online…" at bounding box center [184, 237] width 260 height 210
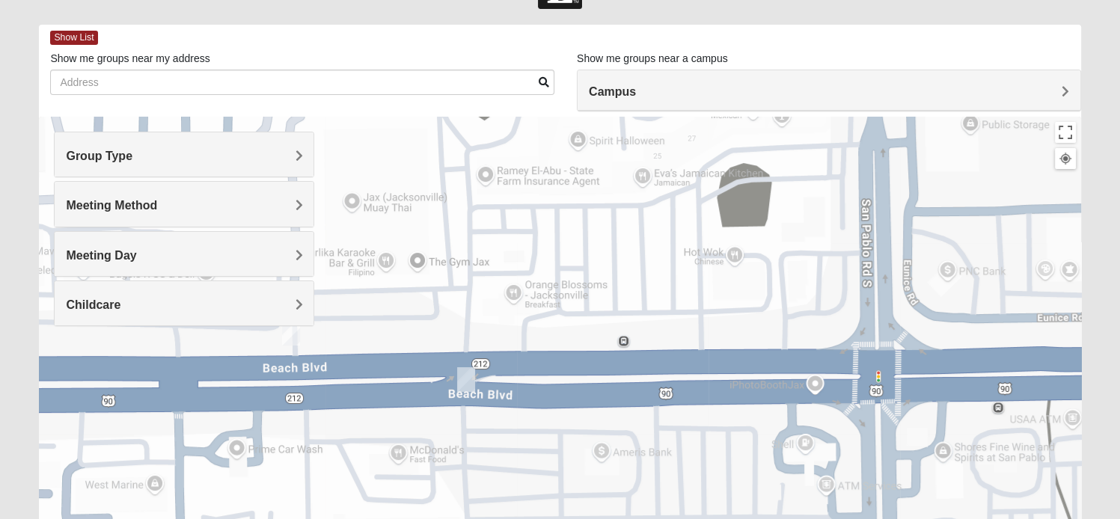
click at [291, 335] on div "Group Type Mixed Group Men Only Women Only 1825 Meeting Method In Person Online…" at bounding box center [184, 237] width 260 height 210
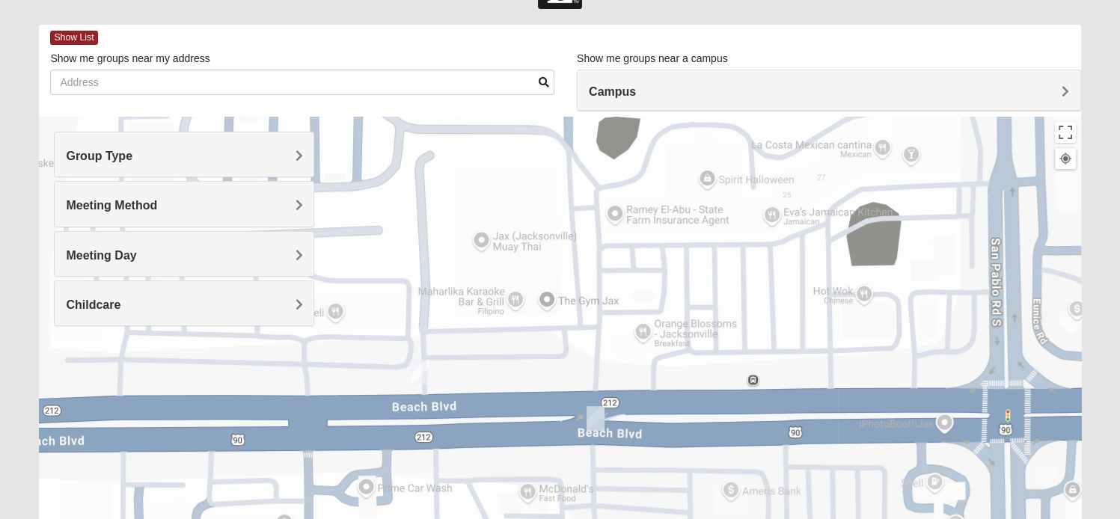
drag, startPoint x: 347, startPoint y: 329, endPoint x: 518, endPoint y: 377, distance: 178.0
click at [518, 377] on div at bounding box center [560, 416] width 1042 height 599
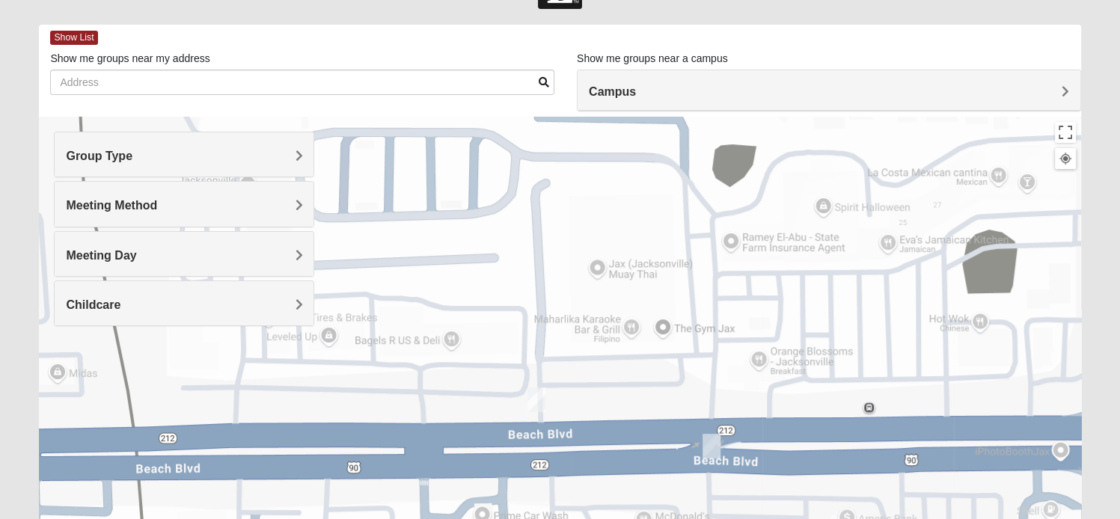
click at [537, 399] on img "Mens Hartley/Vail 32250" at bounding box center [537, 400] width 18 height 25
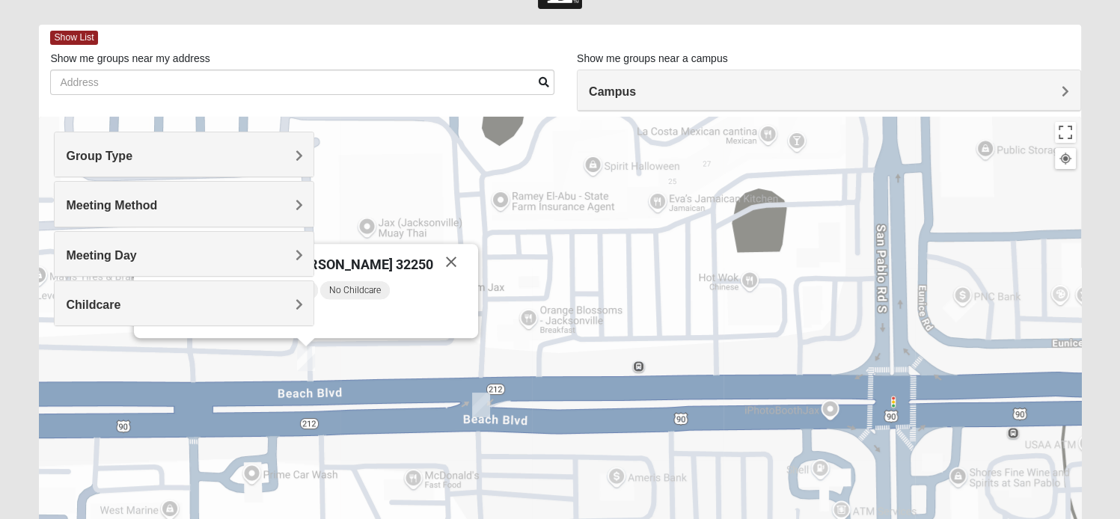
drag, startPoint x: 823, startPoint y: 323, endPoint x: 563, endPoint y: 278, distance: 264.3
click at [563, 278] on div "Mens Hartley/Vail 32250 Thursday AM Men Only In Person No Childcare Learn More" at bounding box center [560, 416] width 1042 height 599
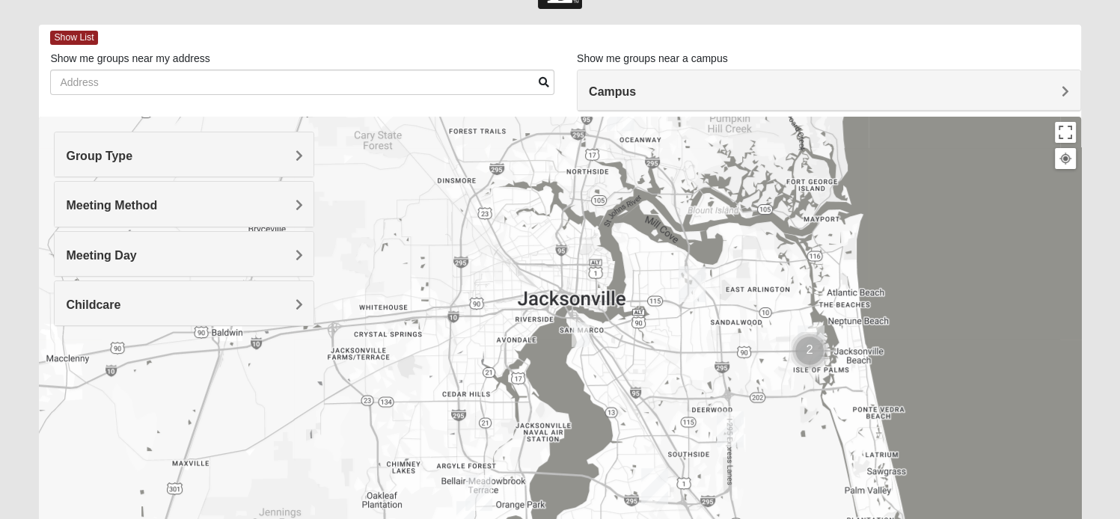
drag, startPoint x: 483, startPoint y: 283, endPoint x: 733, endPoint y: 356, distance: 261.2
click at [733, 356] on div at bounding box center [560, 416] width 1042 height 599
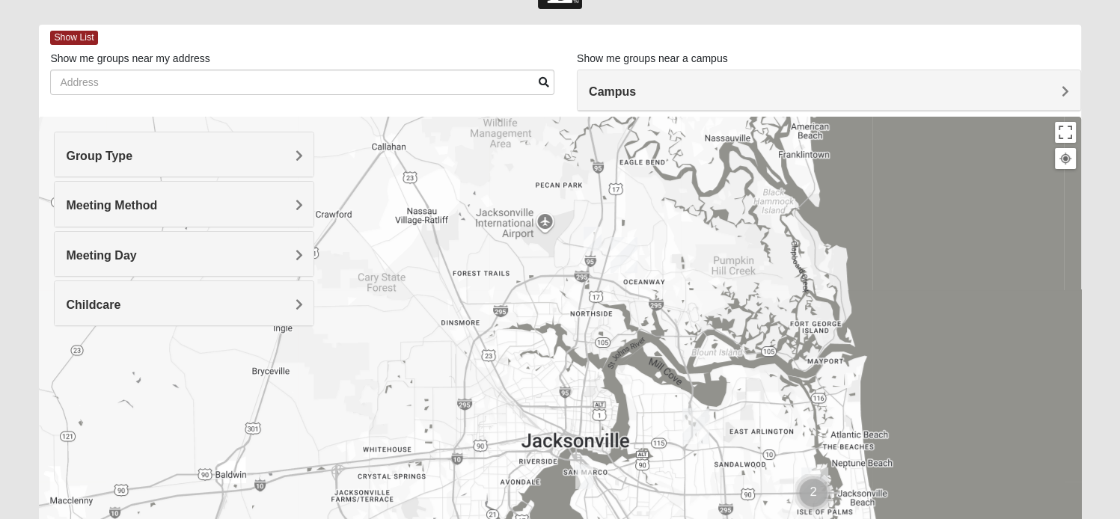
drag, startPoint x: 628, startPoint y: 309, endPoint x: 632, endPoint y: 457, distance: 147.5
click at [632, 457] on div at bounding box center [560, 416] width 1042 height 599
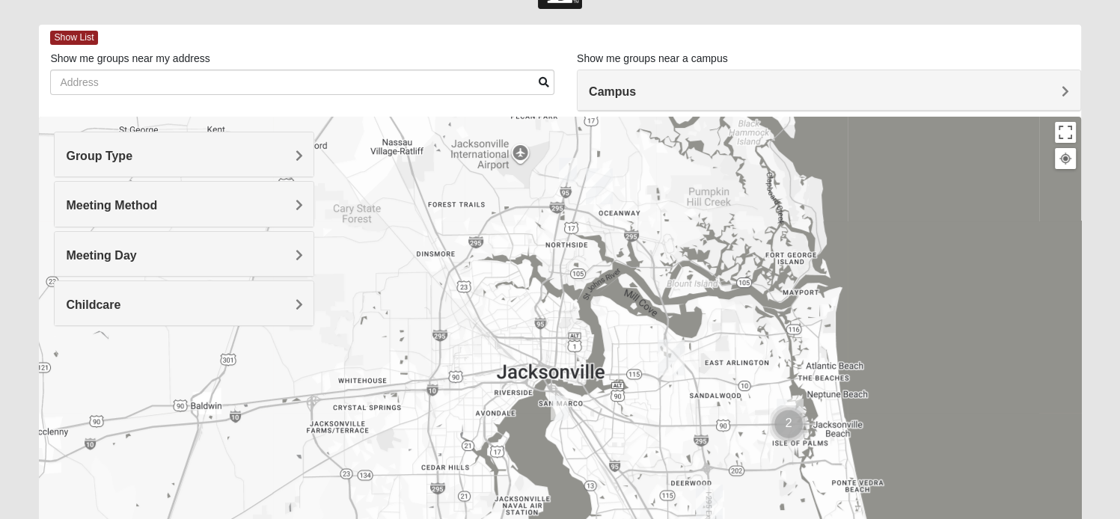
drag, startPoint x: 611, startPoint y: 455, endPoint x: 583, endPoint y: 368, distance: 91.1
click at [583, 368] on div at bounding box center [560, 416] width 1042 height 599
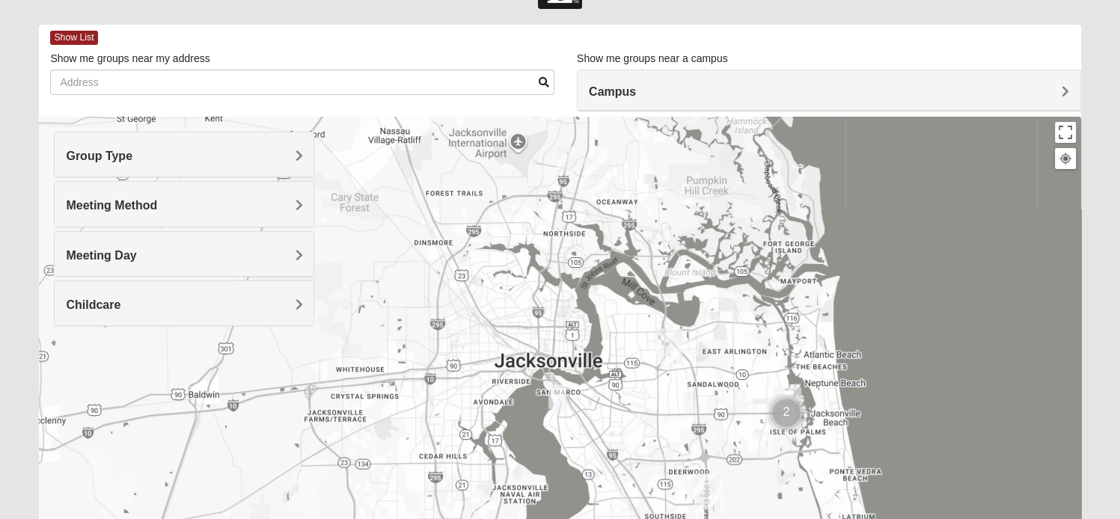
click at [557, 397] on img "Mens Enriquez 32207" at bounding box center [558, 397] width 18 height 25
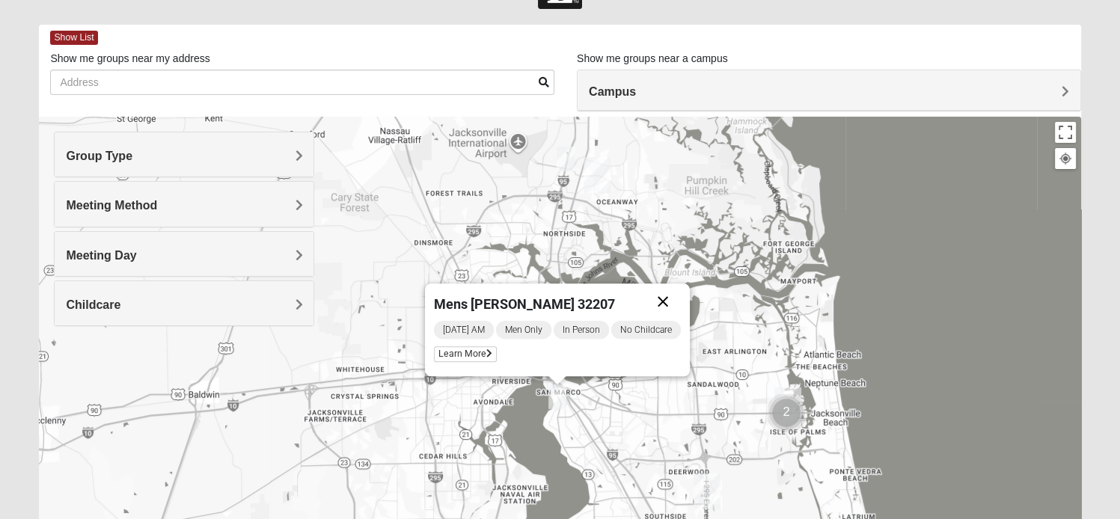
click at [666, 302] on button "Close" at bounding box center [663, 302] width 36 height 36
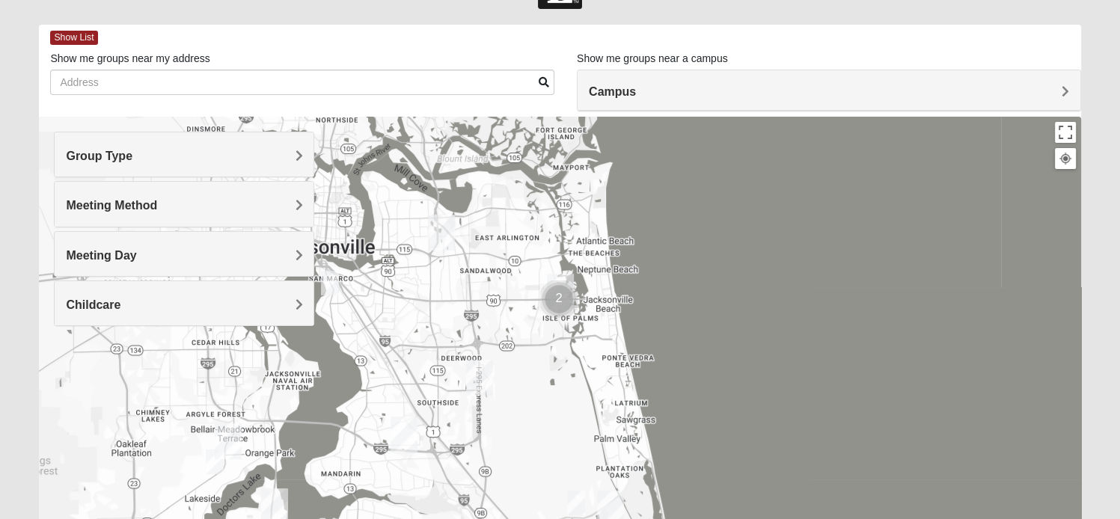
drag, startPoint x: 701, startPoint y: 400, endPoint x: 504, endPoint y: 228, distance: 261.5
click at [504, 228] on div at bounding box center [560, 416] width 1042 height 599
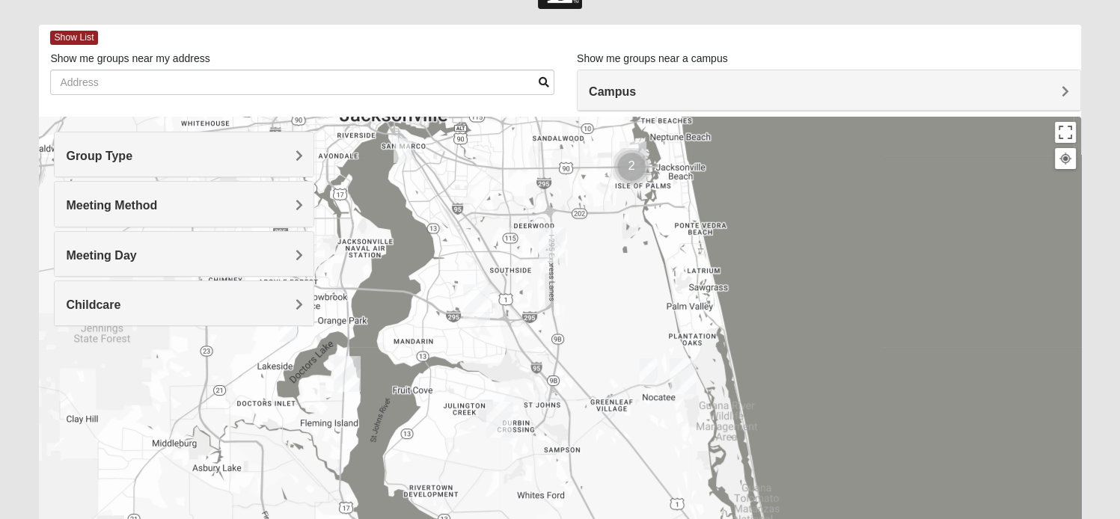
click at [544, 362] on div at bounding box center [560, 416] width 1042 height 599
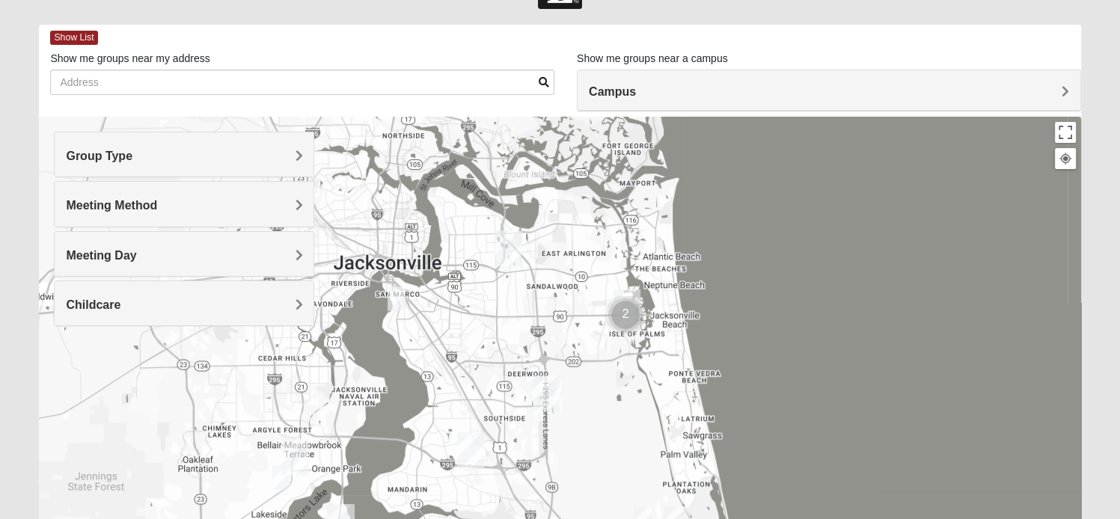
drag, startPoint x: 605, startPoint y: 297, endPoint x: 608, endPoint y: 469, distance: 171.4
click at [608, 469] on div at bounding box center [560, 416] width 1042 height 599
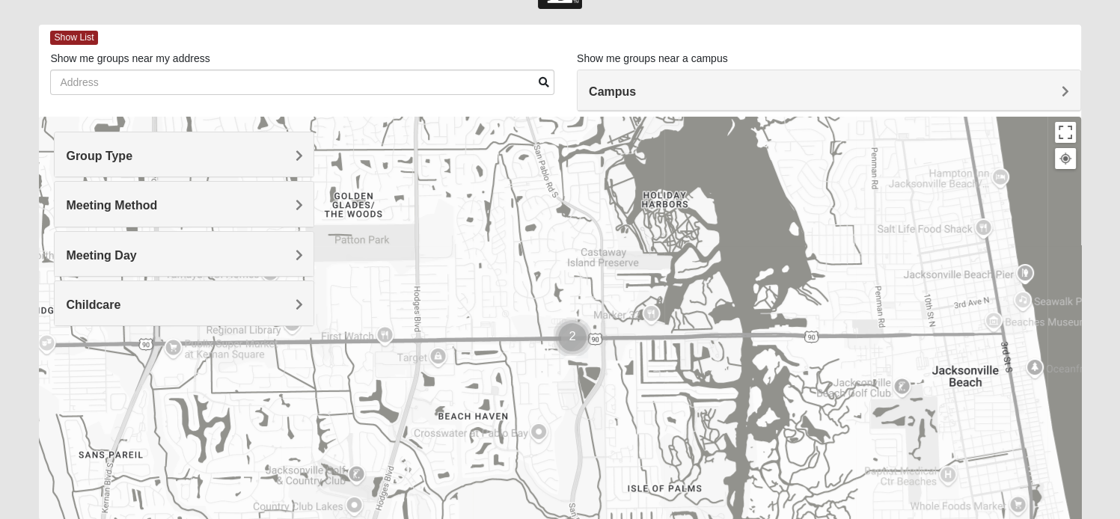
drag, startPoint x: 602, startPoint y: 405, endPoint x: 569, endPoint y: 287, distance: 122.8
click at [569, 287] on div at bounding box center [560, 416] width 1042 height 599
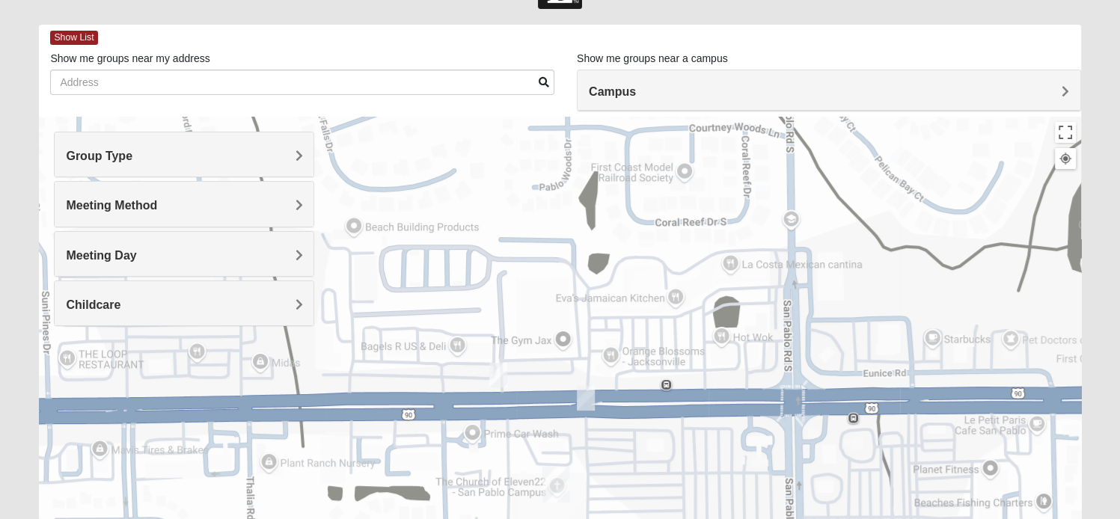
click at [275, 255] on h4 "Meeting Day" at bounding box center [184, 255] width 237 height 14
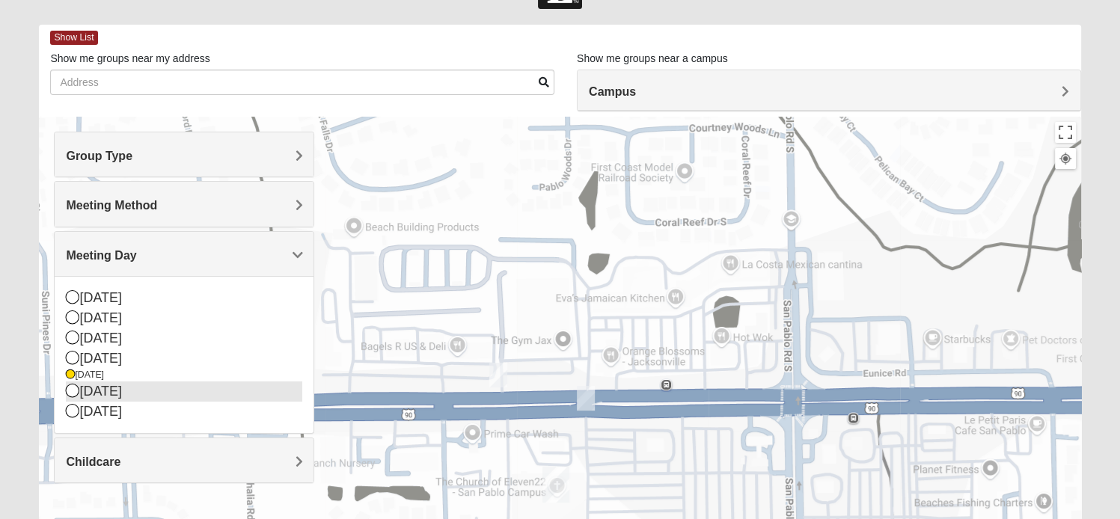
click at [75, 385] on icon at bounding box center [72, 390] width 13 height 13
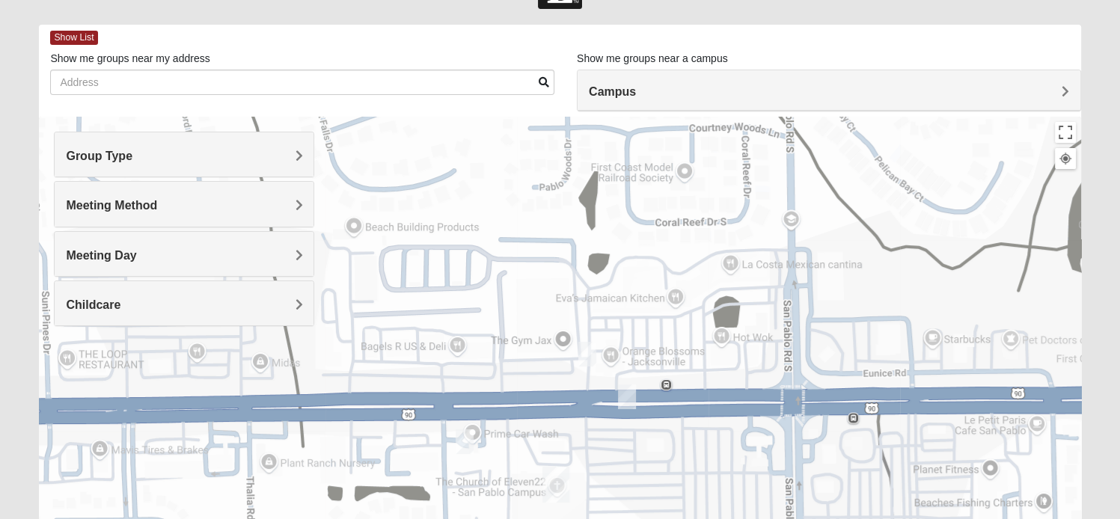
click at [587, 360] on img "On Campus Mens Smith 32250" at bounding box center [588, 354] width 18 height 25
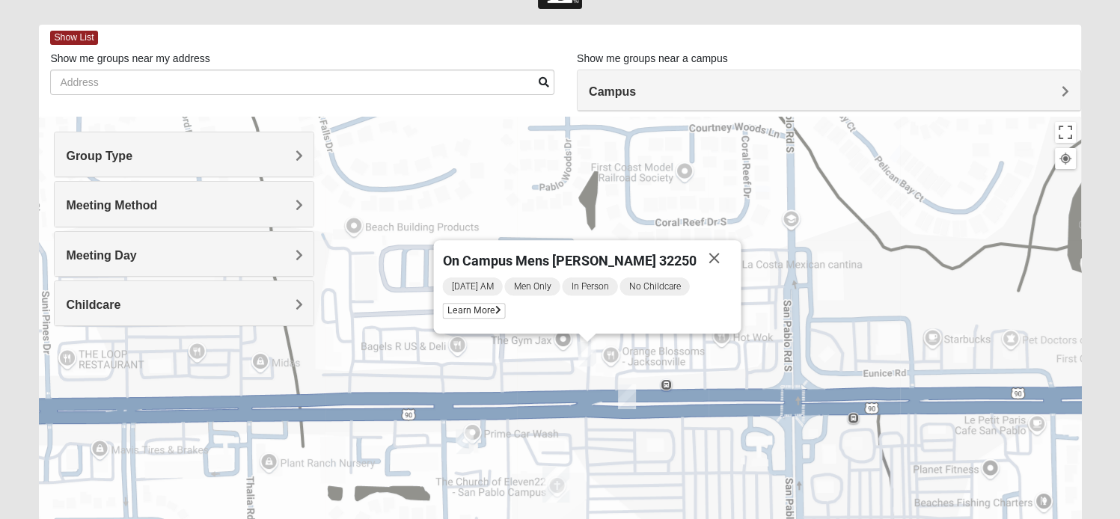
click at [628, 400] on img "On Campus Men's Corning/Noel 32250" at bounding box center [627, 397] width 18 height 25
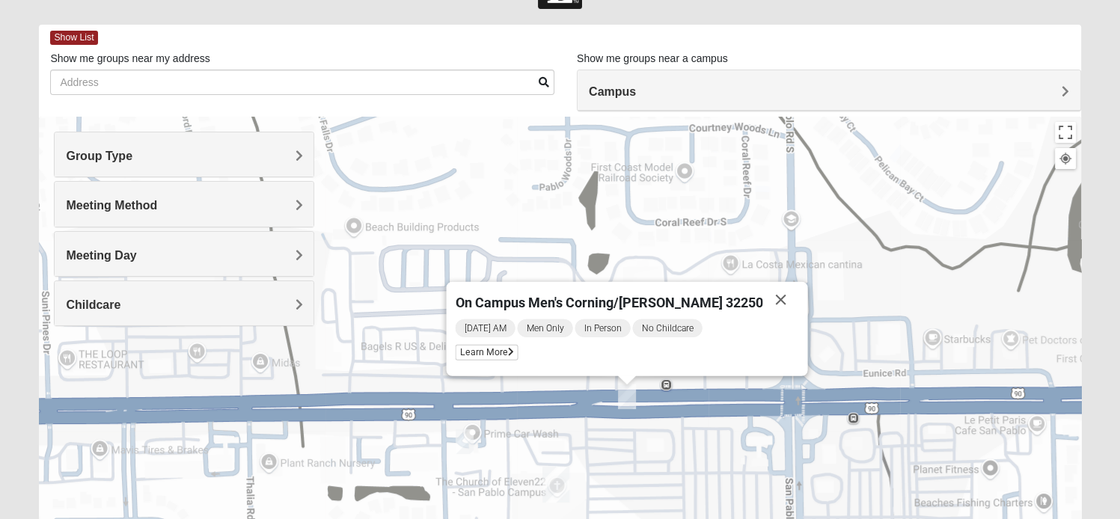
click at [466, 440] on img "Mens Proctor 32250" at bounding box center [465, 442] width 18 height 25
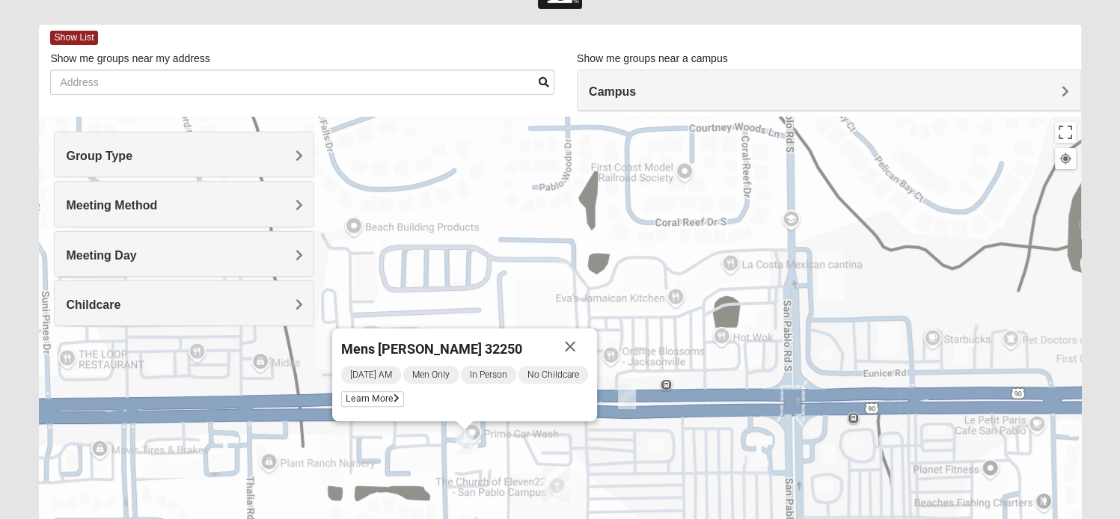
click at [287, 250] on h4 "Meeting Day" at bounding box center [184, 255] width 237 height 14
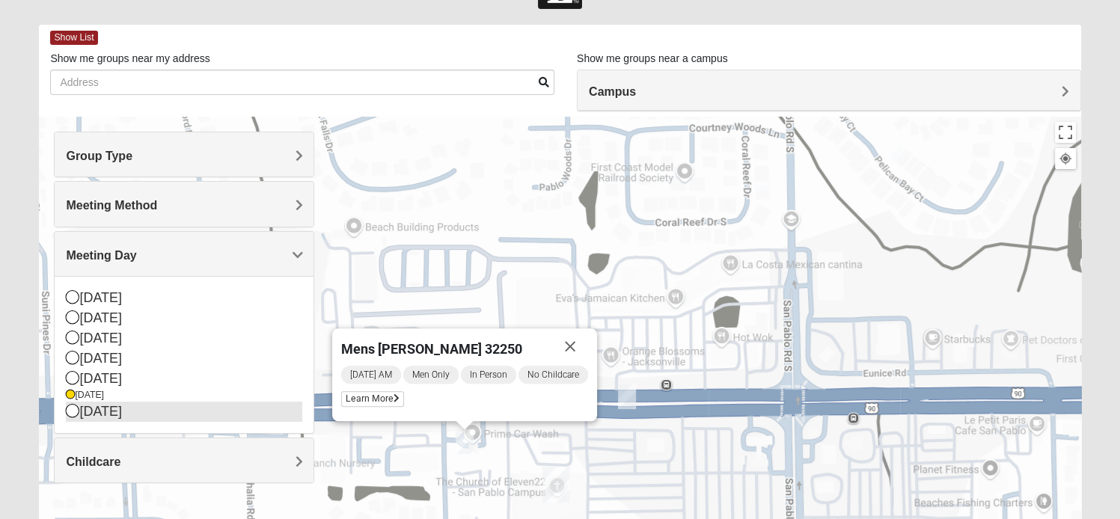
click at [70, 405] on icon at bounding box center [72, 410] width 13 height 13
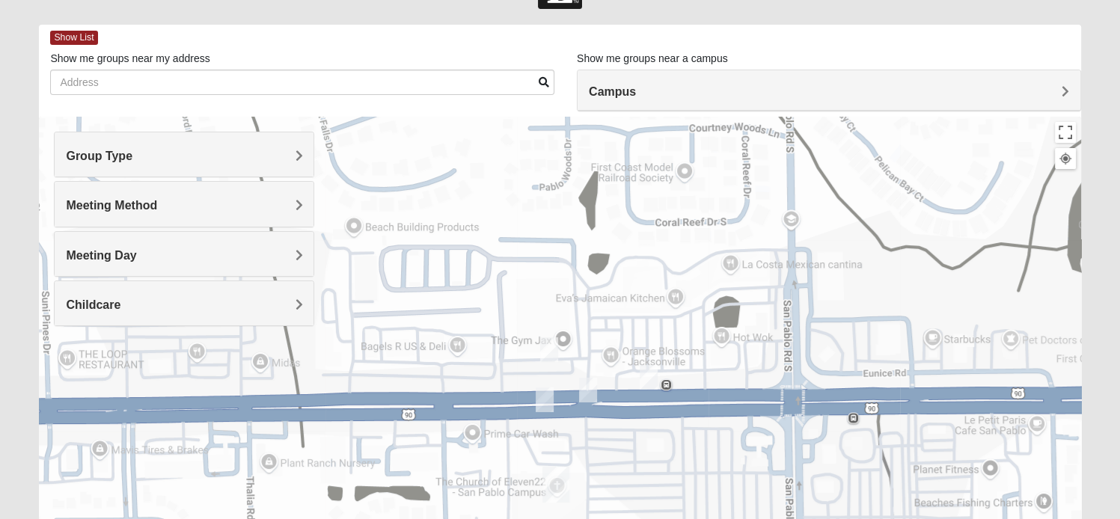
click at [548, 402] on img "On Campus Mens Pacetti 32250" at bounding box center [545, 400] width 18 height 25
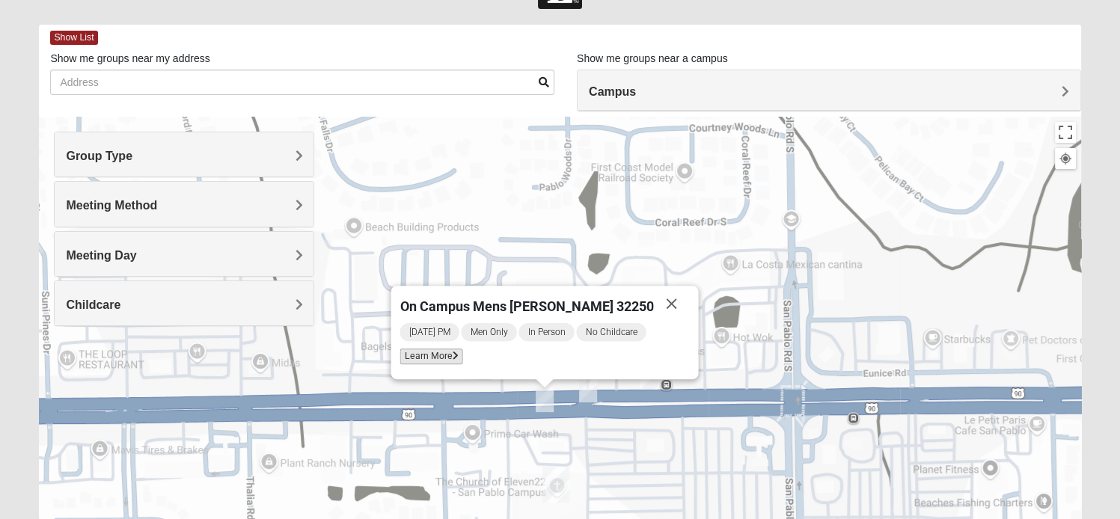
click at [452, 359] on span "Learn More" at bounding box center [431, 357] width 63 height 16
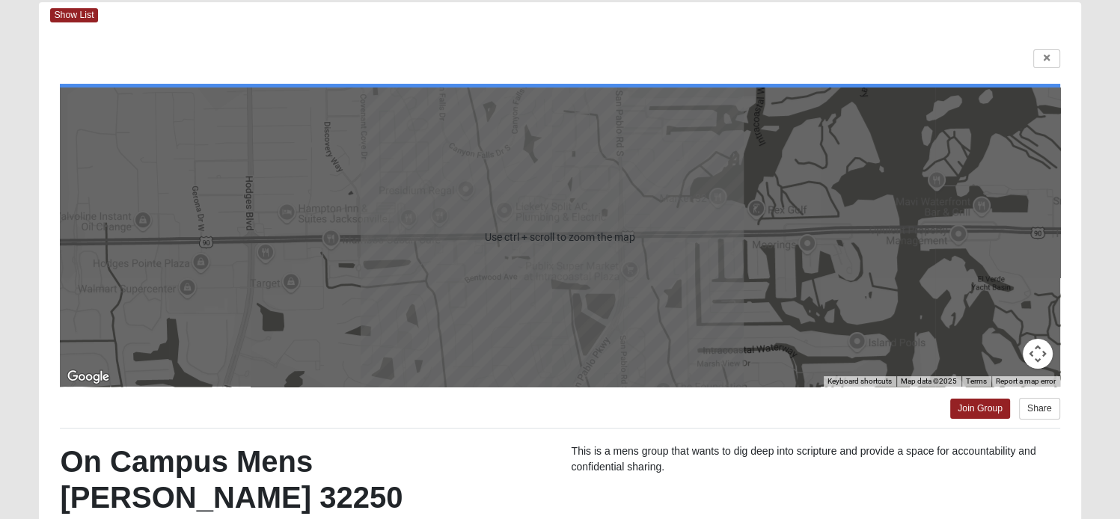
scroll to position [0, 0]
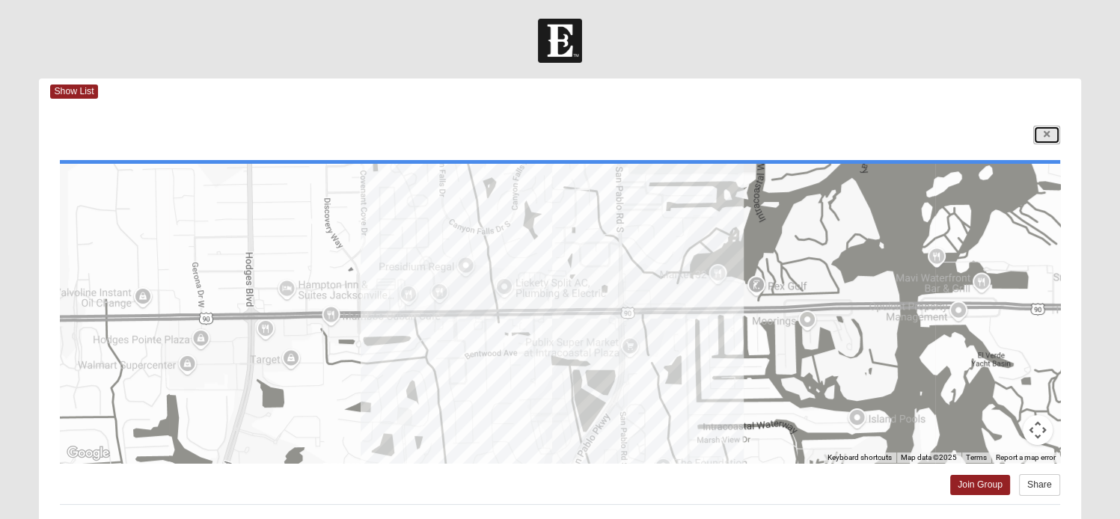
click at [1048, 132] on icon at bounding box center [1047, 134] width 6 height 9
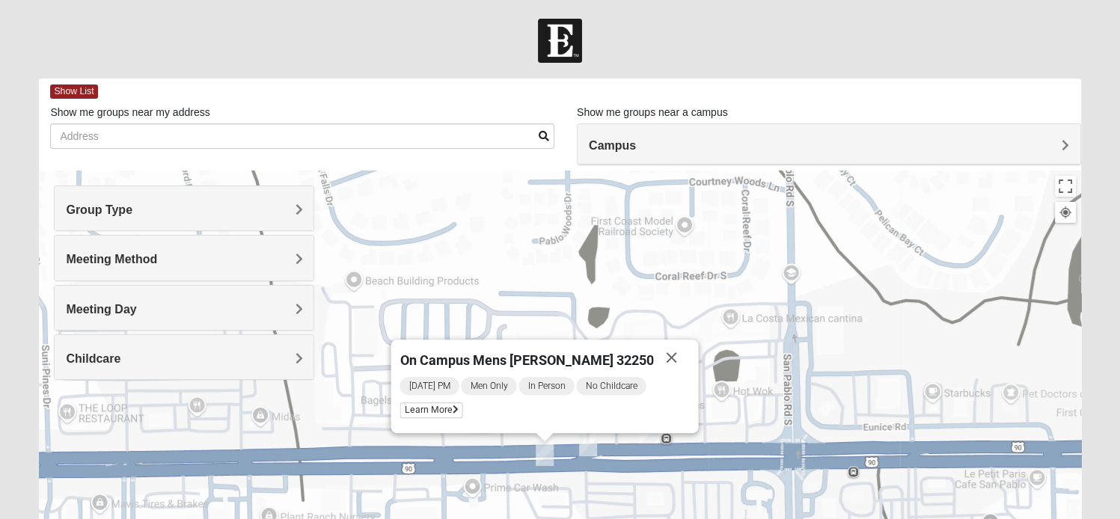
click at [592, 450] on img "On Campus Mens Myers 32250" at bounding box center [588, 444] width 18 height 25
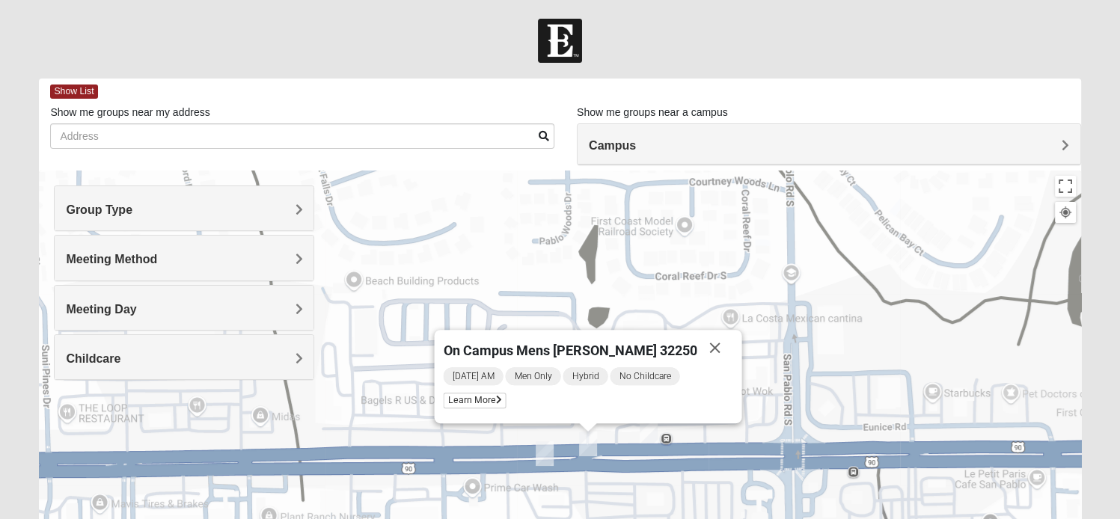
click at [654, 435] on img "On Campus Mens Keller 32250" at bounding box center [649, 431] width 18 height 25
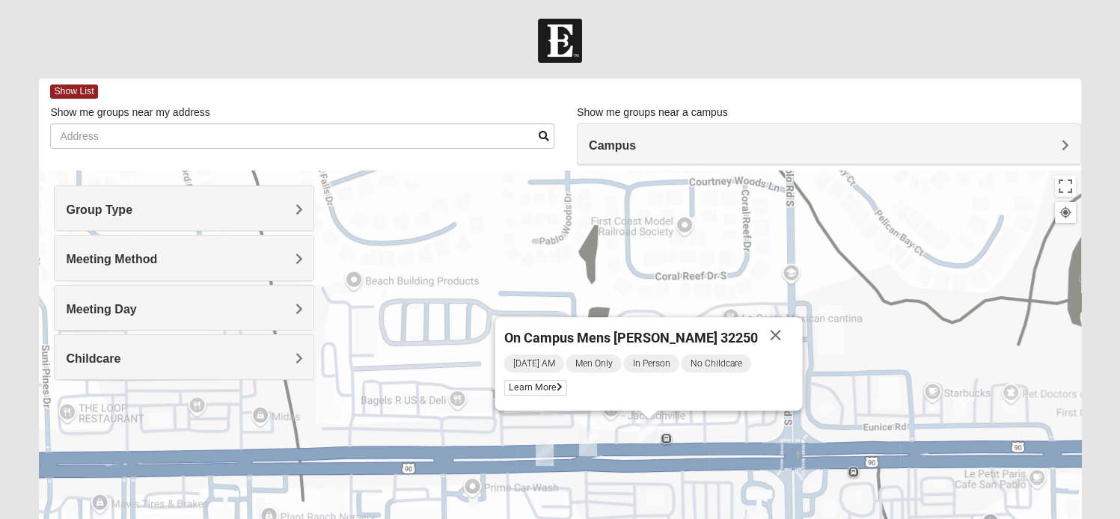
click at [278, 306] on h4 "Meeting Day" at bounding box center [184, 309] width 237 height 14
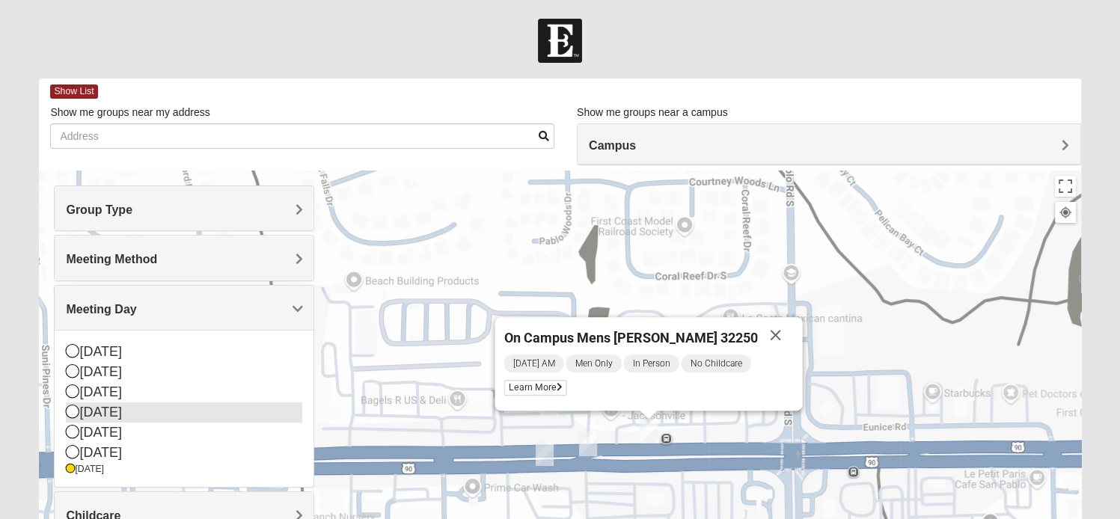
click at [76, 411] on icon at bounding box center [72, 411] width 13 height 13
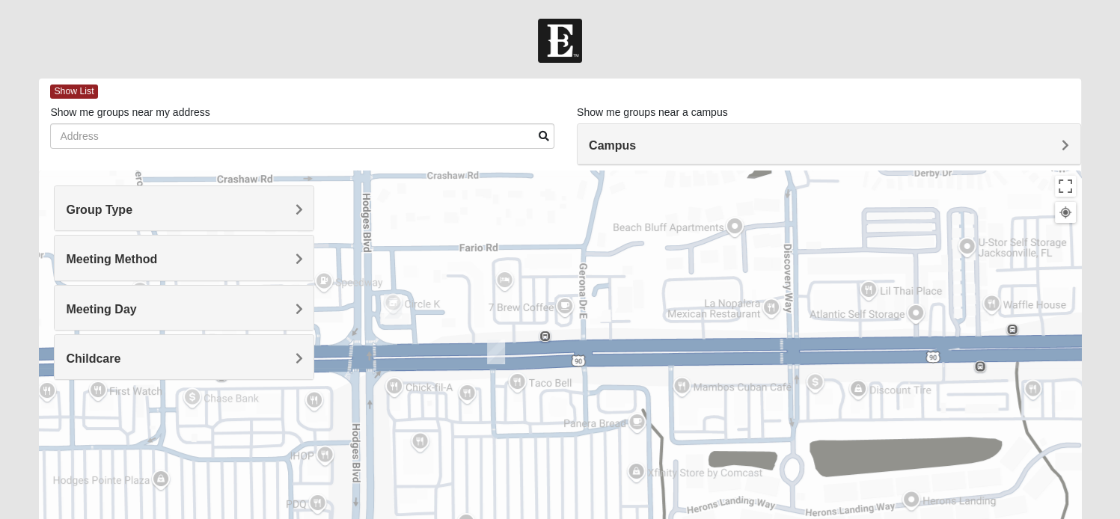
drag, startPoint x: 386, startPoint y: 366, endPoint x: 436, endPoint y: 360, distance: 50.5
click at [436, 360] on div at bounding box center [560, 470] width 1042 height 599
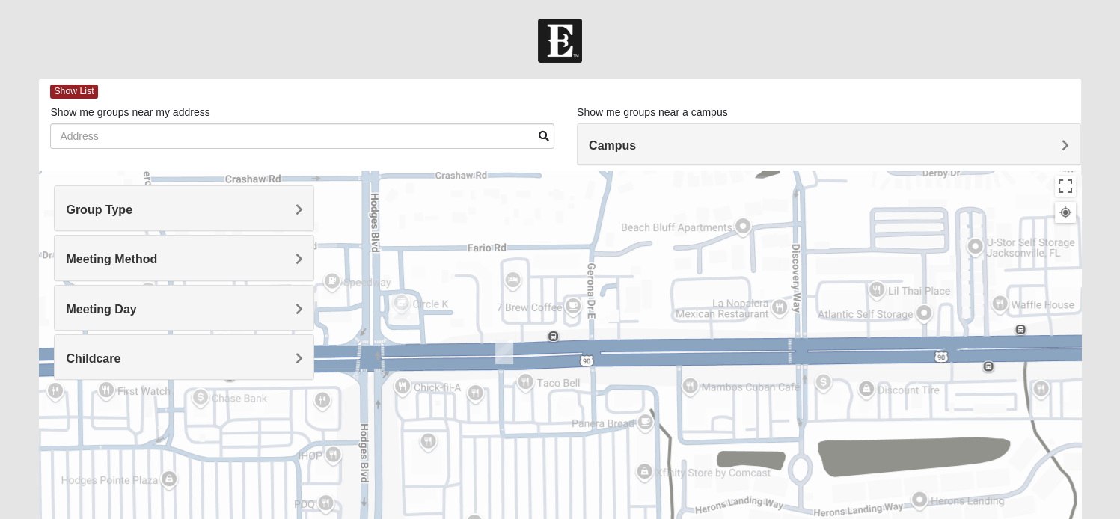
click at [401, 303] on img "Mens Swaim 32224" at bounding box center [401, 306] width 18 height 25
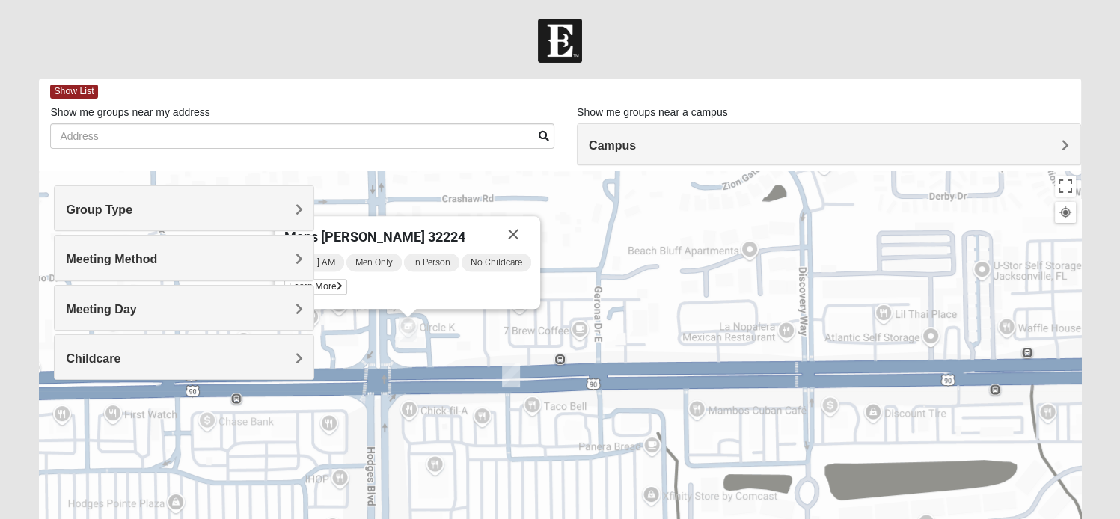
drag, startPoint x: 390, startPoint y: 393, endPoint x: 431, endPoint y: 407, distance: 43.6
click at [431, 407] on div "Mens Swaim 32224 Wednesday AM Men Only In Person No Childcare Learn More" at bounding box center [560, 470] width 1042 height 599
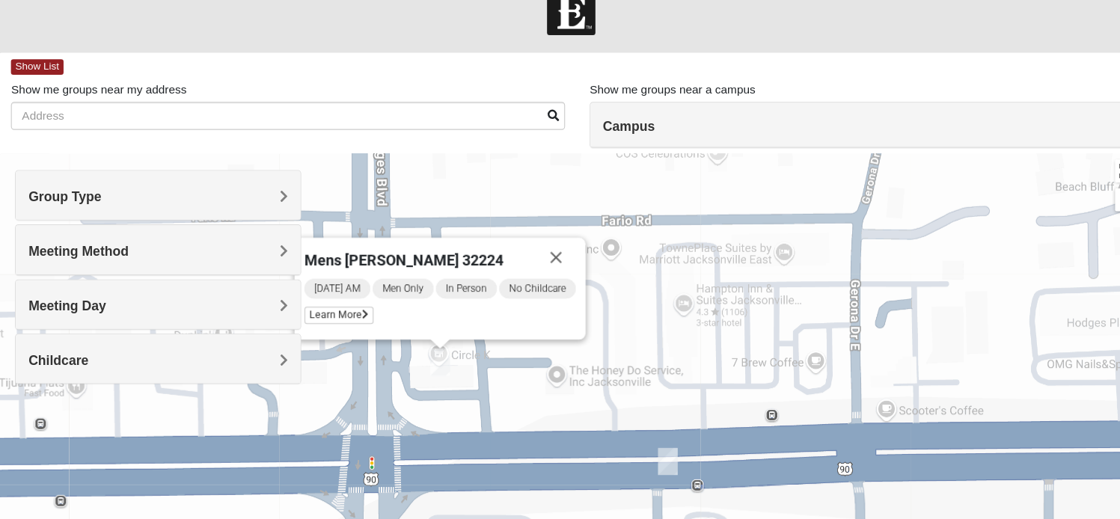
click at [647, 448] on img "Mens Brown 32224" at bounding box center [648, 451] width 18 height 25
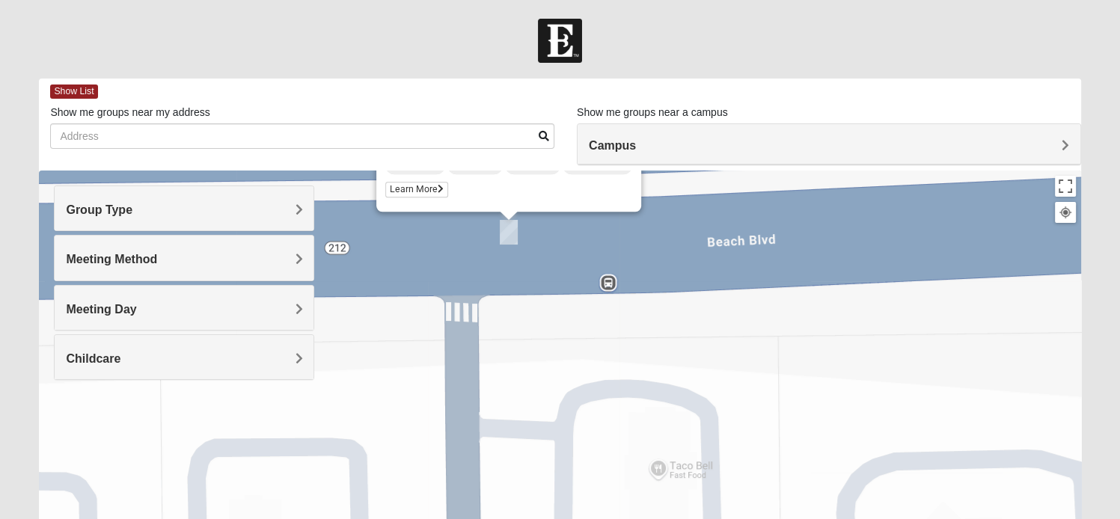
drag, startPoint x: 877, startPoint y: 436, endPoint x: 724, endPoint y: 165, distance: 311.4
click at [724, 165] on div "Show List Loading Groups Keywords Filter Additional Filters Campus Arlington Ba…" at bounding box center [560, 424] width 1042 height 691
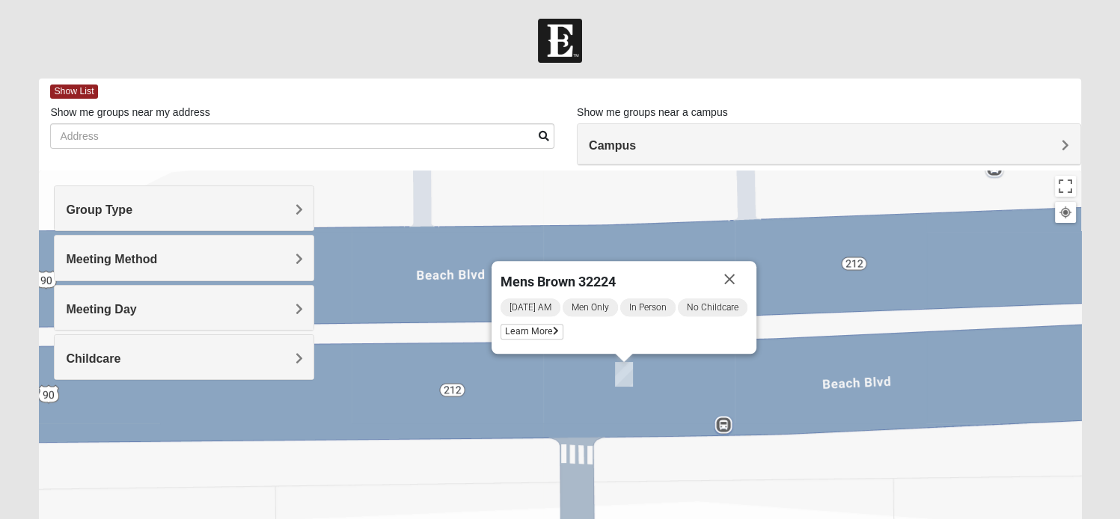
drag, startPoint x: 757, startPoint y: 296, endPoint x: 877, endPoint y: 447, distance: 192.9
click at [877, 447] on div "Mens Brown 32224 Wednesday AM Men Only In Person No Childcare Learn More" at bounding box center [560, 470] width 1042 height 599
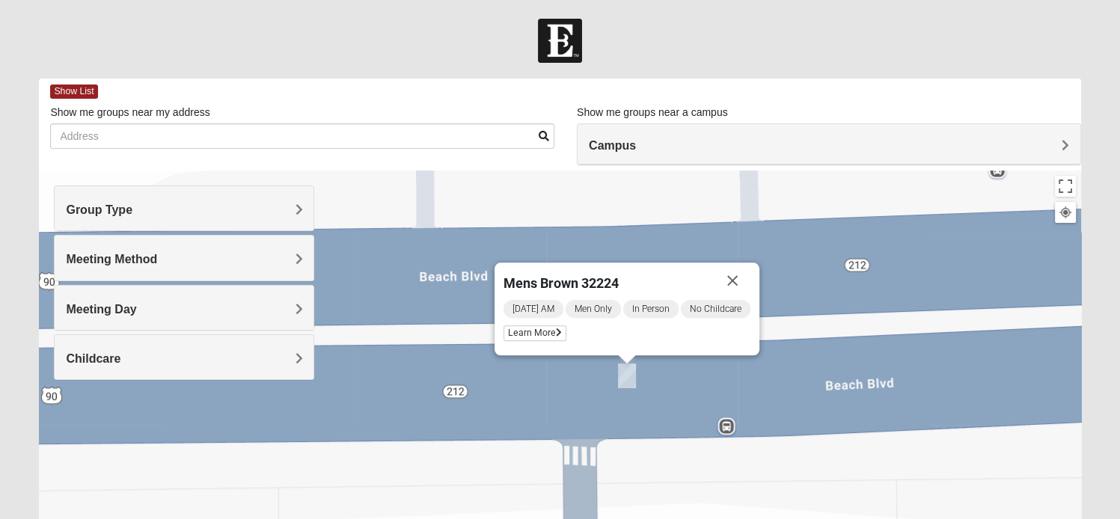
click at [727, 428] on div "Mens Brown 32224 Wednesday AM Men Only In Person No Childcare Learn More" at bounding box center [560, 470] width 1042 height 599
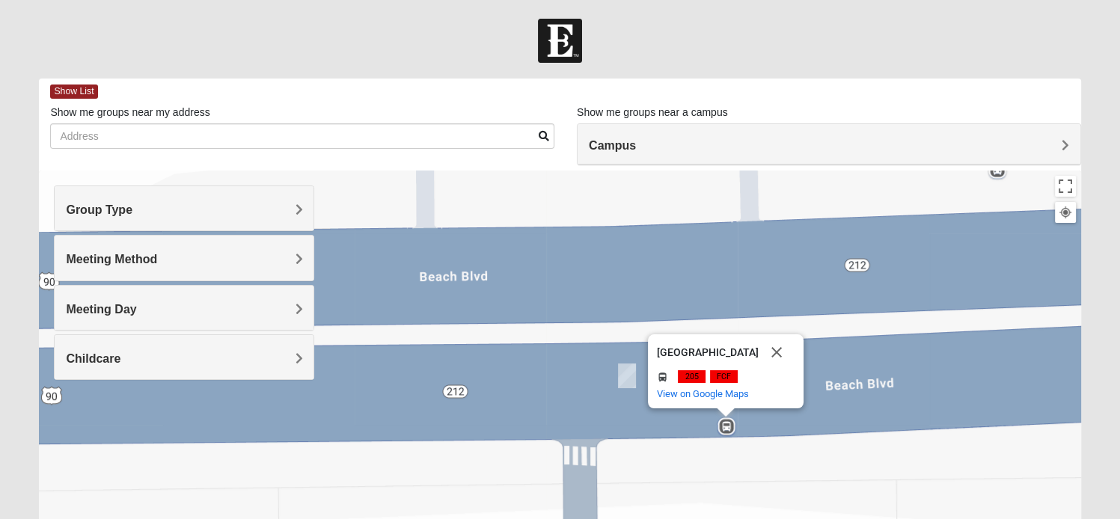
click at [543, 373] on div "Beach Blvd & Pablo Creek Plaza Beach Blvd & Pablo Creek Plaza 205 FCF and more.…" at bounding box center [560, 470] width 1042 height 599
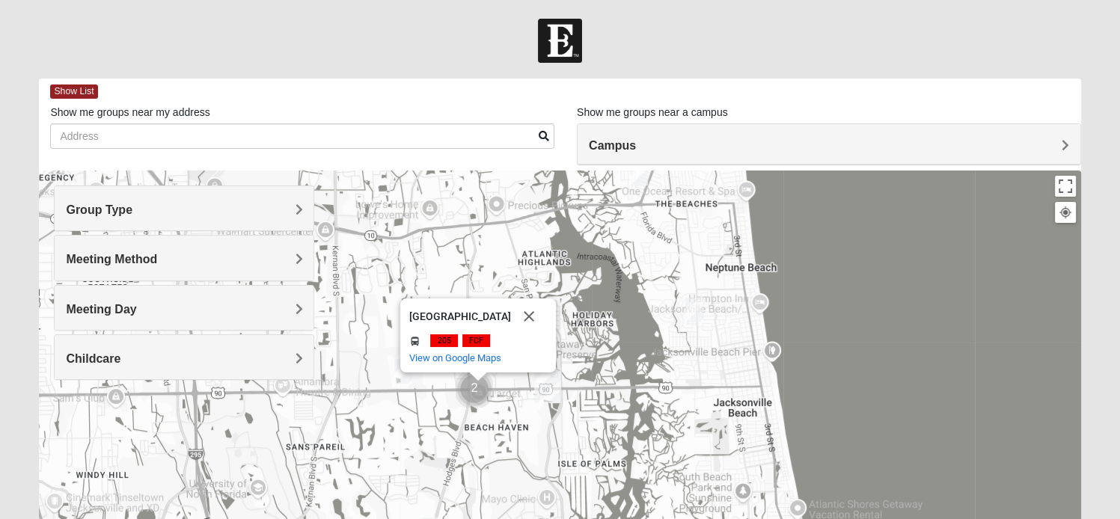
drag, startPoint x: 599, startPoint y: 414, endPoint x: 530, endPoint y: 431, distance: 71.0
click at [530, 431] on div "Beach Blvd & Pablo Creek Plaza Beach Blvd & Pablo Creek Plaza 205 FCF and more.…" at bounding box center [560, 470] width 1042 height 599
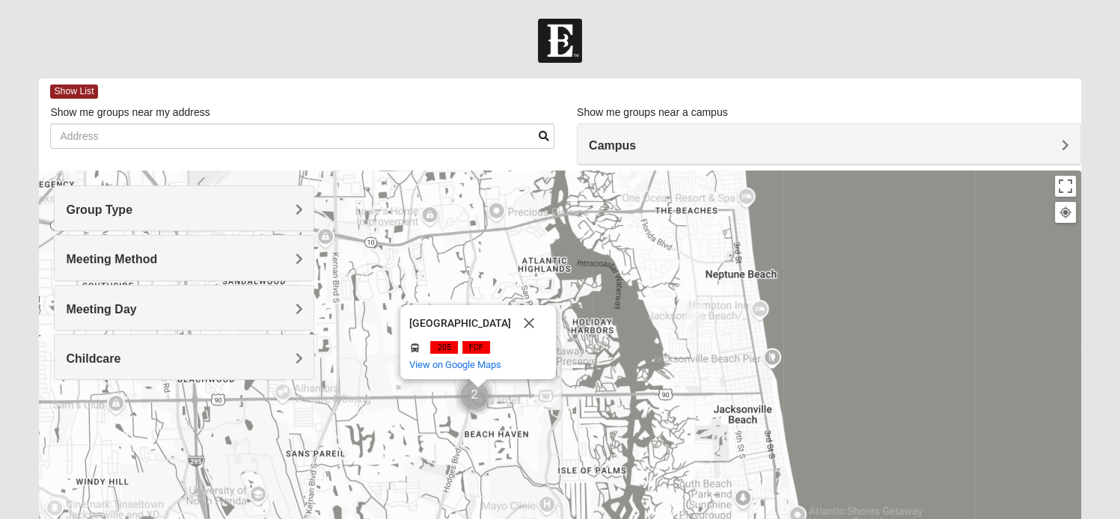
click at [277, 315] on div "Meeting Day" at bounding box center [184, 308] width 259 height 44
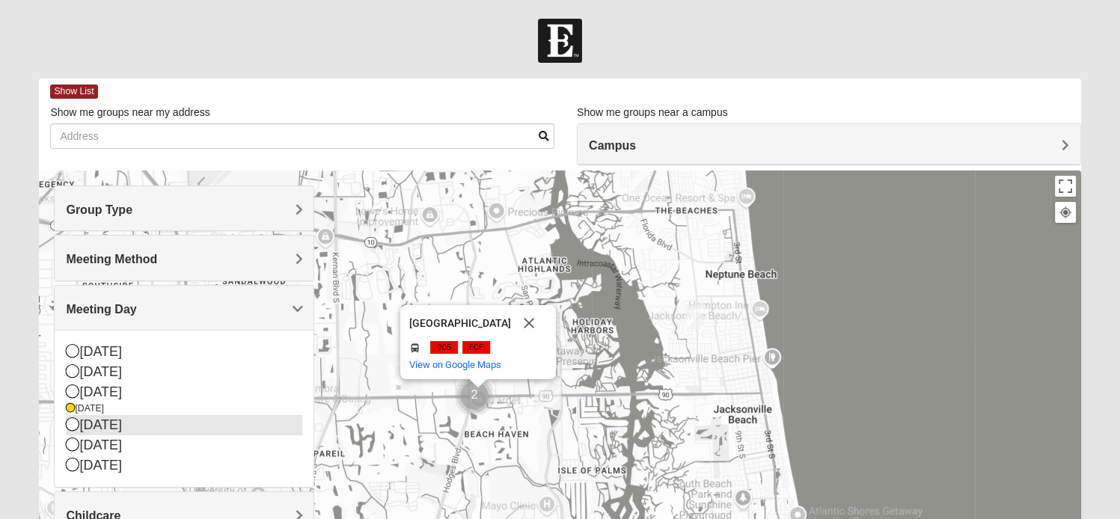
click at [70, 423] on icon at bounding box center [72, 424] width 13 height 13
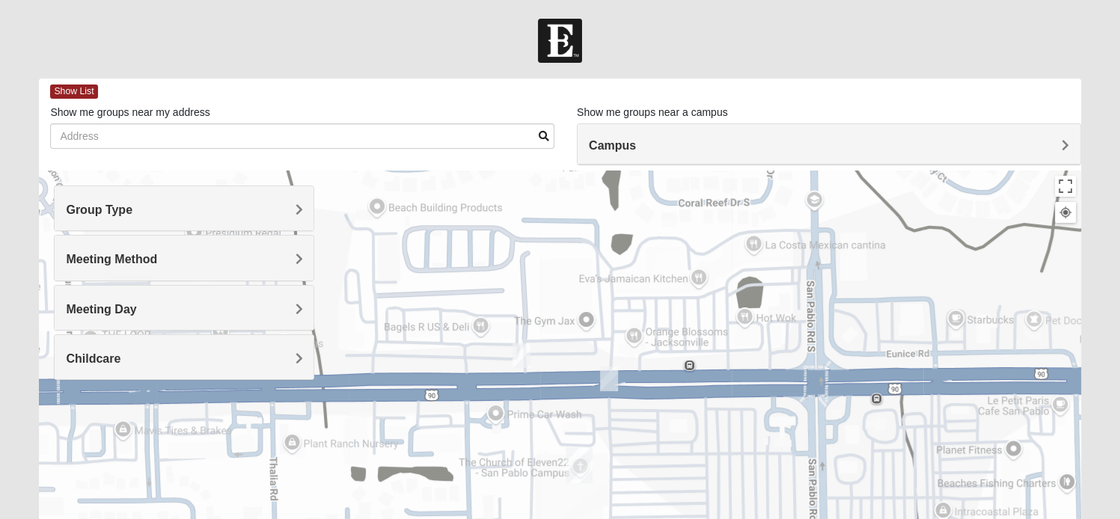
click at [611, 381] on img "Mens Pondozzi 32224" at bounding box center [609, 379] width 18 height 25
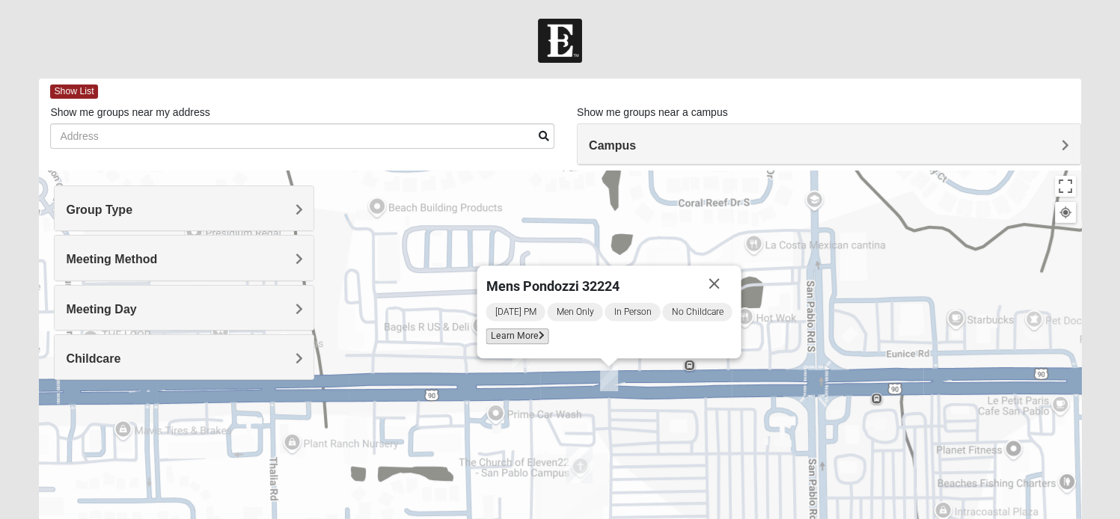
click at [522, 339] on span "Learn More" at bounding box center [517, 337] width 63 height 16
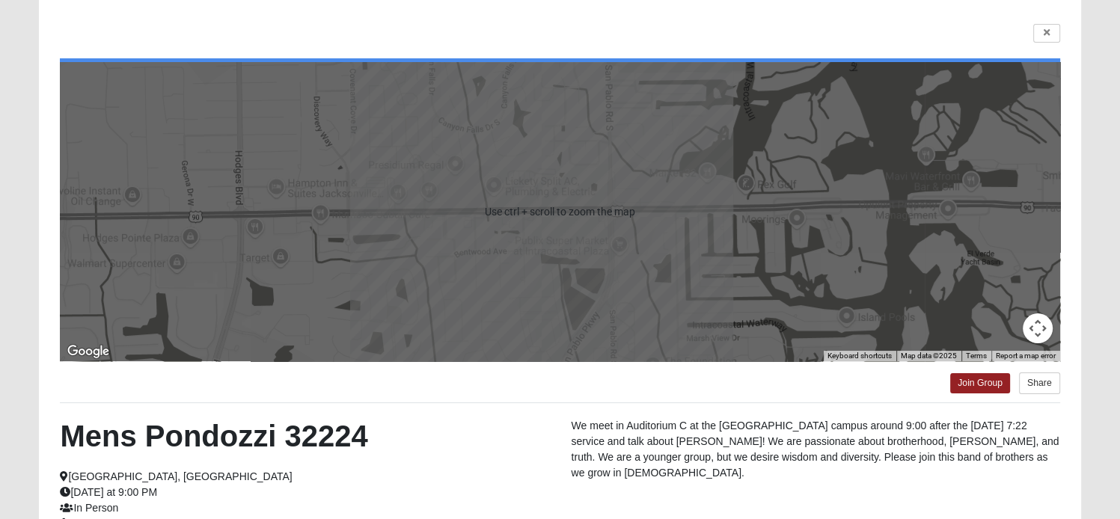
scroll to position [103, 0]
